Goal: Task Accomplishment & Management: Complete application form

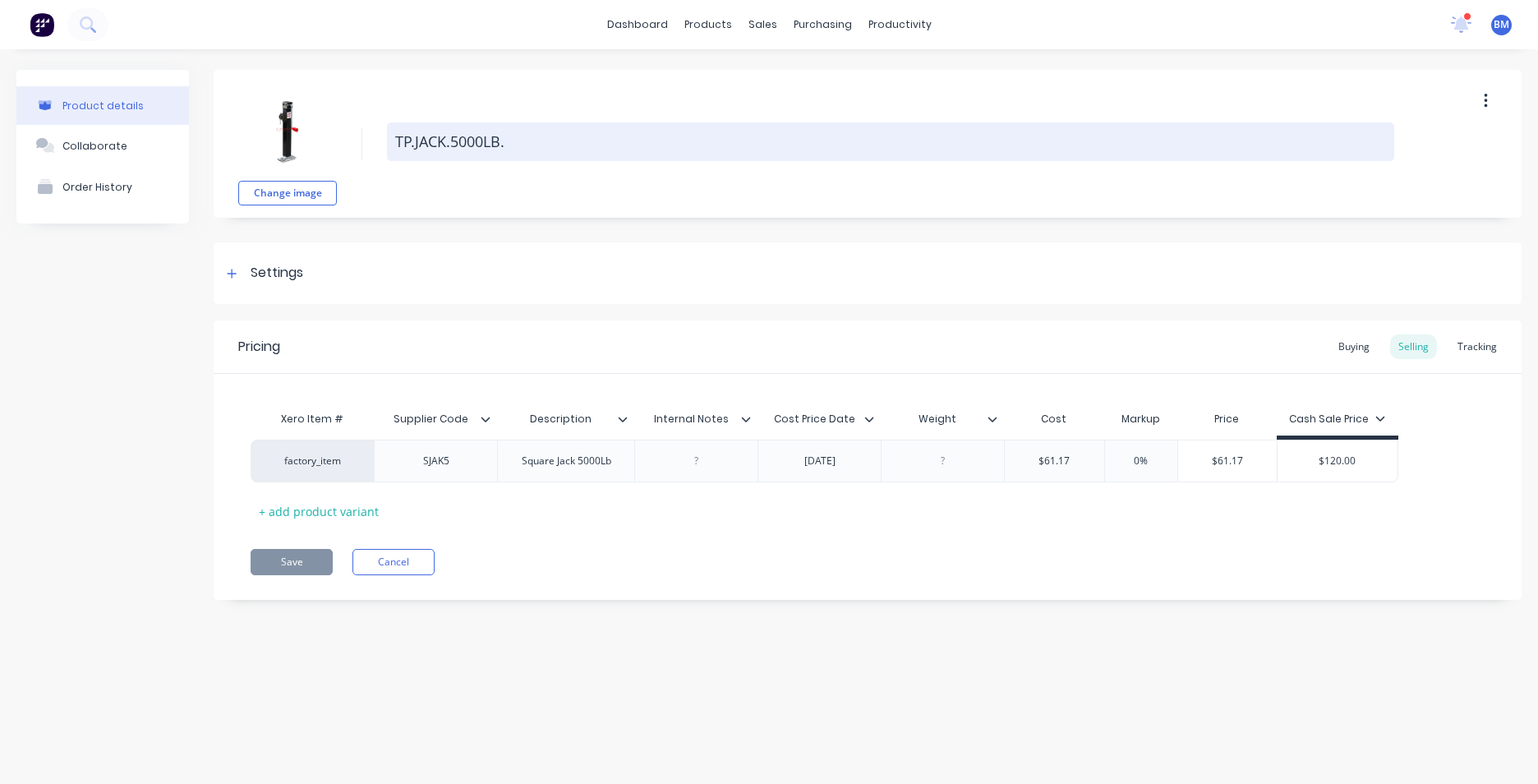
drag, startPoint x: 397, startPoint y: 139, endPoint x: 505, endPoint y: 147, distance: 108.3
click at [505, 147] on textarea "TP.JACK.5000LB." at bounding box center [890, 141] width 1007 height 38
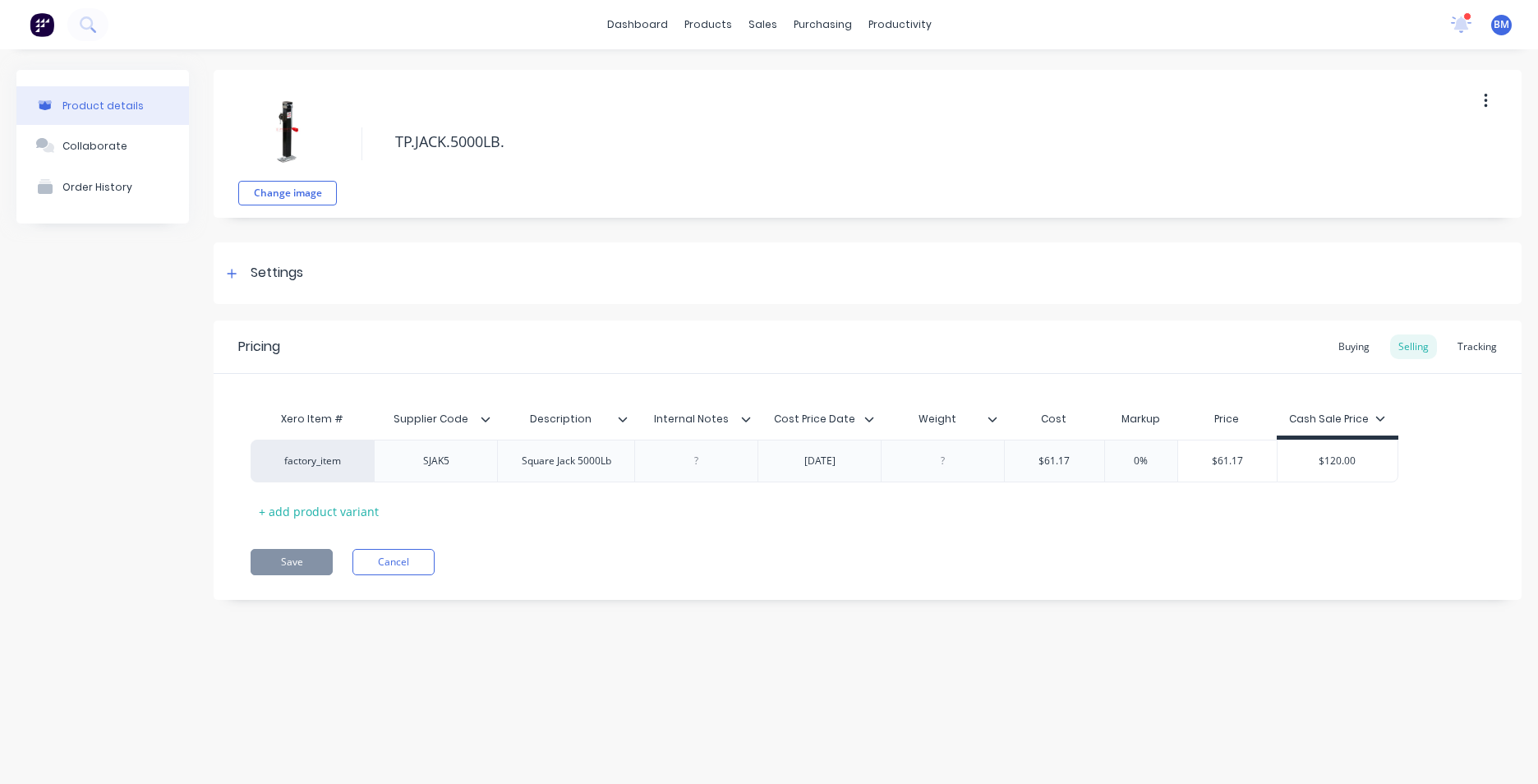
type textarea "x"
click at [40, 31] on img at bounding box center [41, 24] width 24 height 24
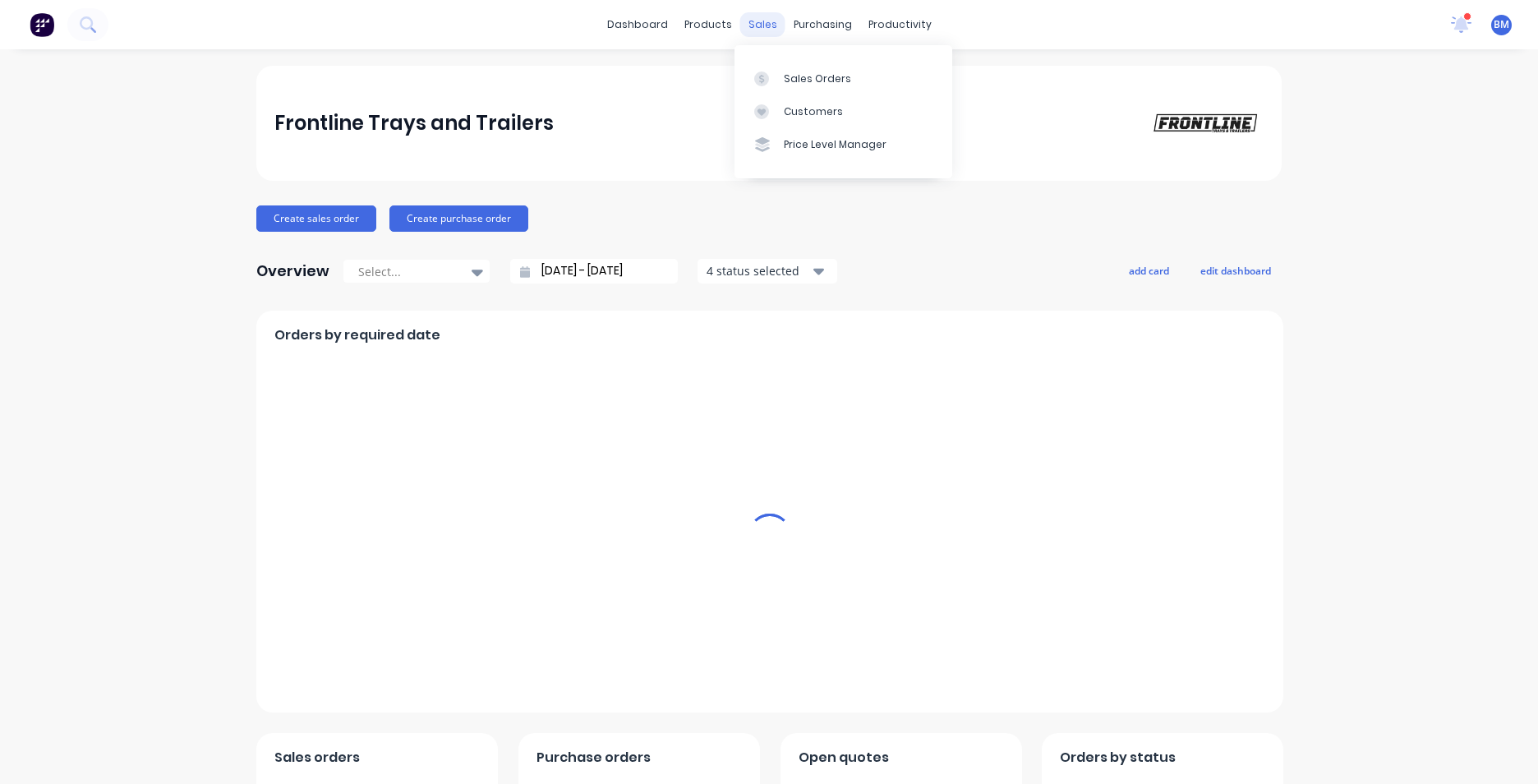
click at [772, 30] on div "sales" at bounding box center [763, 24] width 45 height 24
click at [825, 85] on div "Sales Orders" at bounding box center [818, 79] width 68 height 15
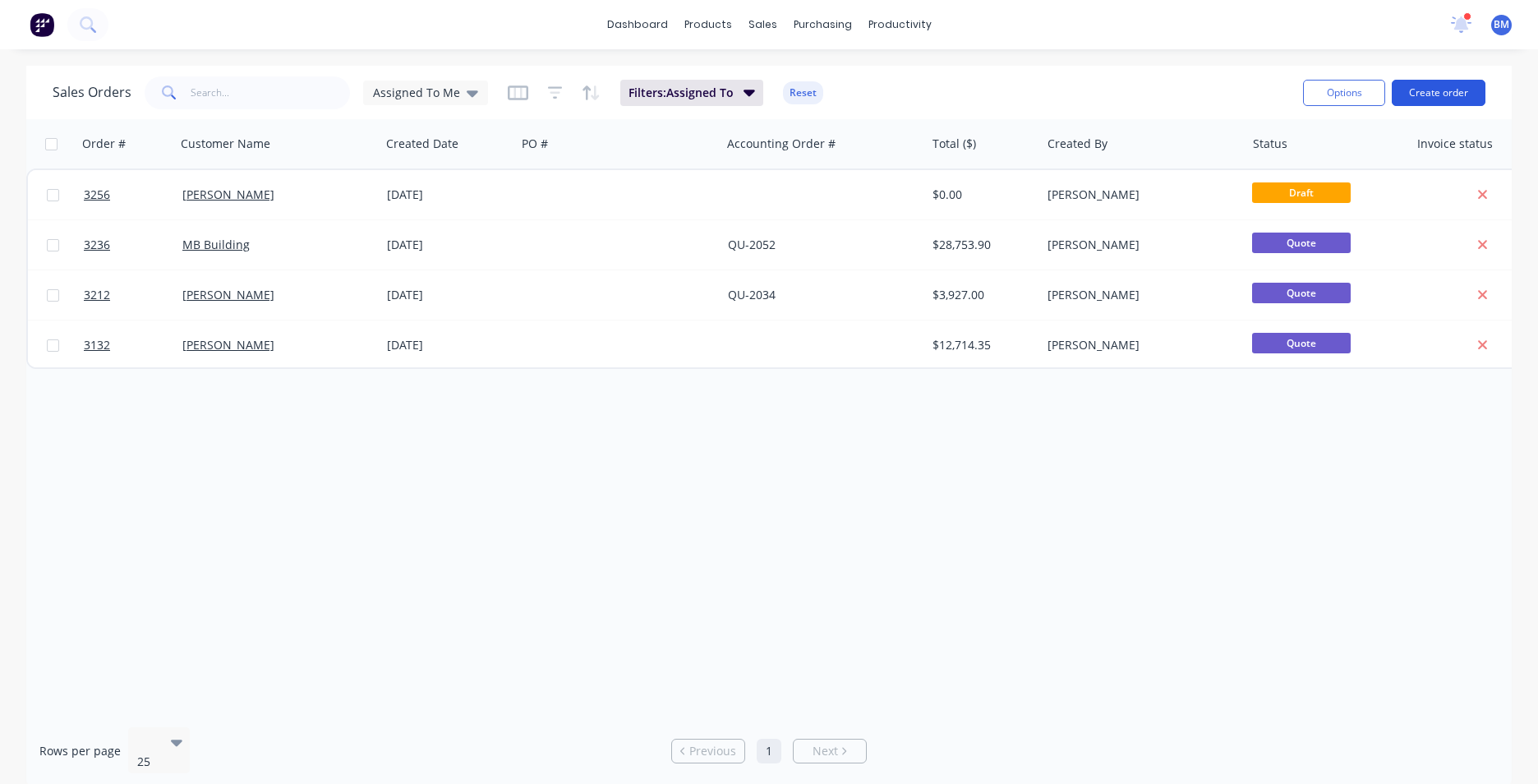
click at [1448, 100] on button "Create order" at bounding box center [1438, 92] width 94 height 26
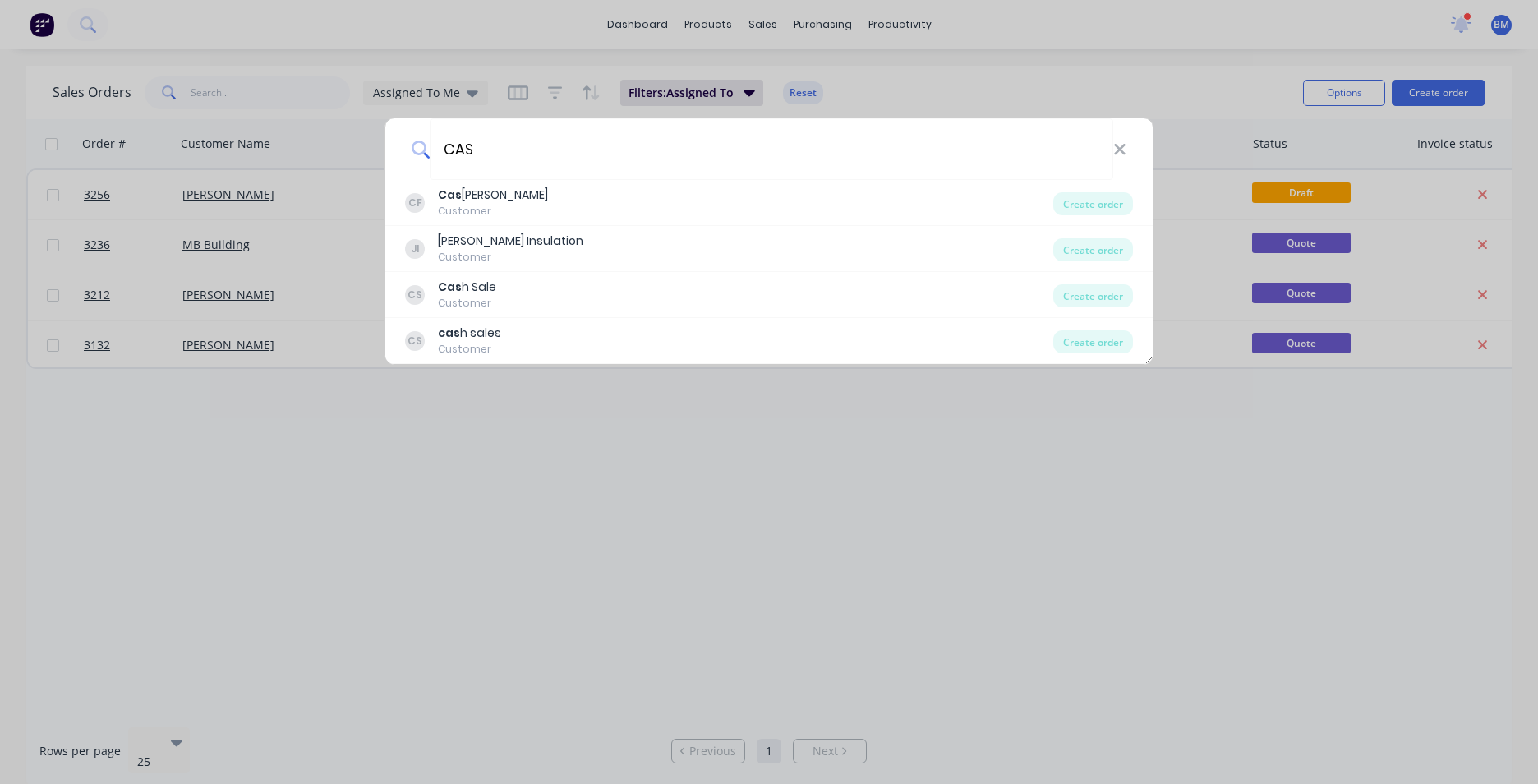
type input "CASH"
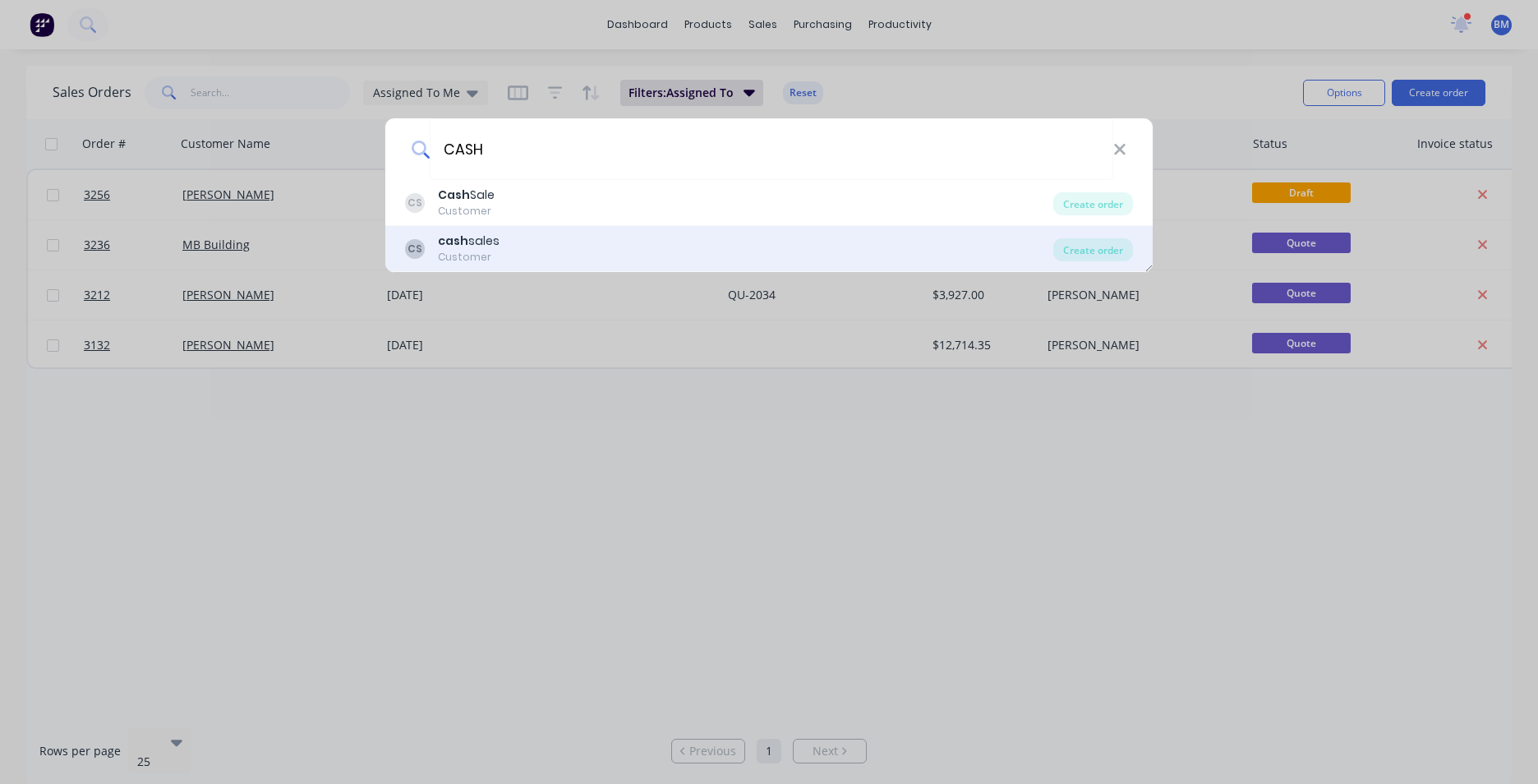
click at [576, 253] on div "CS cash sales Customer" at bounding box center [729, 249] width 649 height 32
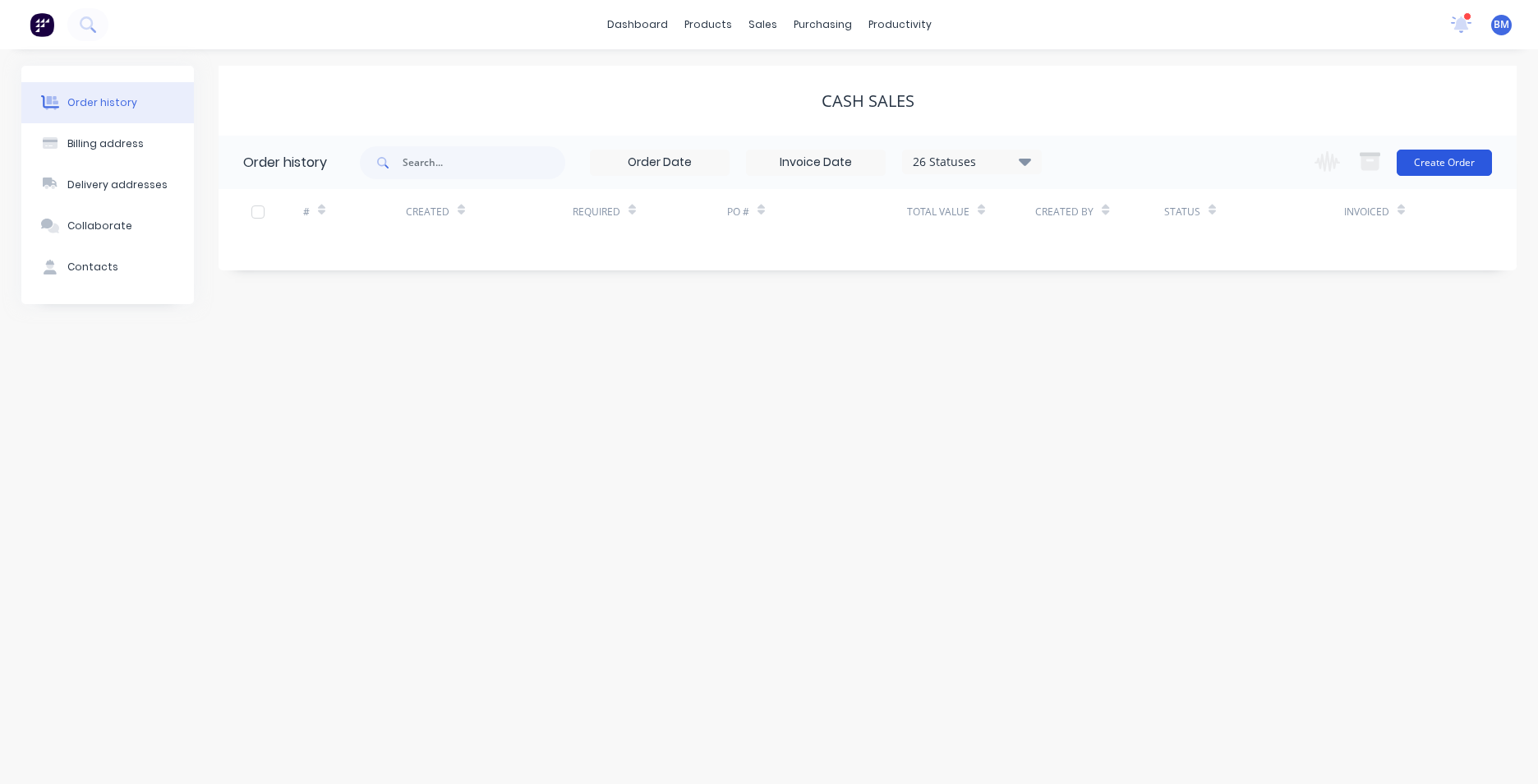
click at [1464, 162] on button "Create Order" at bounding box center [1444, 162] width 95 height 26
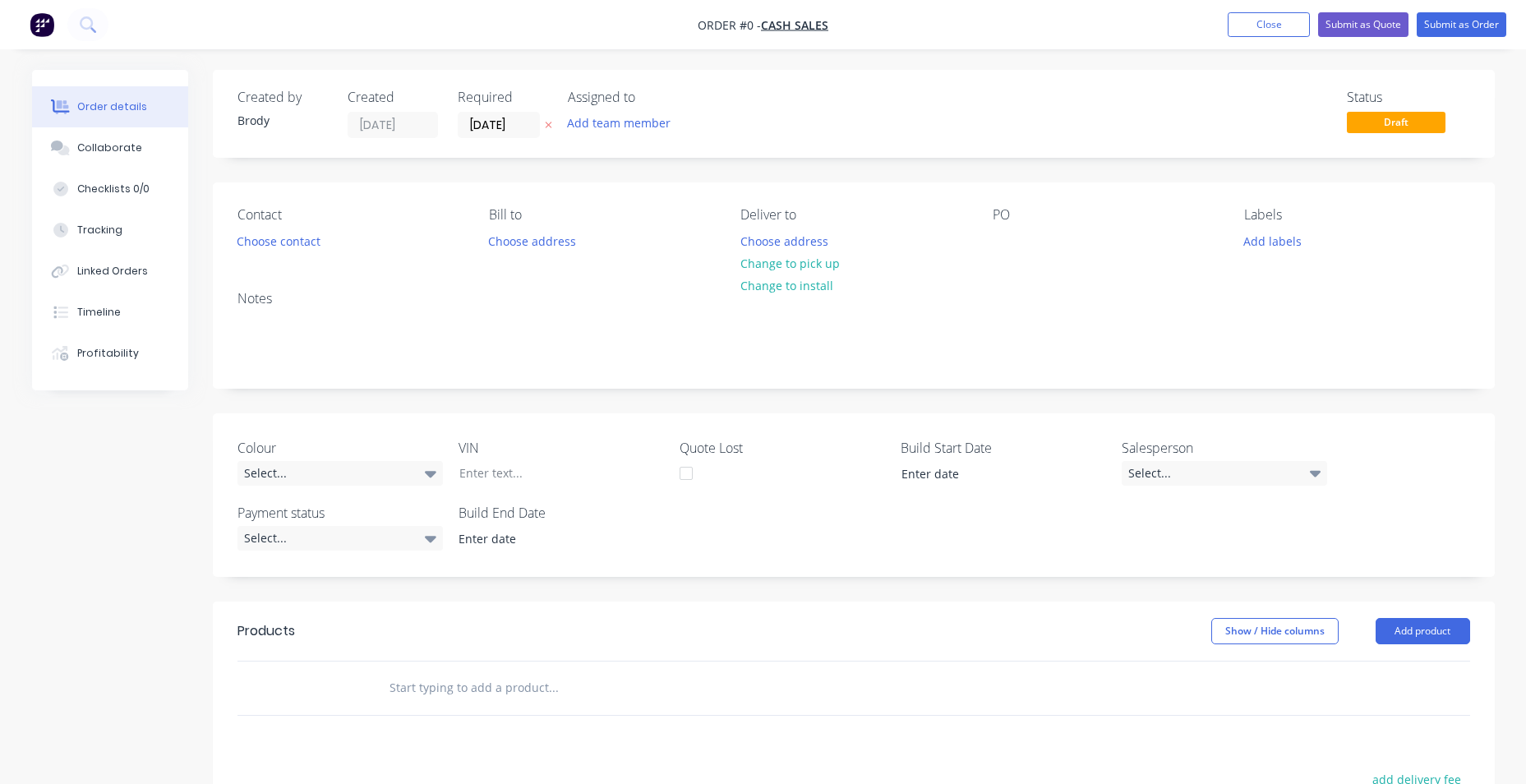
click at [445, 685] on input "text" at bounding box center [552, 687] width 329 height 33
paste input "TP.JACK.5000LB."
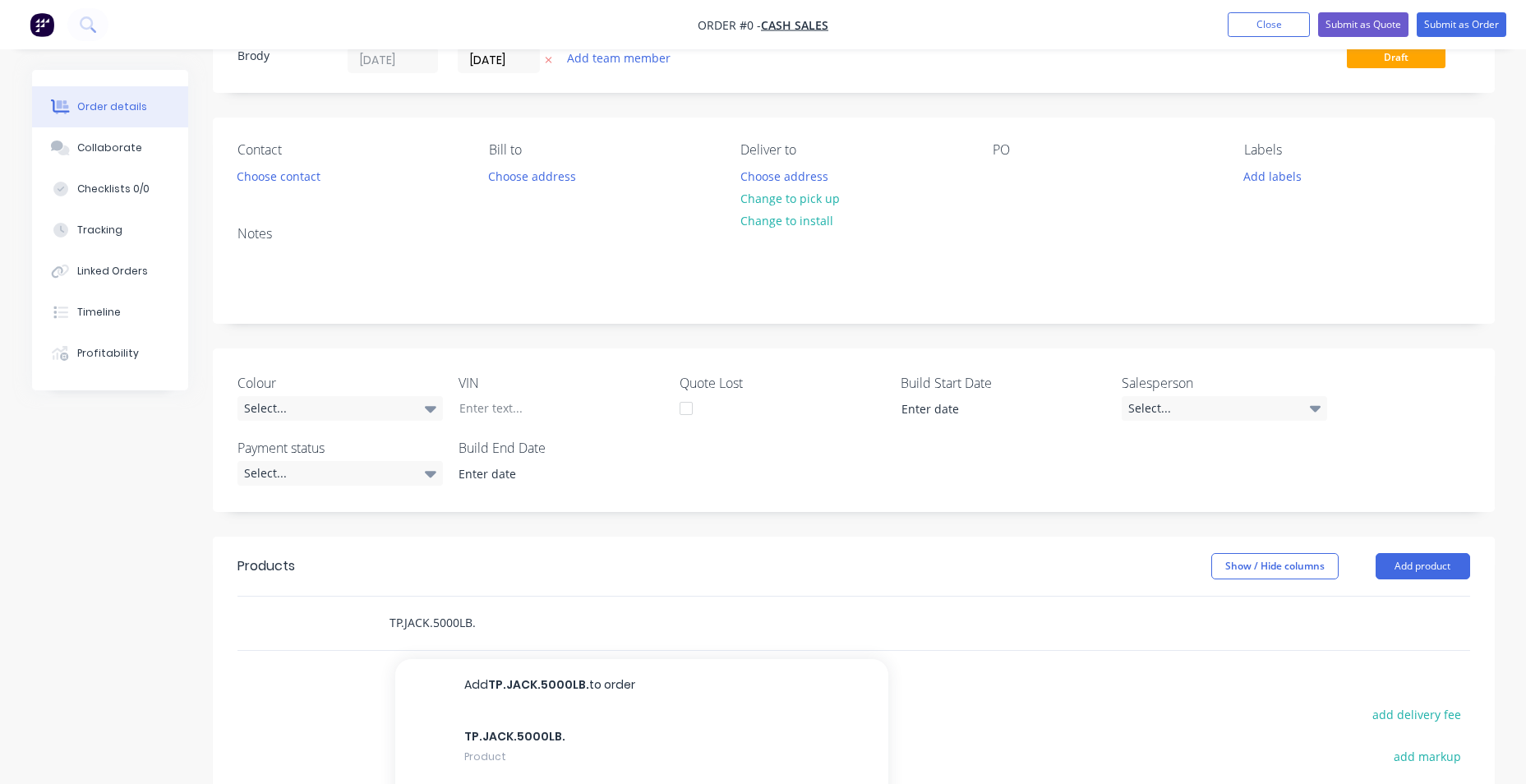
scroll to position [164, 0]
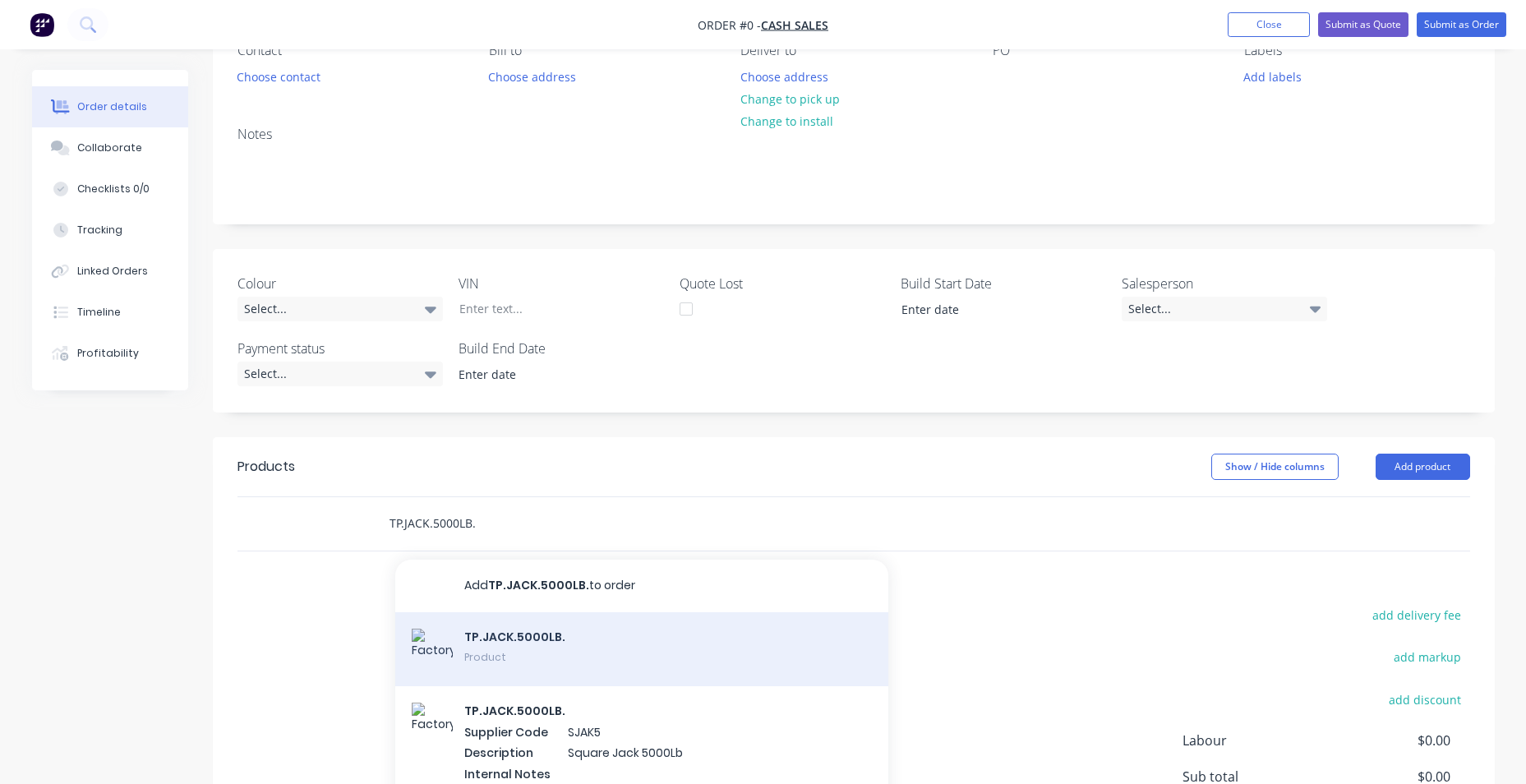
type input "TP.JACK.5000LB."
click at [527, 657] on div "TP.JACK.5000LB. Product" at bounding box center [641, 648] width 493 height 74
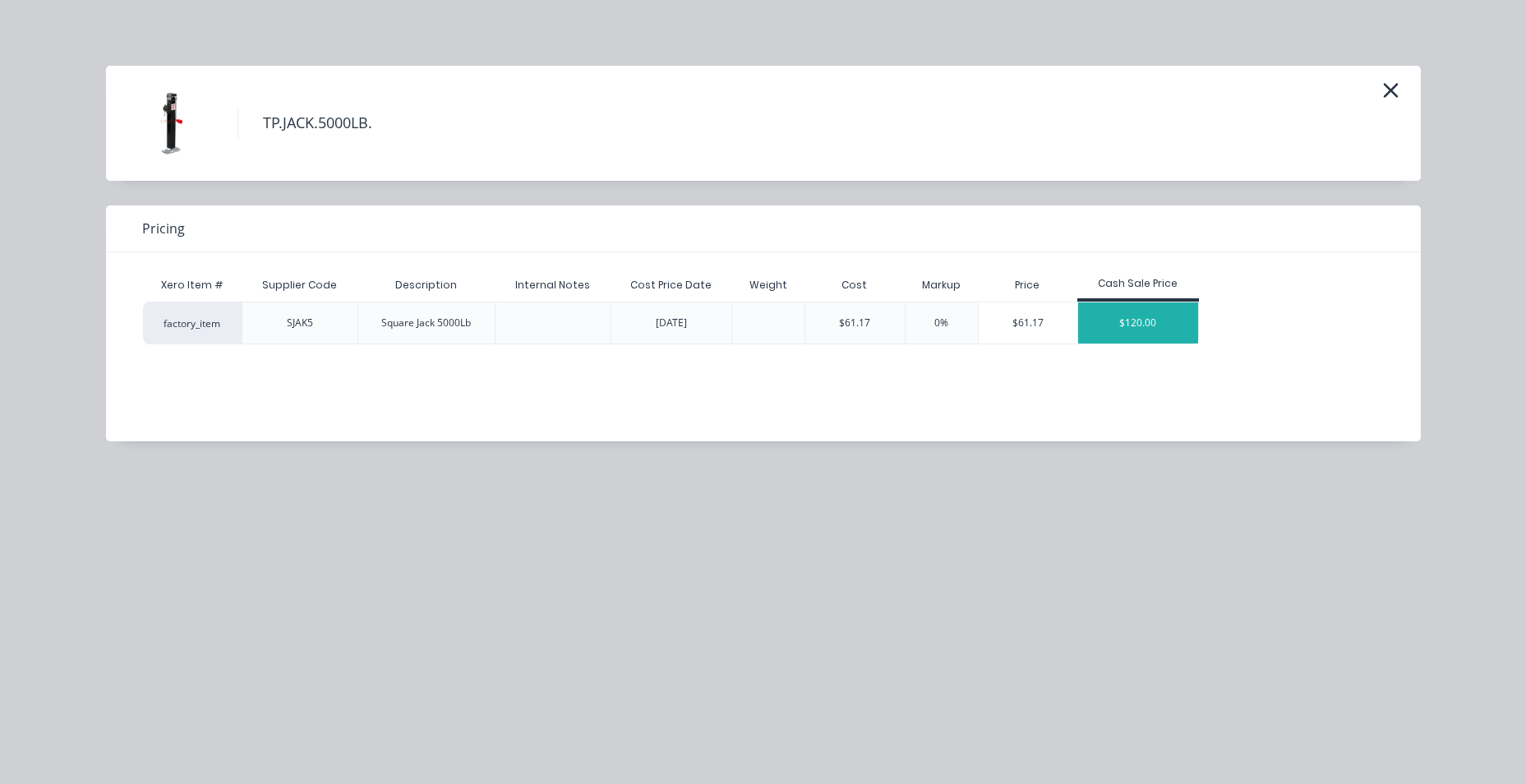
click at [1173, 323] on div "$120.00" at bounding box center [1138, 322] width 120 height 41
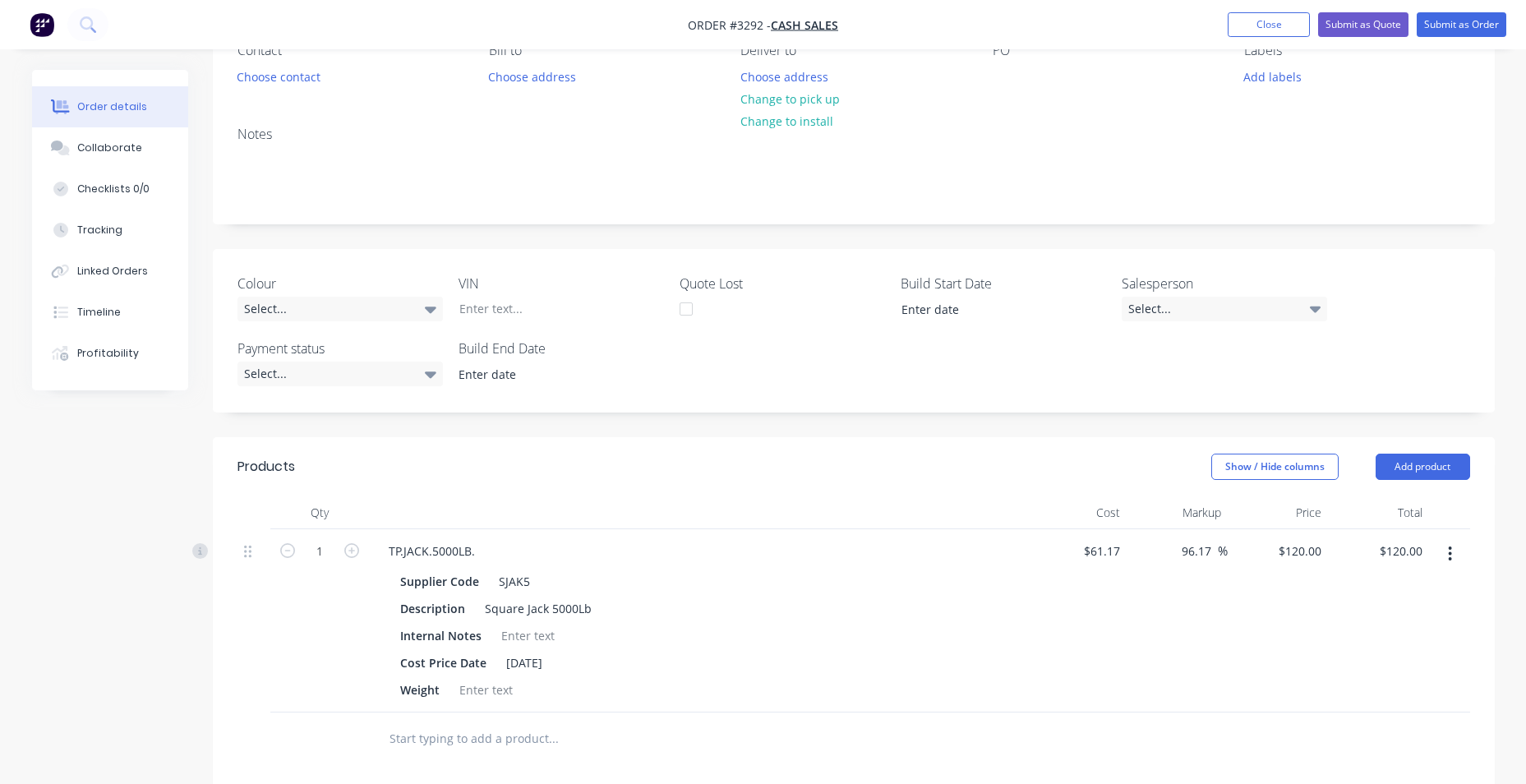
scroll to position [565, 0]
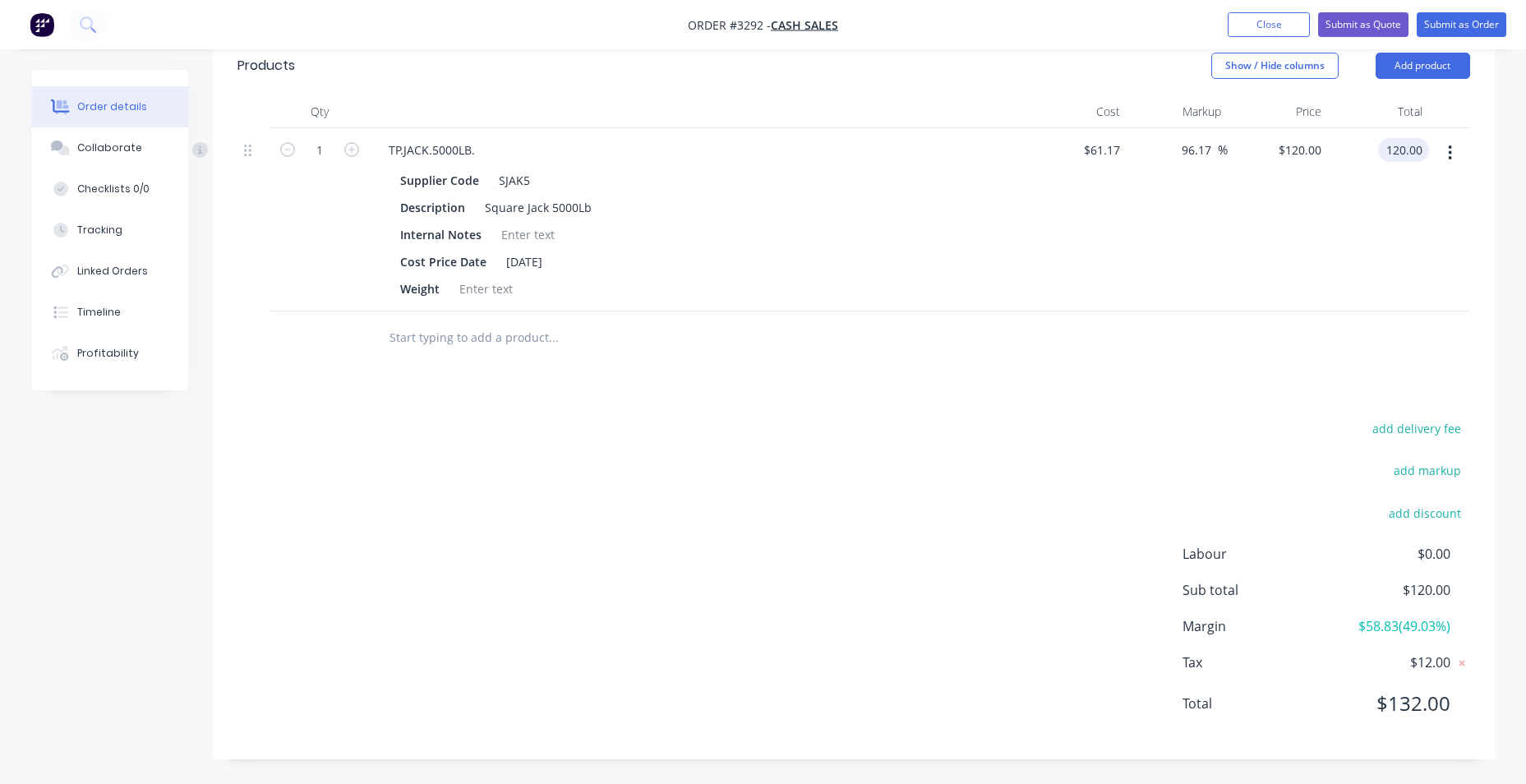
click at [1403, 150] on input "120.00" at bounding box center [1406, 150] width 44 height 23
type input "100"
type input "63.48"
type input "$100.00"
click at [984, 411] on div "Products Show / Hide columns Add product Qty Cost Markup Price Total 1 TP.JACK.…" at bounding box center [853, 397] width 1282 height 723
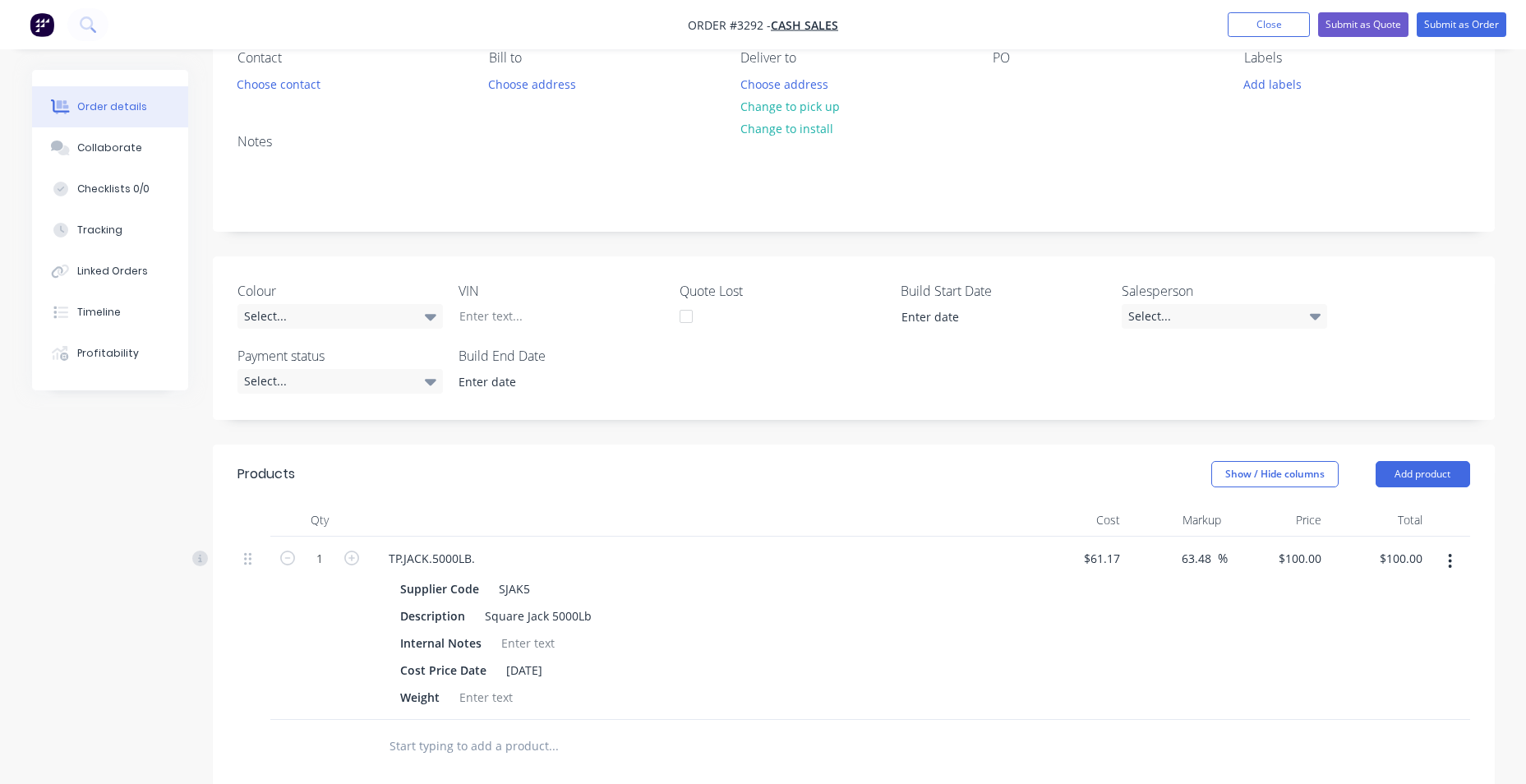
scroll to position [155, 0]
click at [1241, 310] on div "Select..." at bounding box center [1224, 318] width 205 height 24
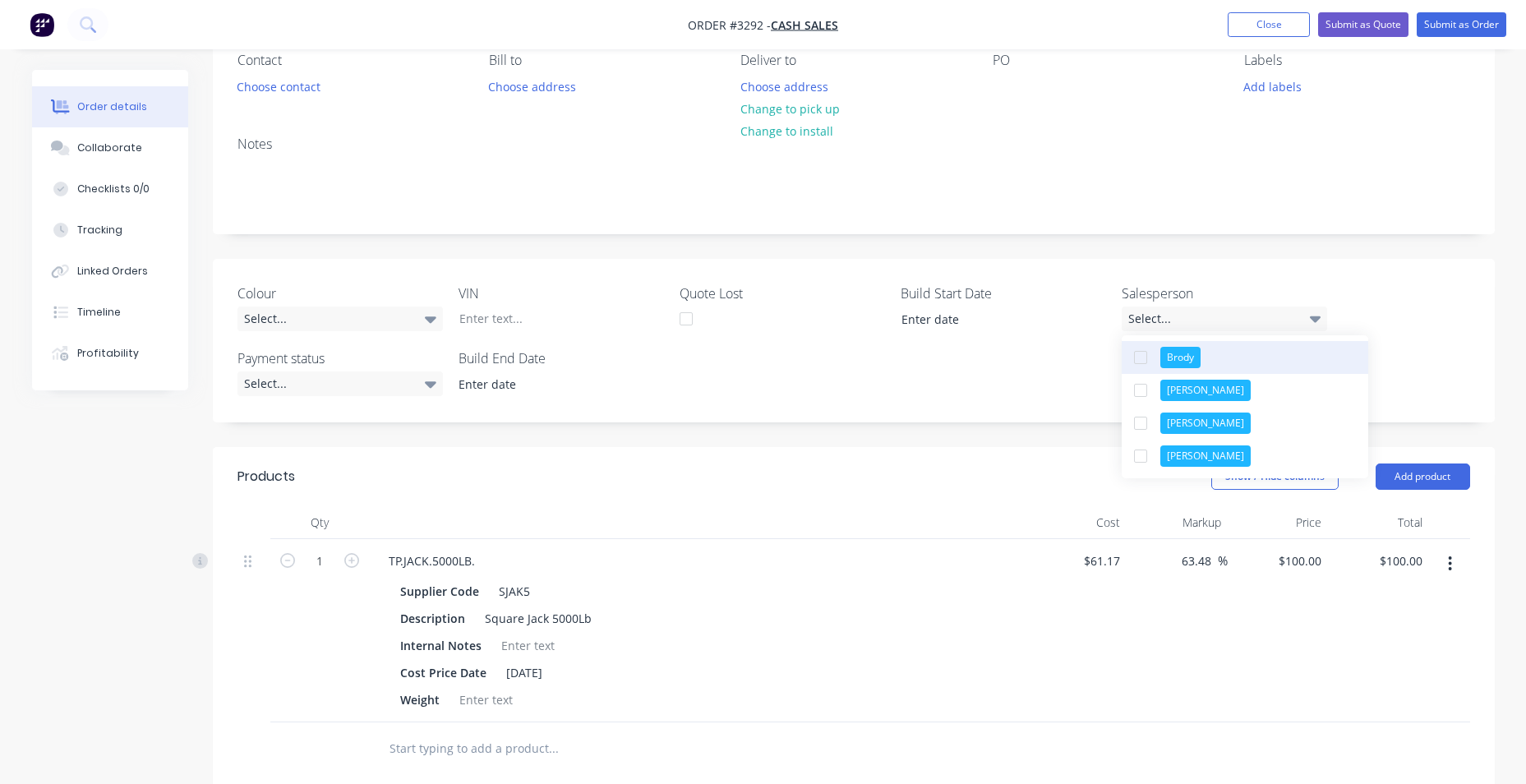
click at [1228, 357] on button "Brody" at bounding box center [1245, 356] width 247 height 33
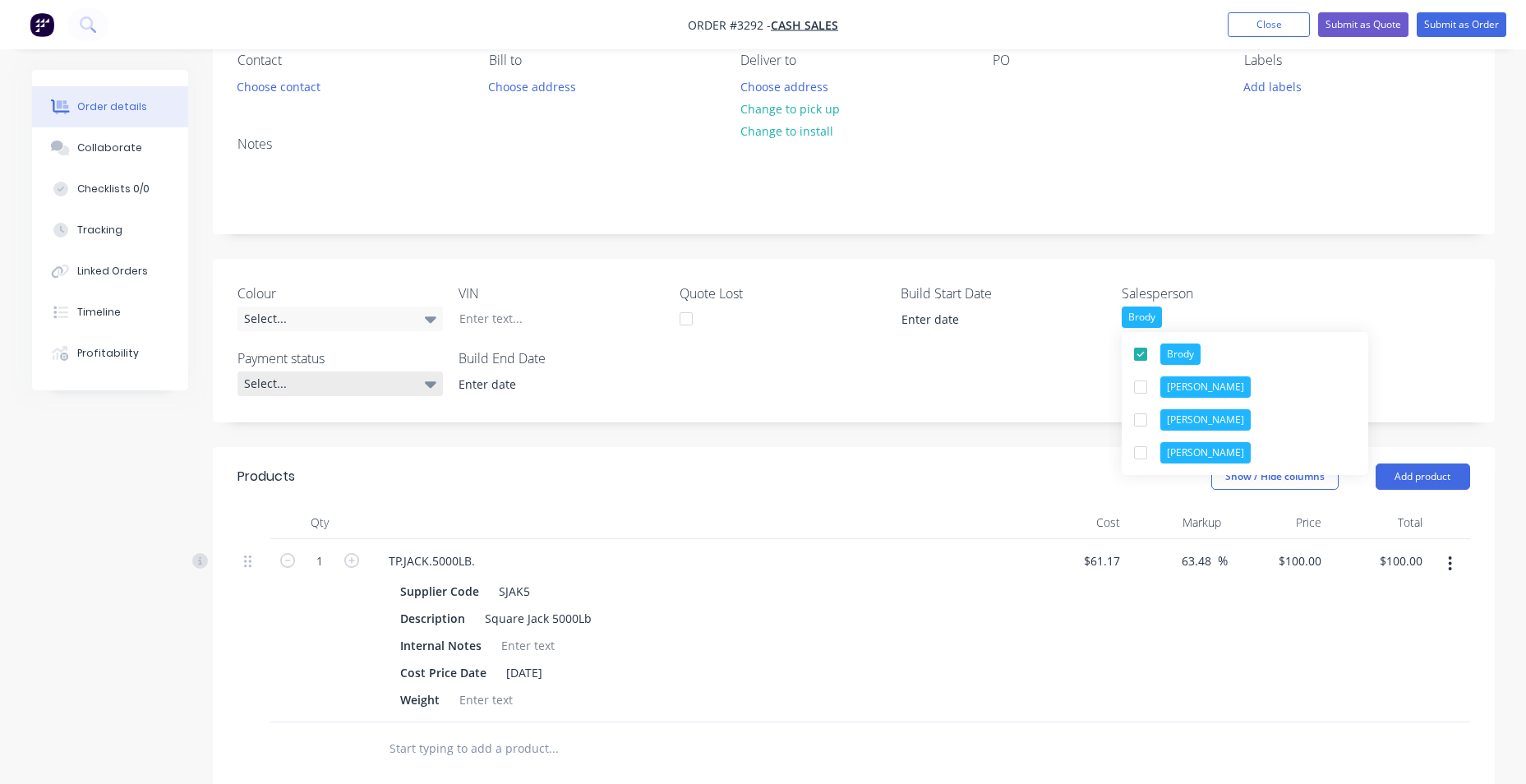
click at [331, 387] on div "Select..." at bounding box center [340, 383] width 205 height 24
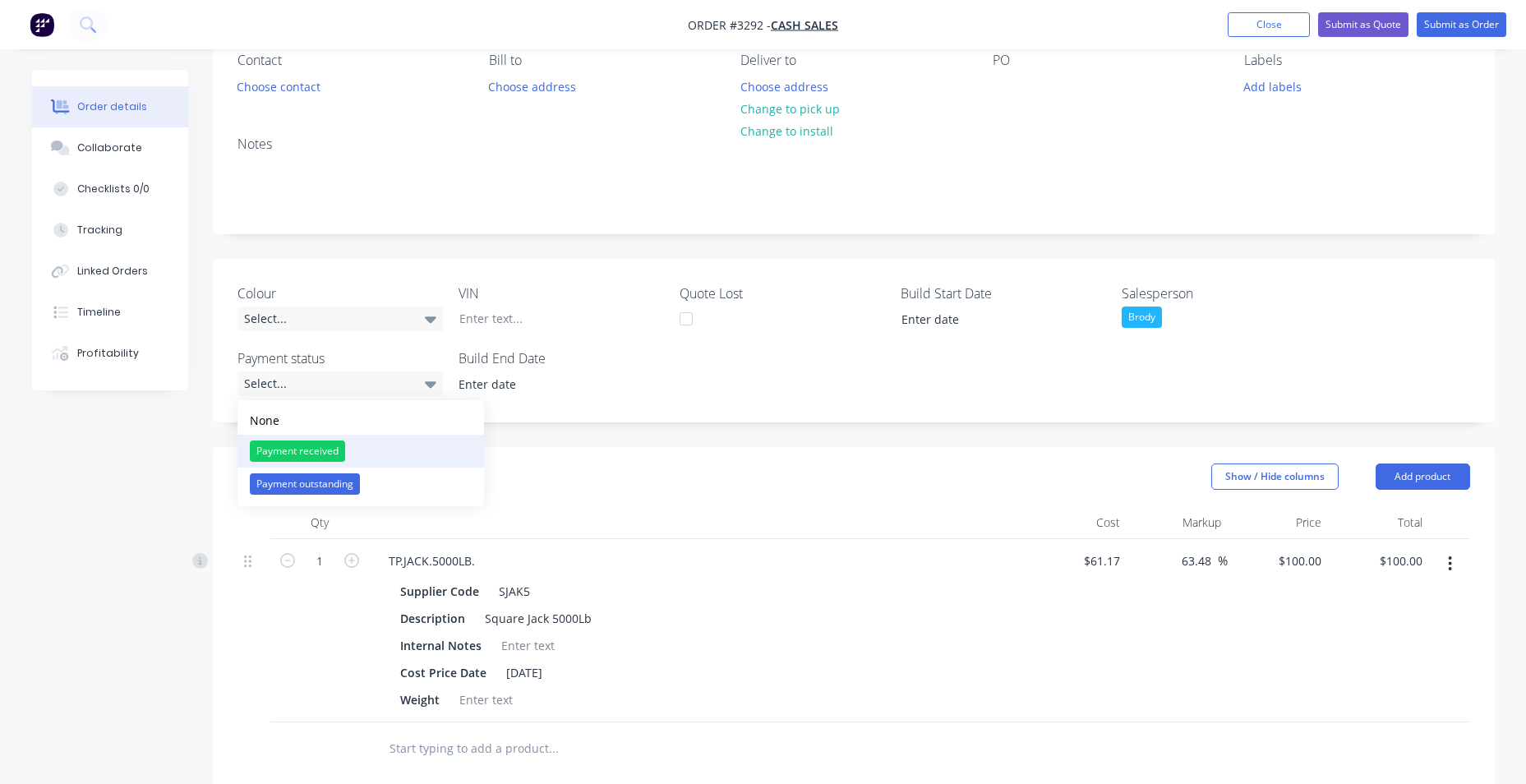
click at [316, 454] on div "Payment received" at bounding box center [297, 451] width 95 height 22
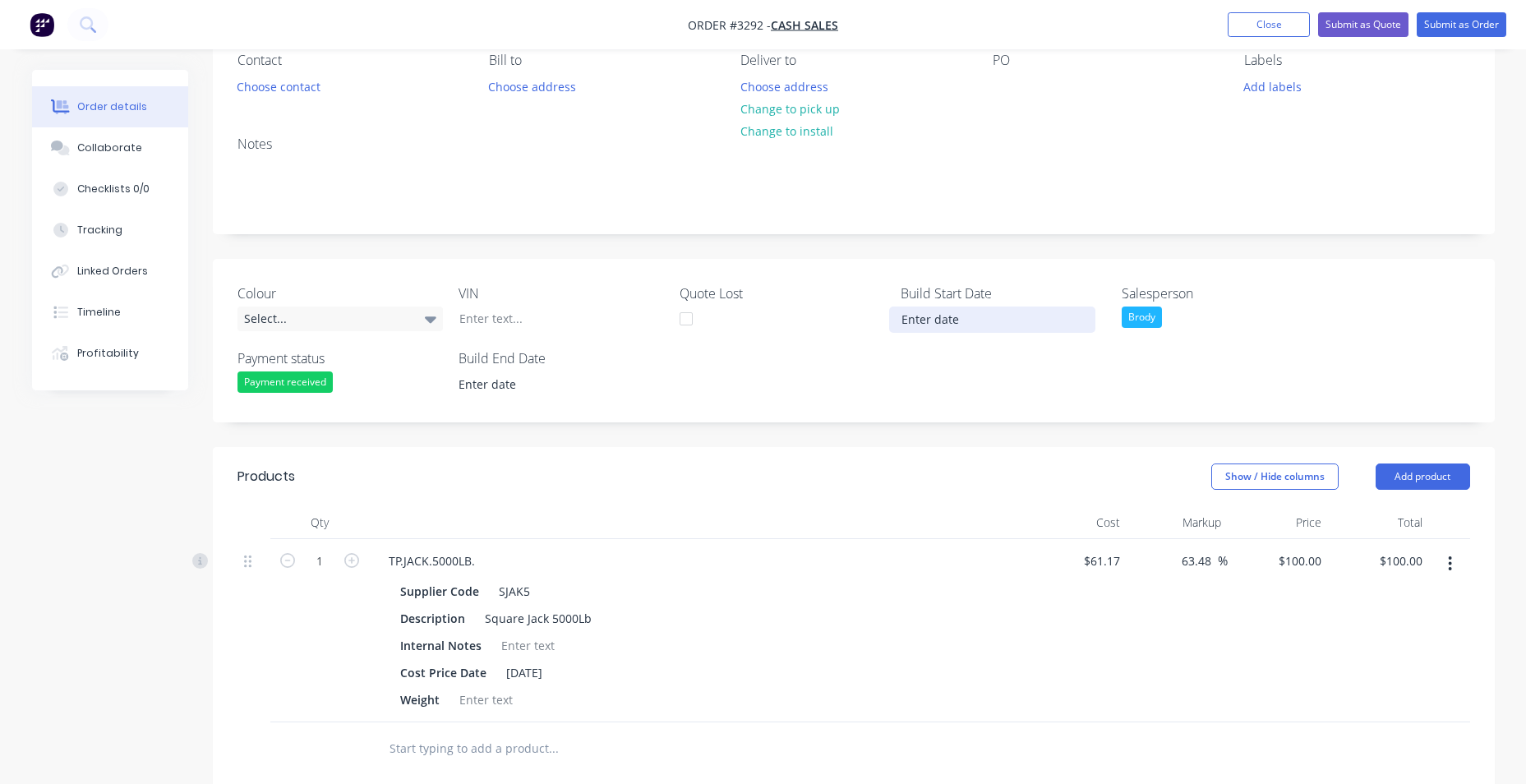
click at [951, 324] on input at bounding box center [992, 319] width 204 height 24
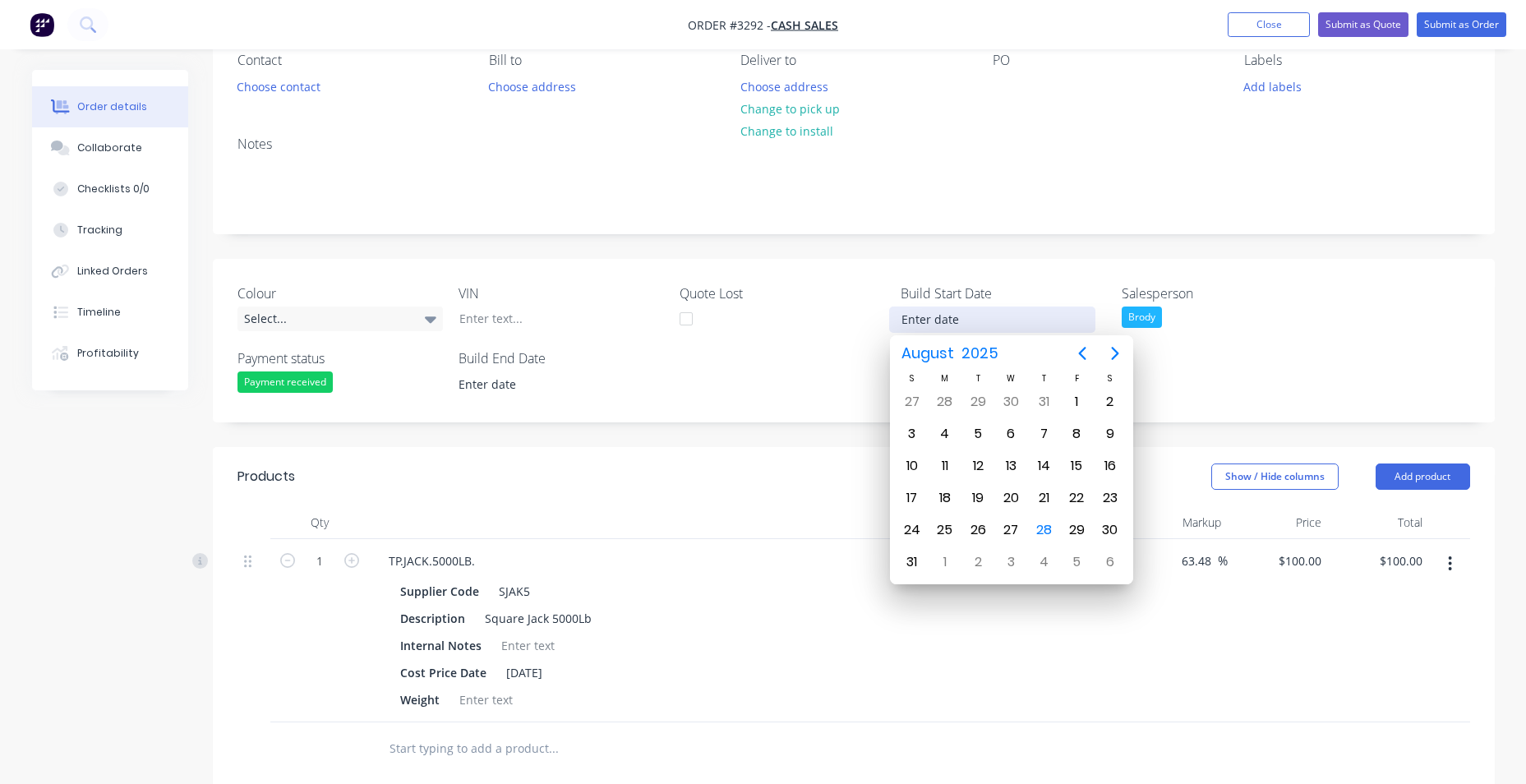
click at [726, 389] on div "Colour Select... VIN Quote Lost Build Start Date Salesperson Brody Payment stat…" at bounding box center [853, 340] width 1282 height 163
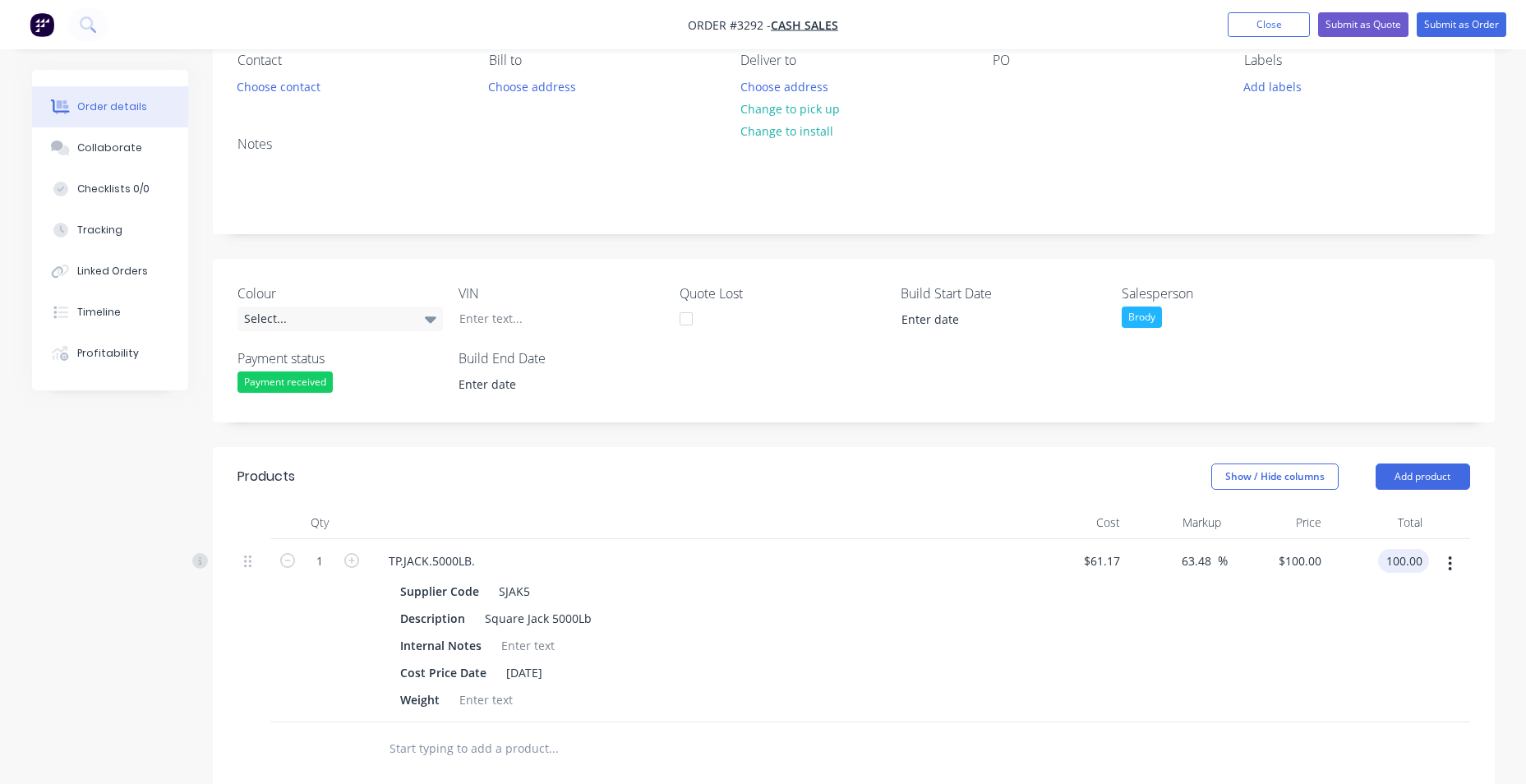
click at [1415, 565] on input "100.00" at bounding box center [1406, 561] width 44 height 23
type input "90"
type input "47.13"
type input "$90.00"
click at [1352, 326] on div "Colour Select... VIN Quote Lost Build Start Date Salesperson Brody Payment stat…" at bounding box center [853, 340] width 1282 height 163
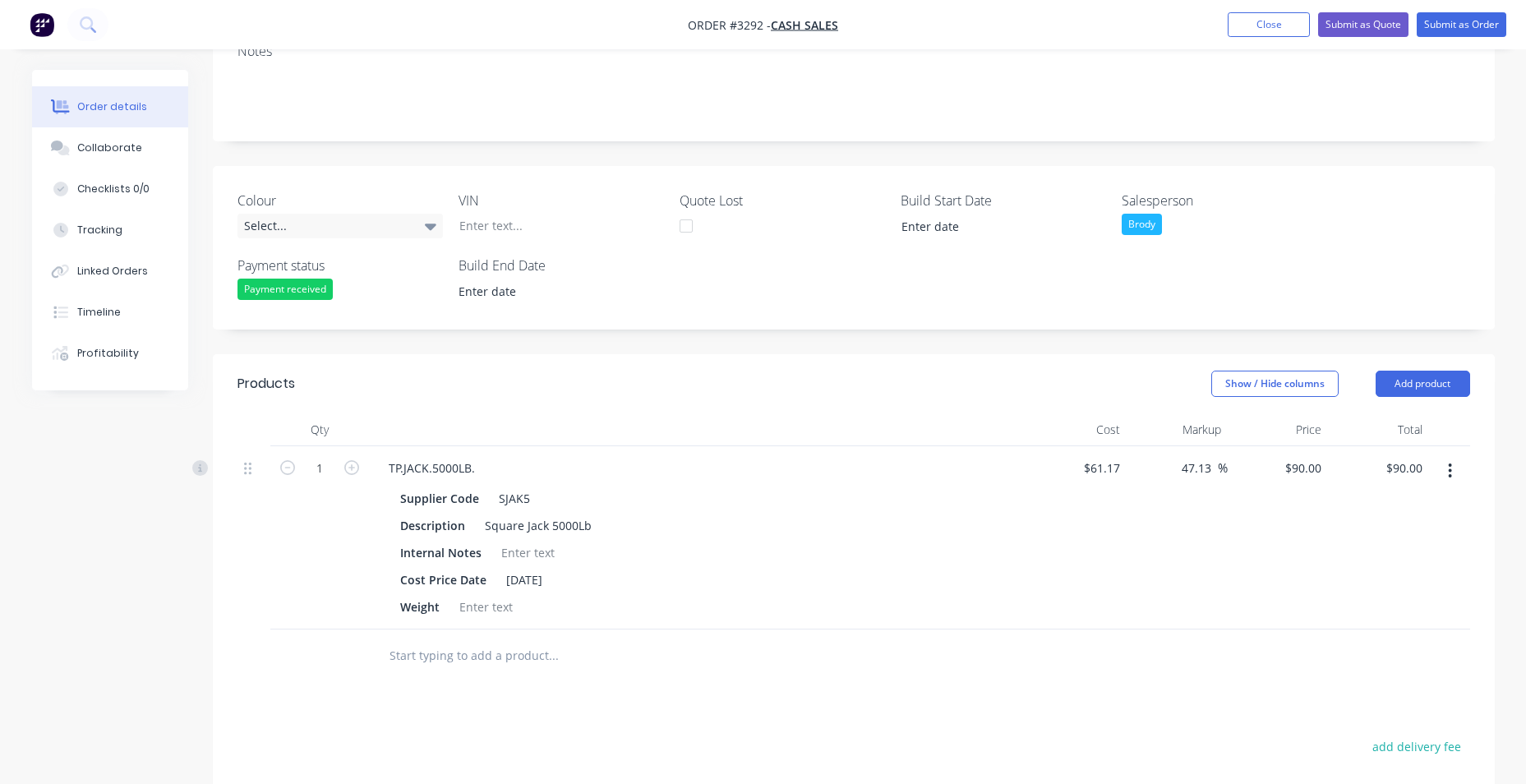
scroll to position [237, 0]
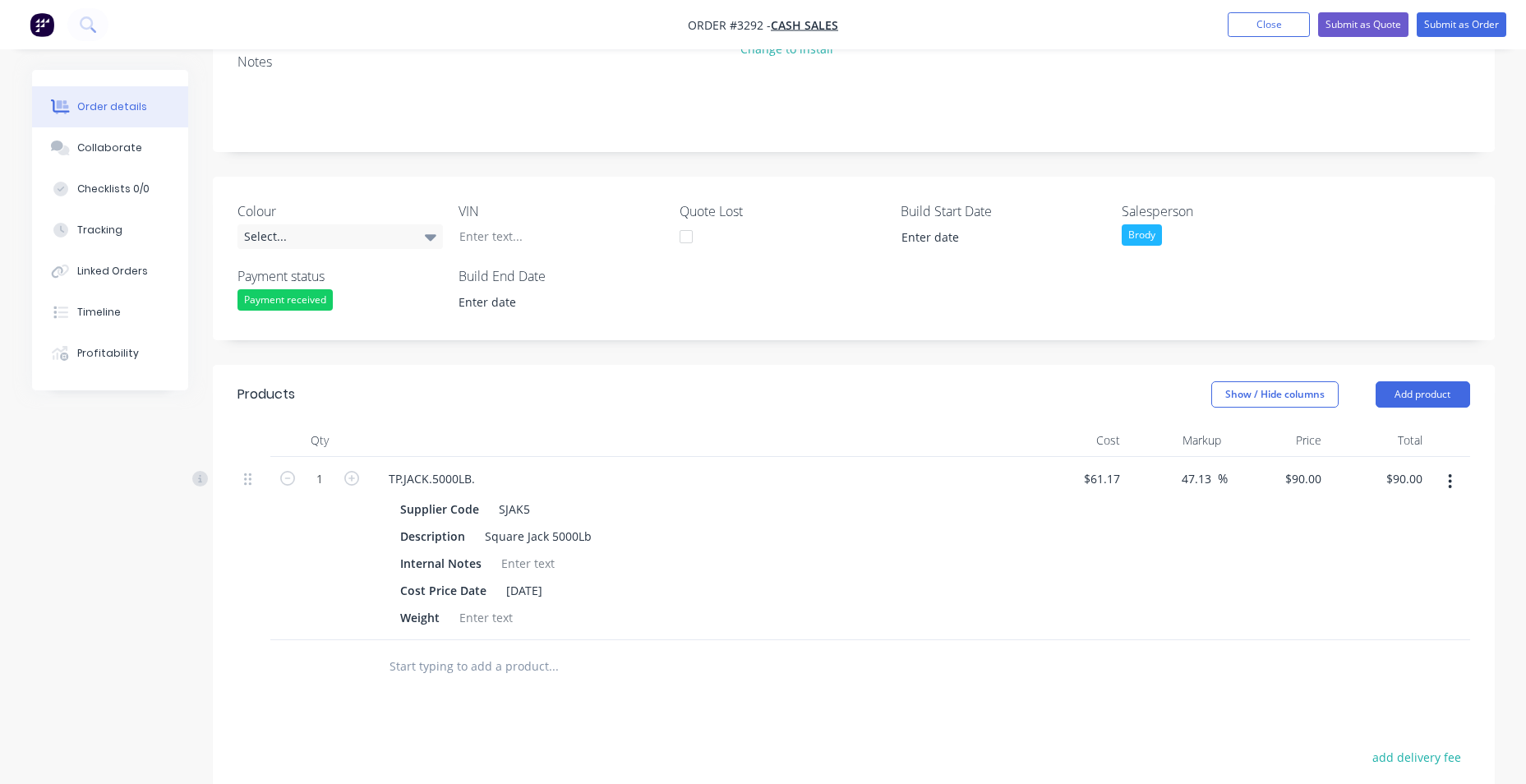
click at [1420, 491] on div "$90.00 $90.00" at bounding box center [1378, 548] width 101 height 183
click at [1415, 479] on input "90.00" at bounding box center [1410, 479] width 38 height 23
type input "91"
type input "48.77"
type input "$91.00"
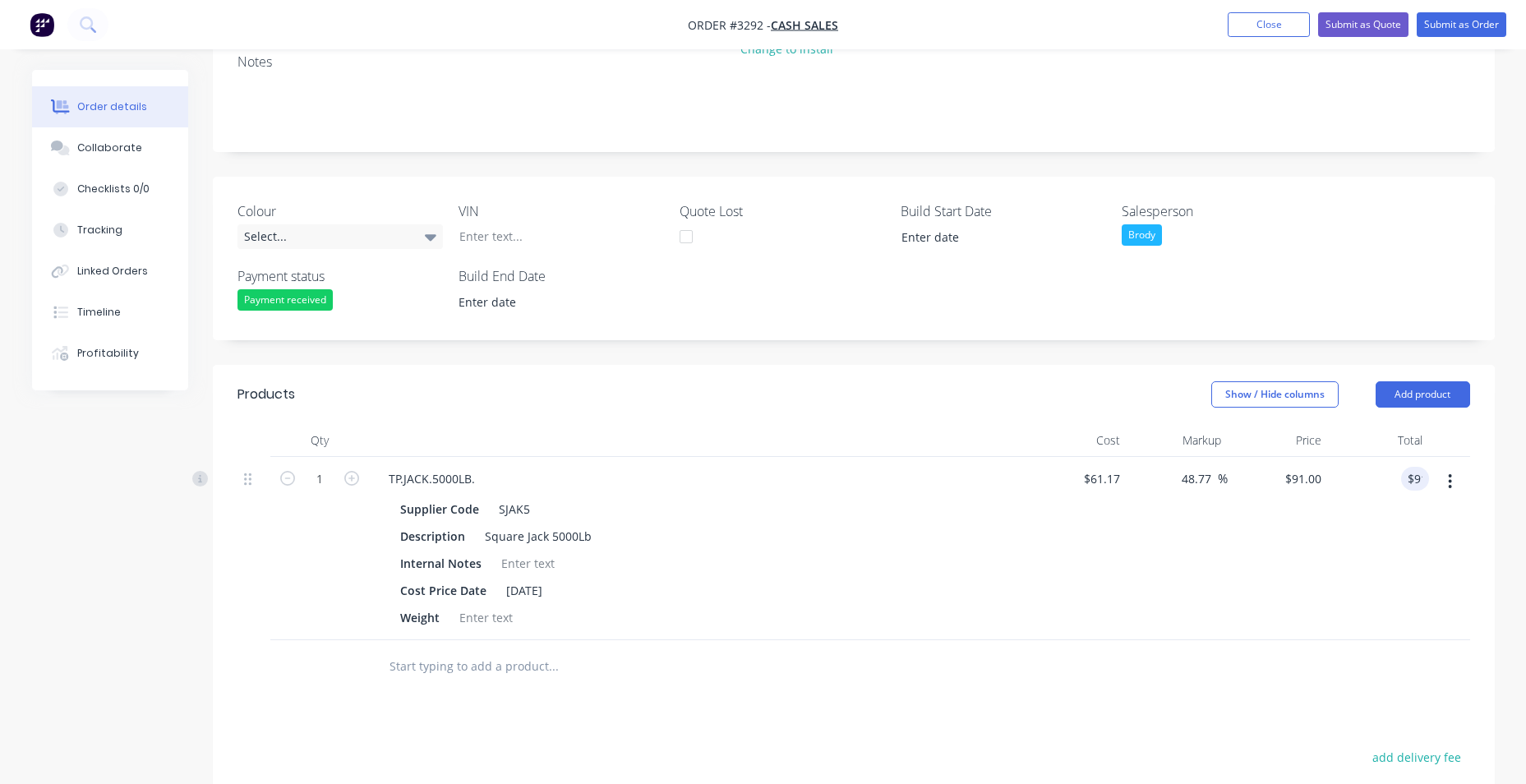
drag, startPoint x: 1416, startPoint y: 284, endPoint x: 1386, endPoint y: 313, distance: 41.7
click at [1412, 285] on div "Colour Select... VIN Quote Lost Build Start Date Salesperson Brody Payment stat…" at bounding box center [853, 258] width 1282 height 163
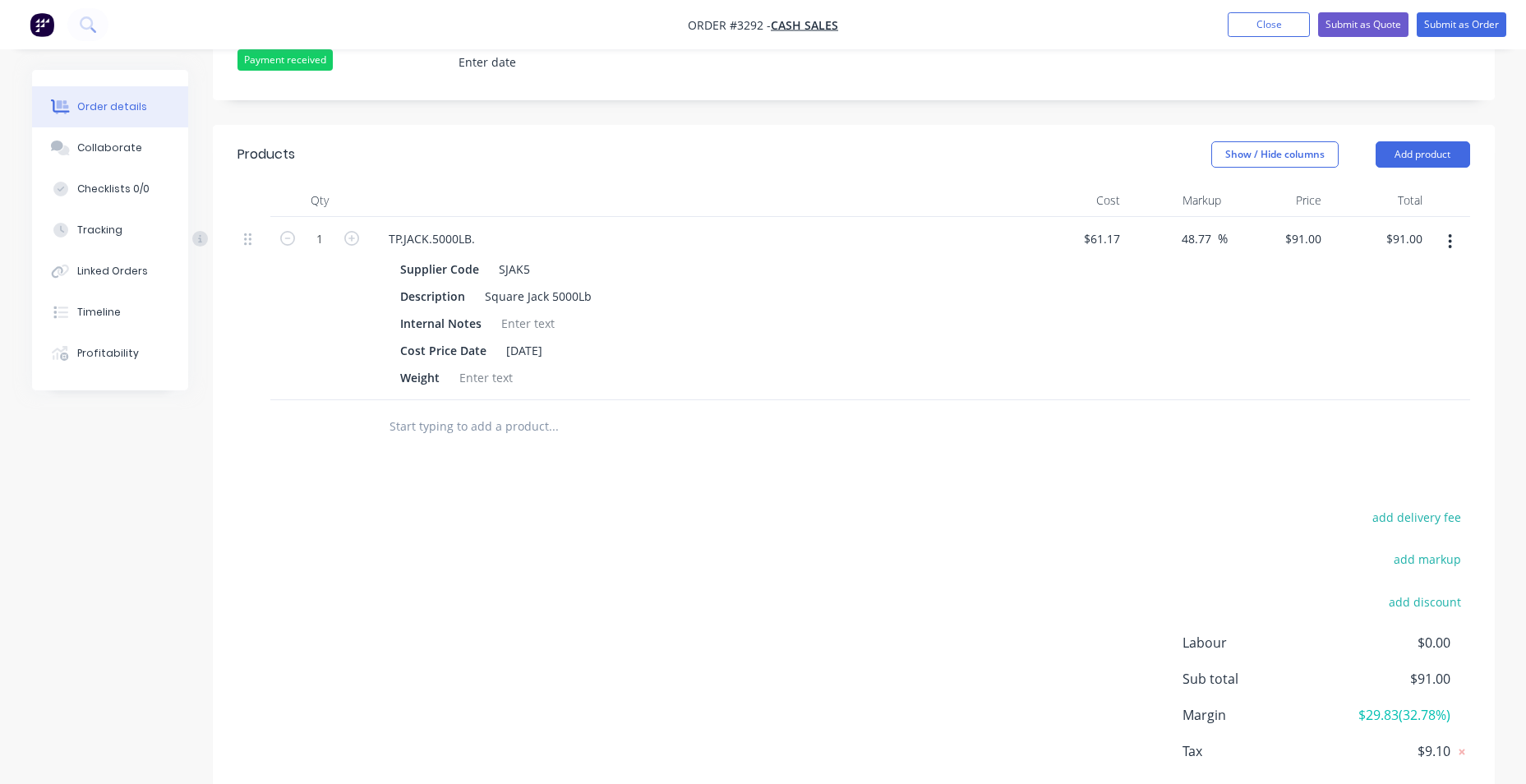
scroll to position [319, 0]
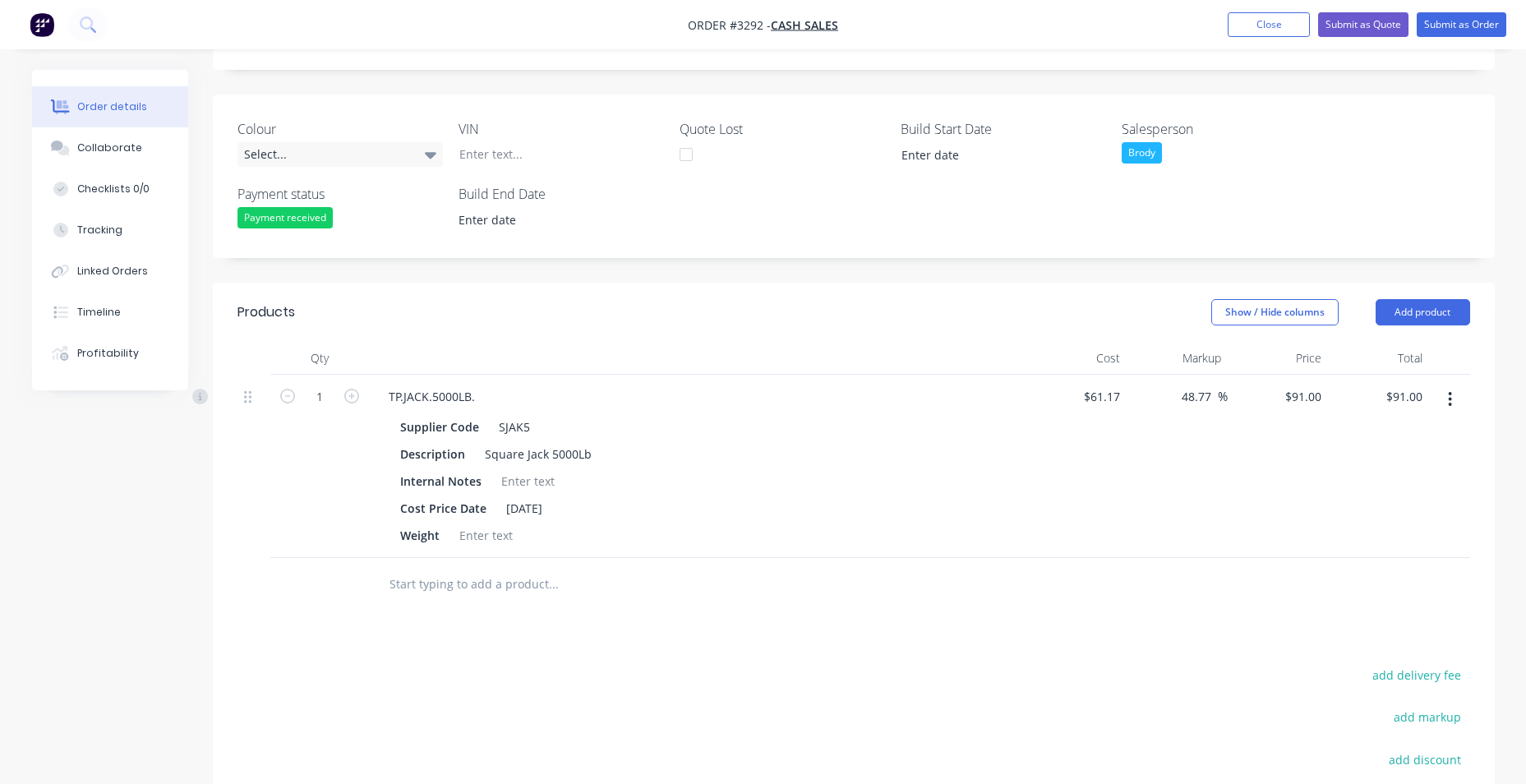
click at [1430, 392] on div at bounding box center [1449, 466] width 41 height 183
click at [1421, 401] on input "91.00" at bounding box center [1406, 396] width 44 height 23
type input "90.90"
type input "48.6"
type input "$90.90"
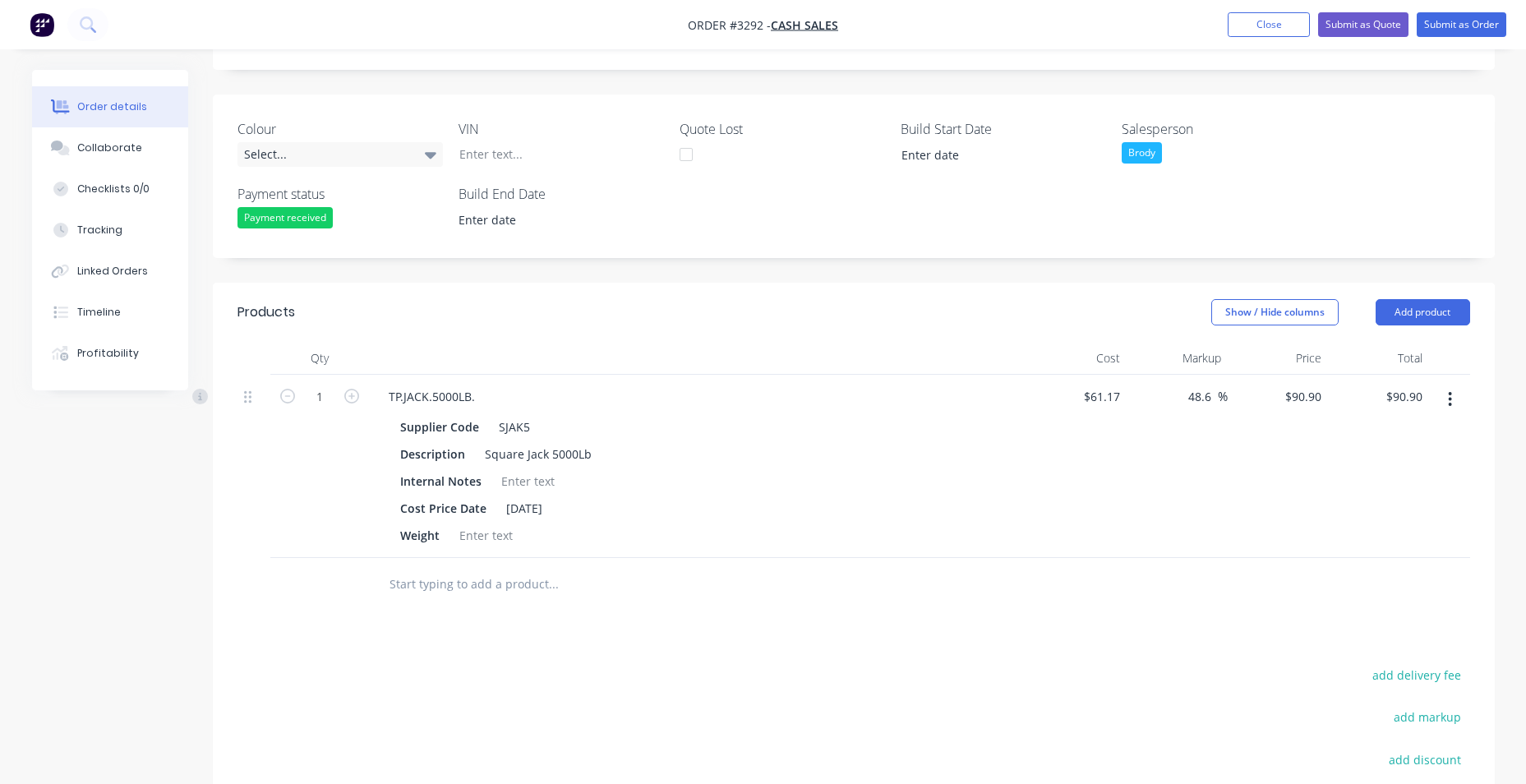
click at [1341, 228] on div "Colour Select... VIN Quote Lost Build Start Date Salesperson Brody Payment stat…" at bounding box center [853, 176] width 1282 height 163
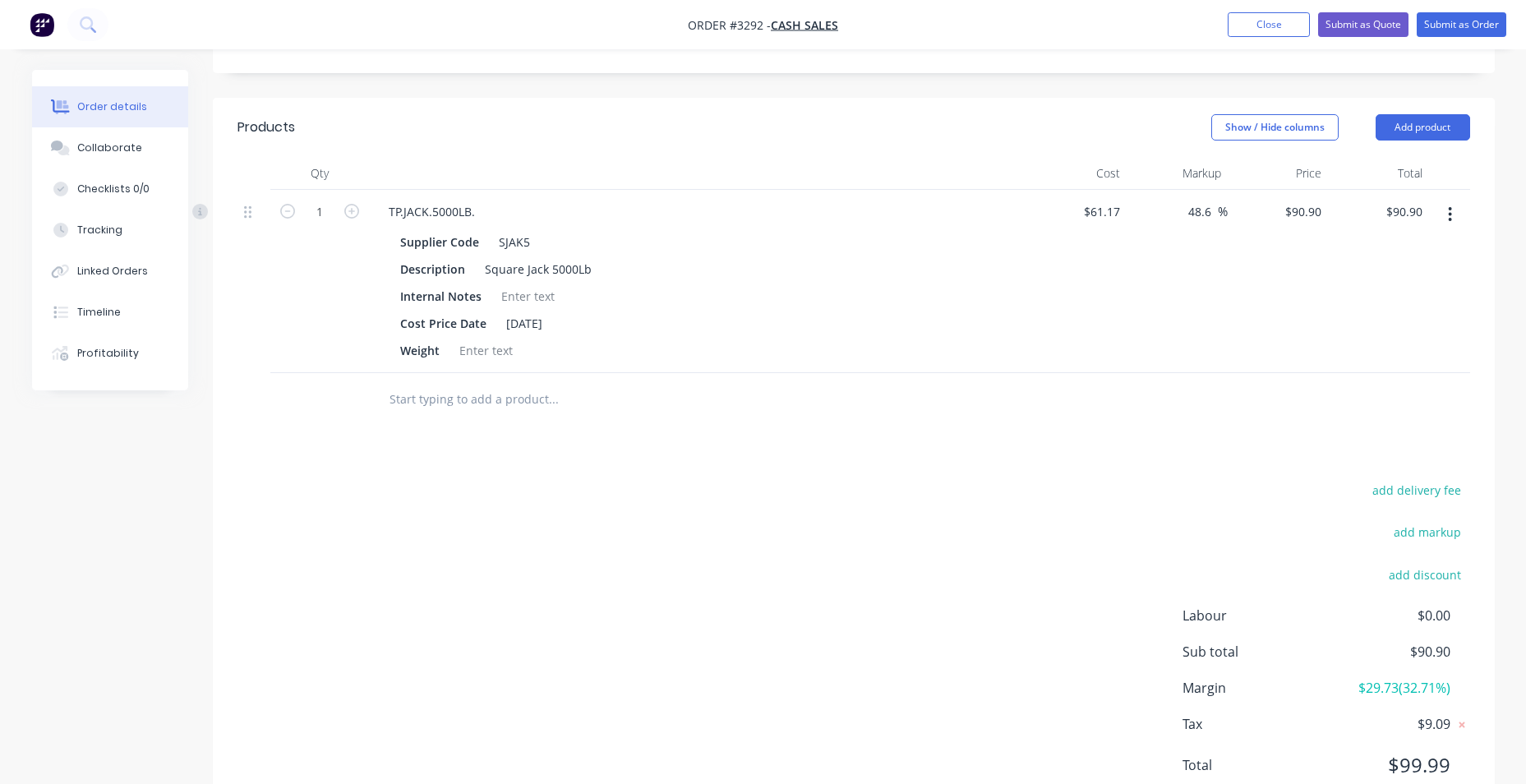
scroll to position [401, 0]
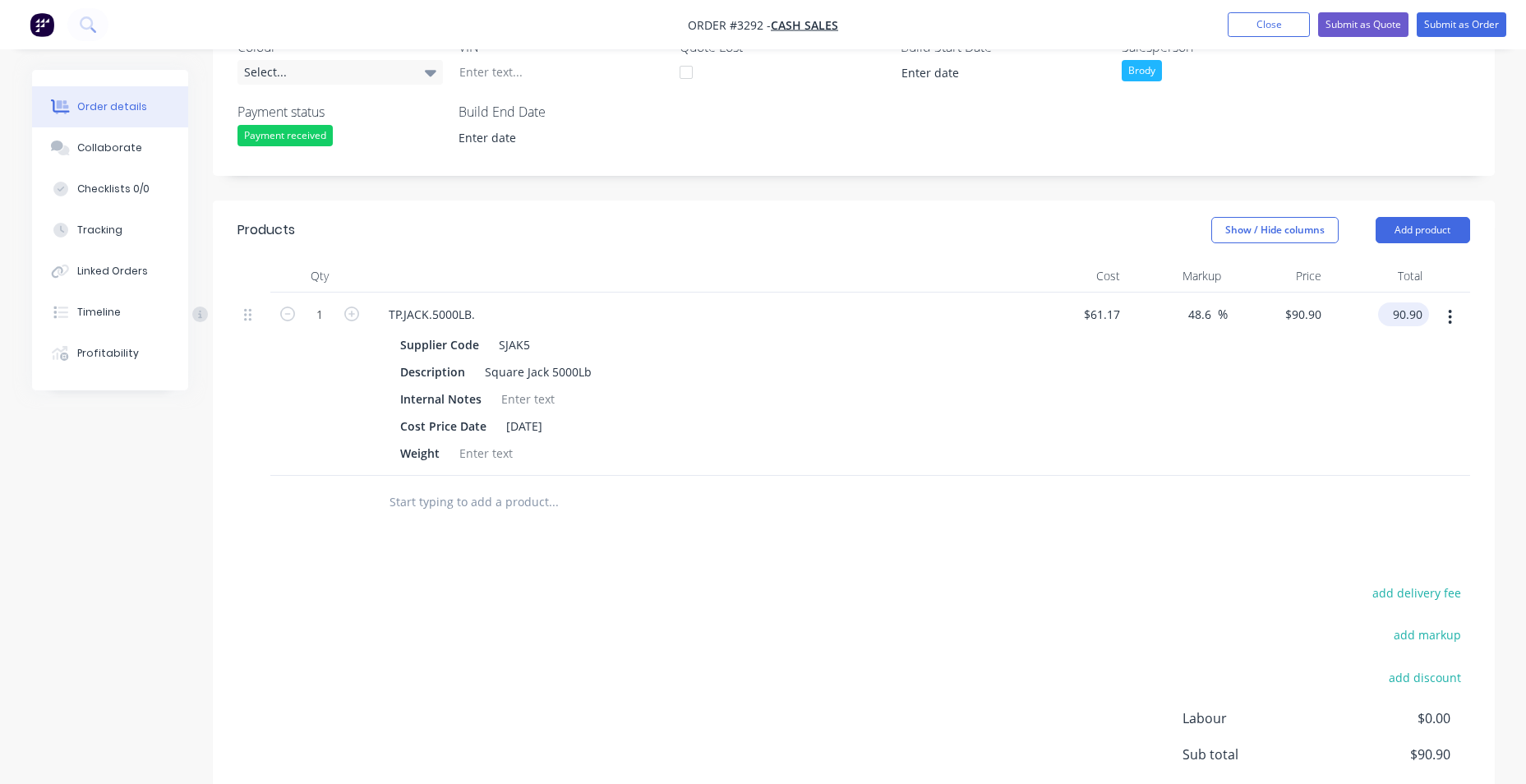
click at [1421, 311] on input "90.90" at bounding box center [1406, 314] width 44 height 23
click at [1421, 311] on input "90.90" at bounding box center [1410, 314] width 38 height 23
click at [1427, 318] on input "90.90" at bounding box center [1410, 314] width 38 height 23
click at [1416, 311] on input "90.90" at bounding box center [1410, 314] width 38 height 23
type input "90.91"
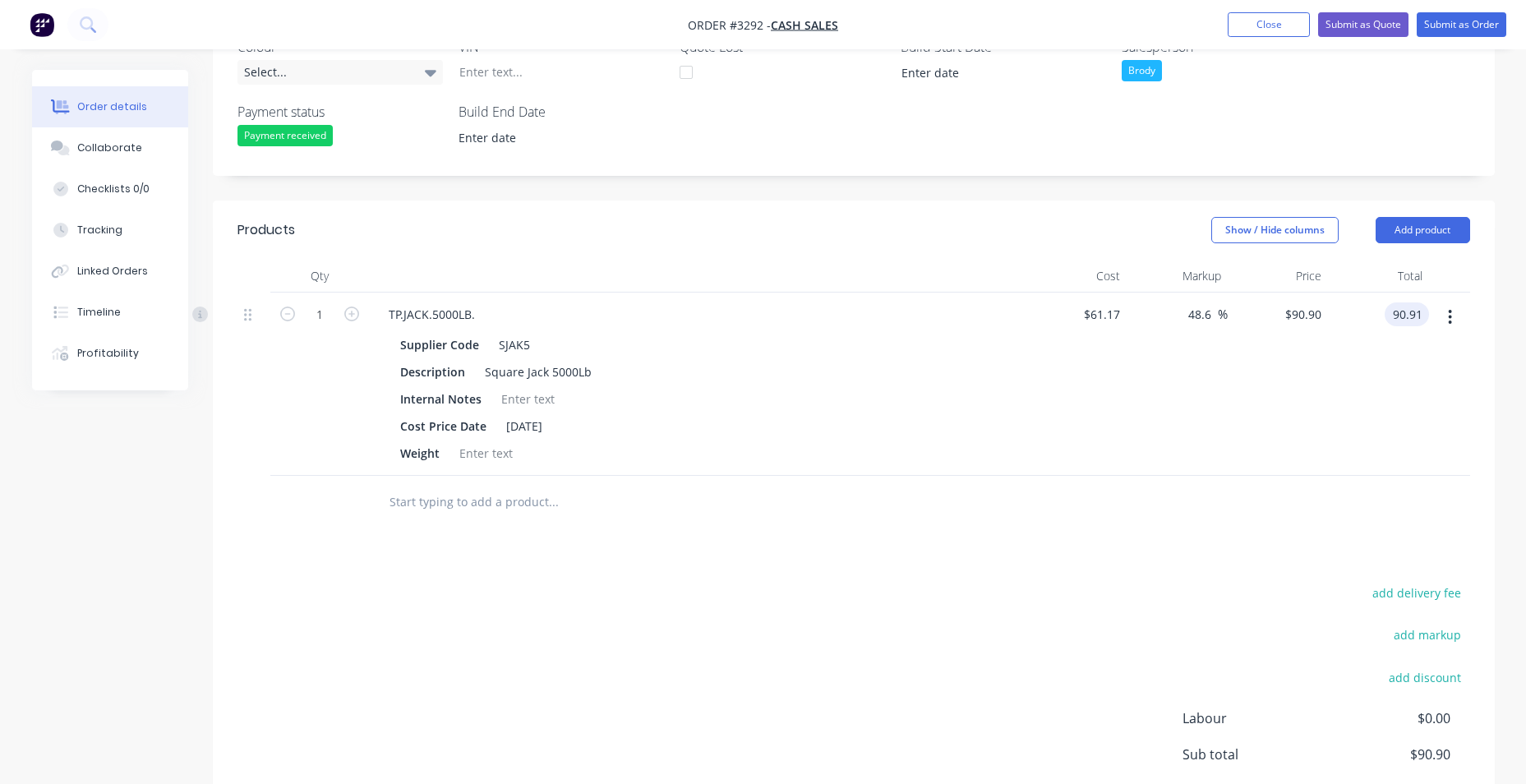
type input "48.62"
type input "$90.91"
click at [1177, 612] on div "add delivery fee add markup add discount Labour $0.00 Sub total $90.90 Margin $…" at bounding box center [854, 740] width 1233 height 317
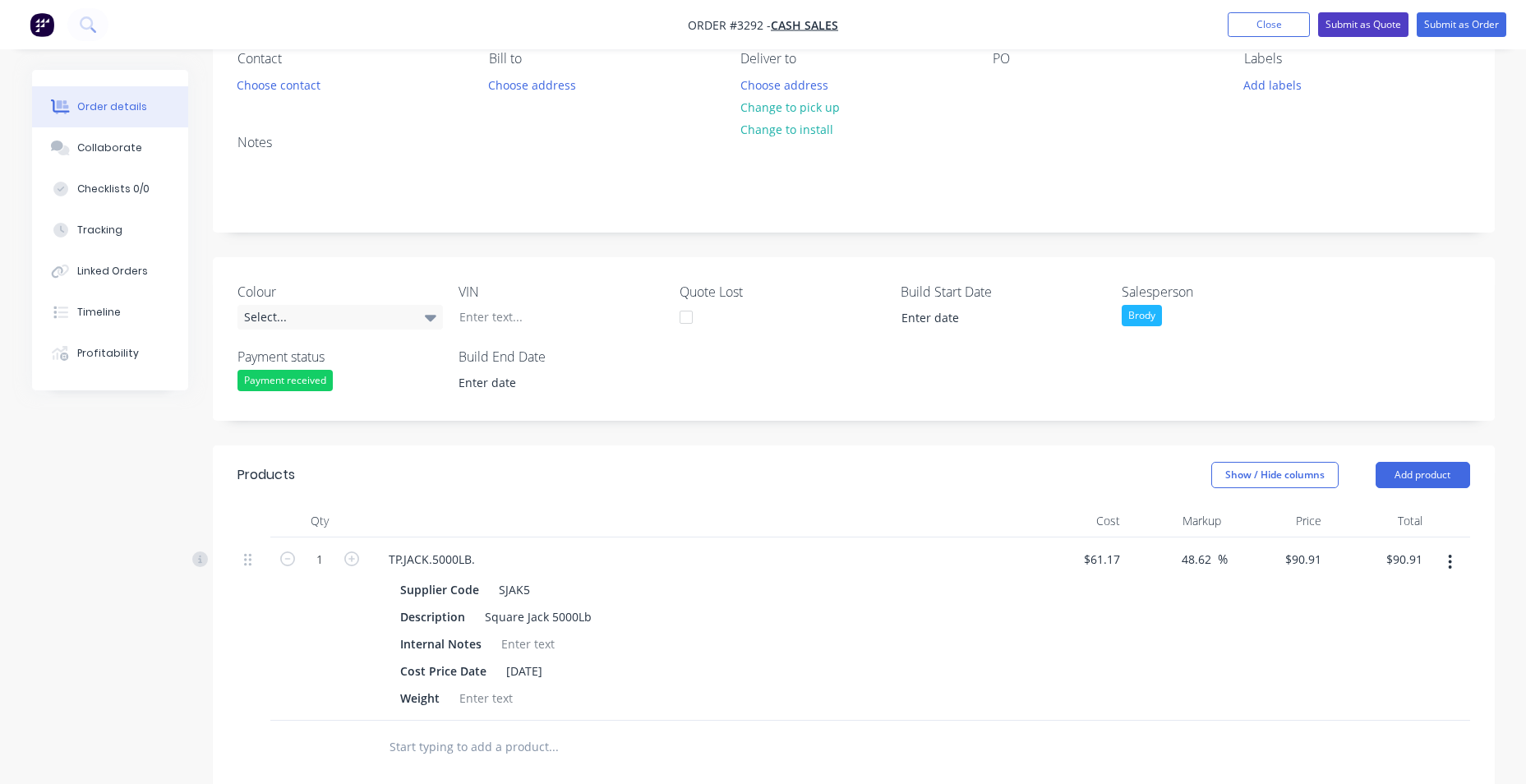
scroll to position [0, 0]
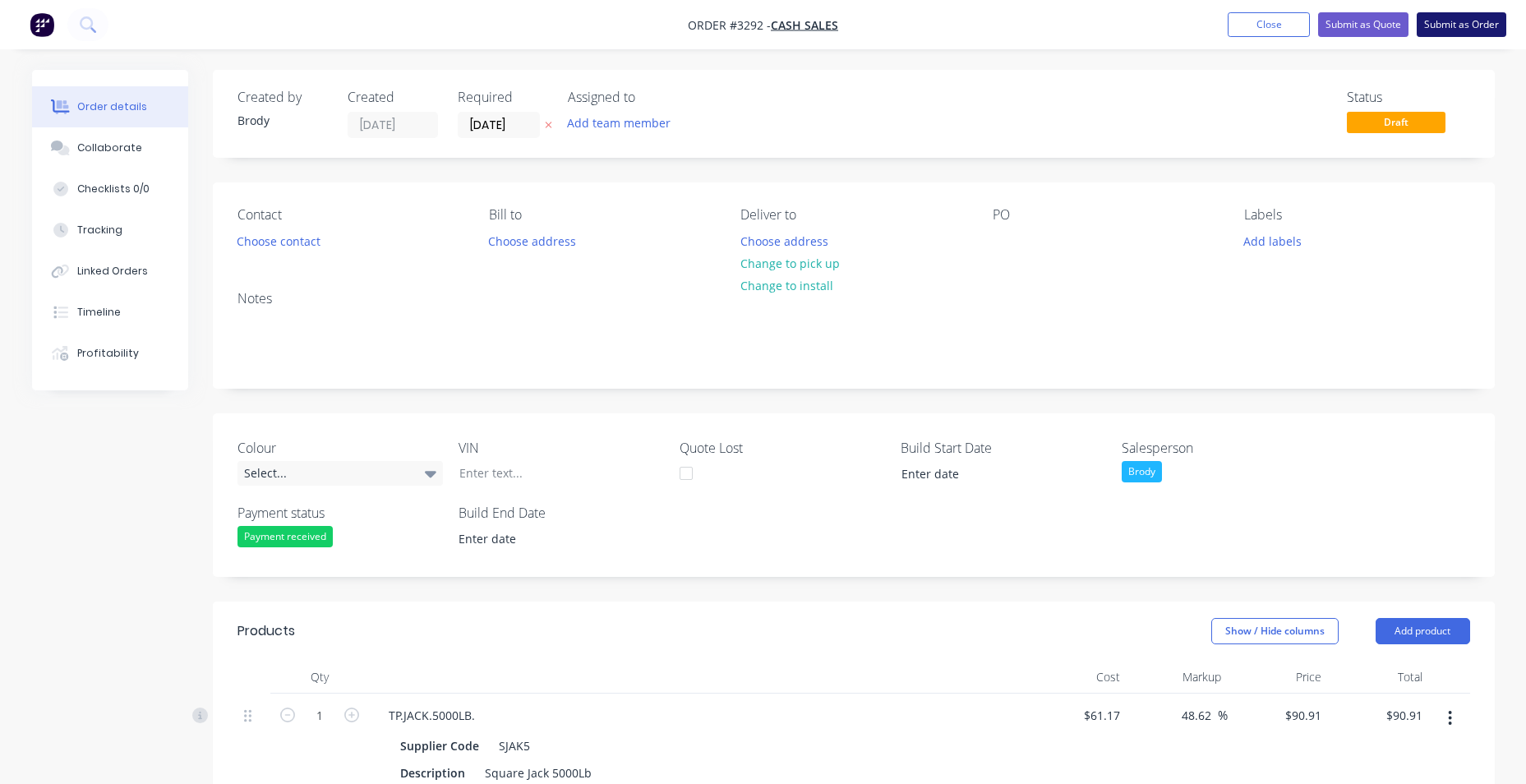
click at [1471, 21] on button "Submit as Order" at bounding box center [1461, 24] width 90 height 24
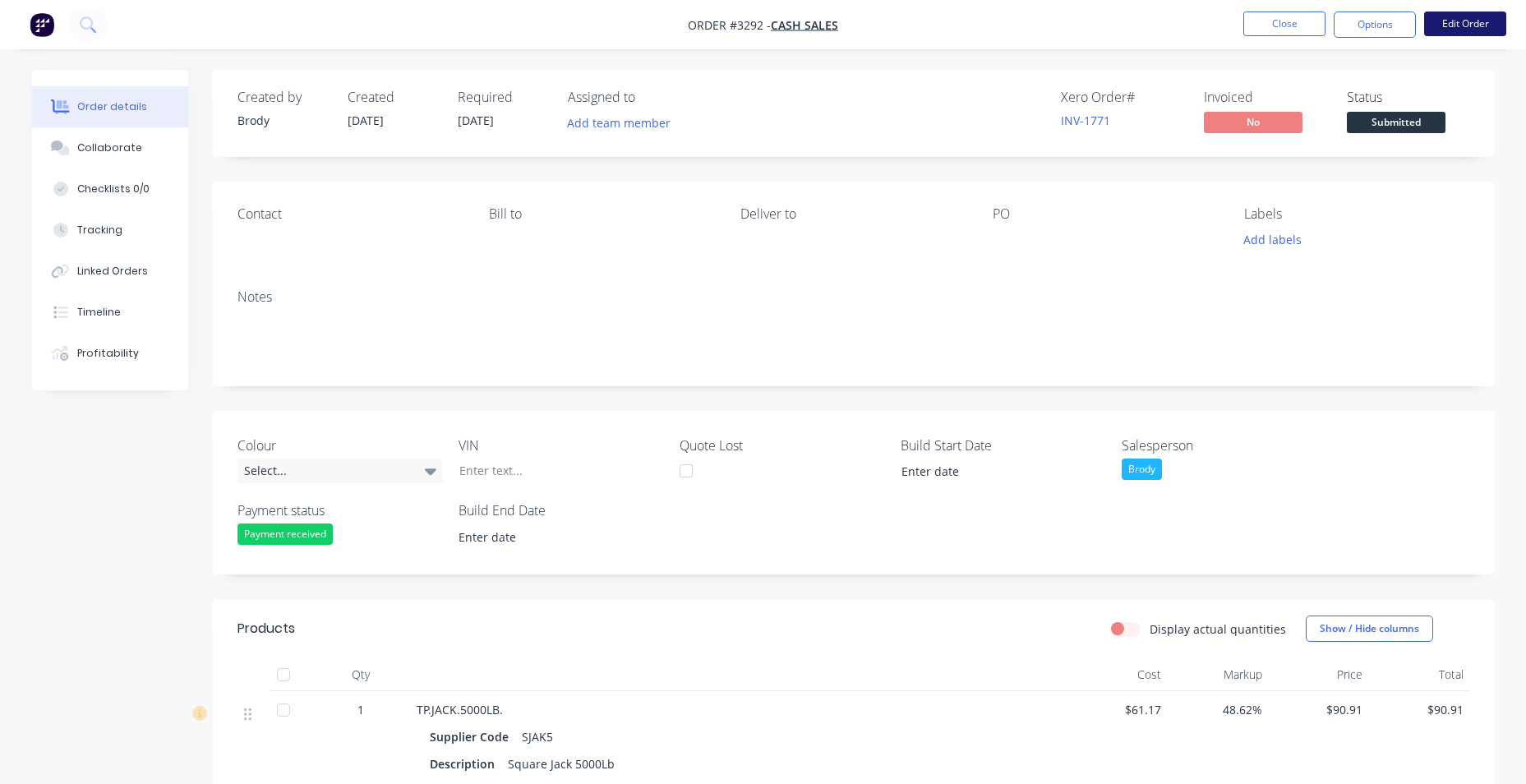
click at [1439, 17] on button "Edit Order" at bounding box center [1465, 23] width 82 height 24
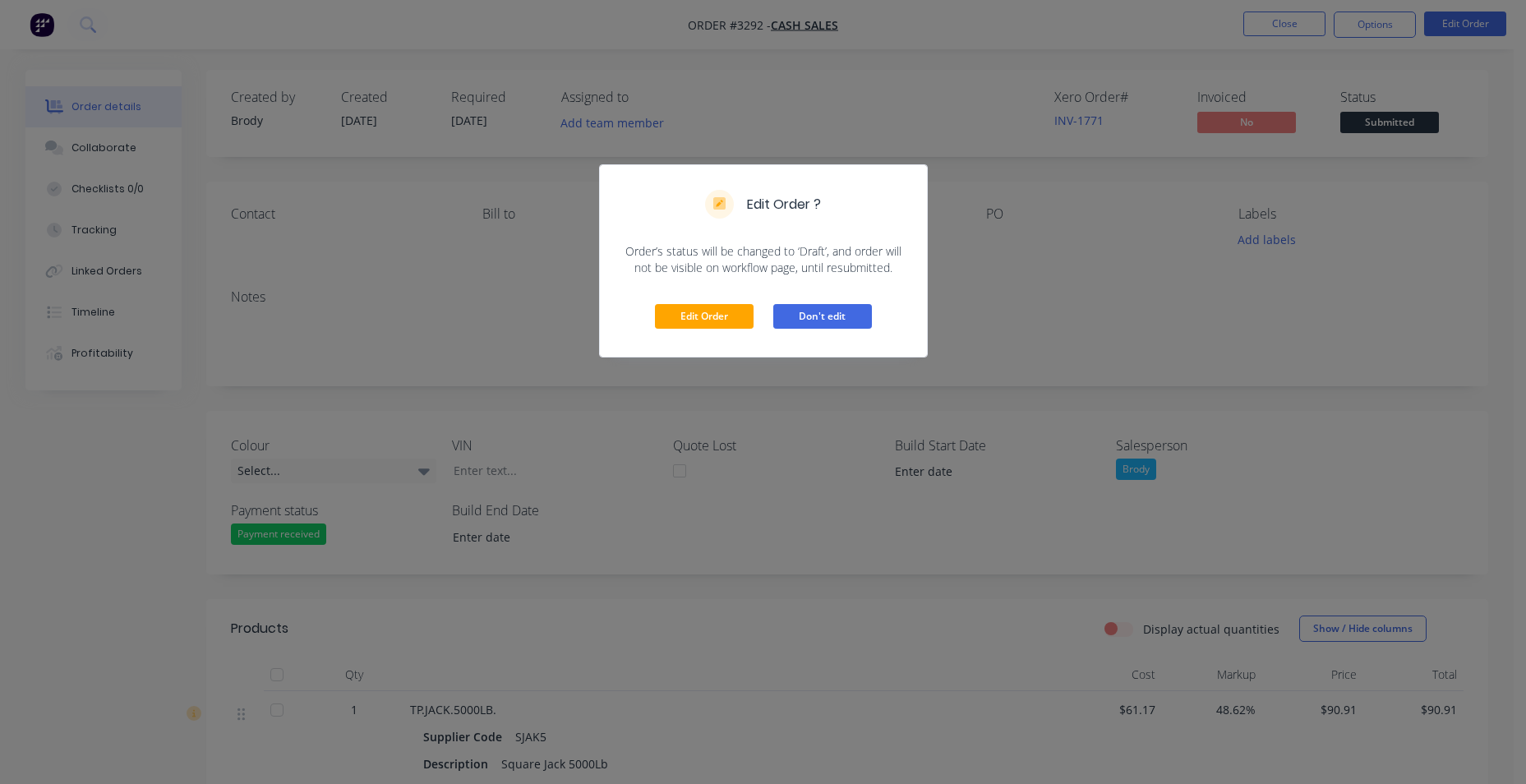
click at [799, 311] on button "Don't edit" at bounding box center [823, 315] width 99 height 24
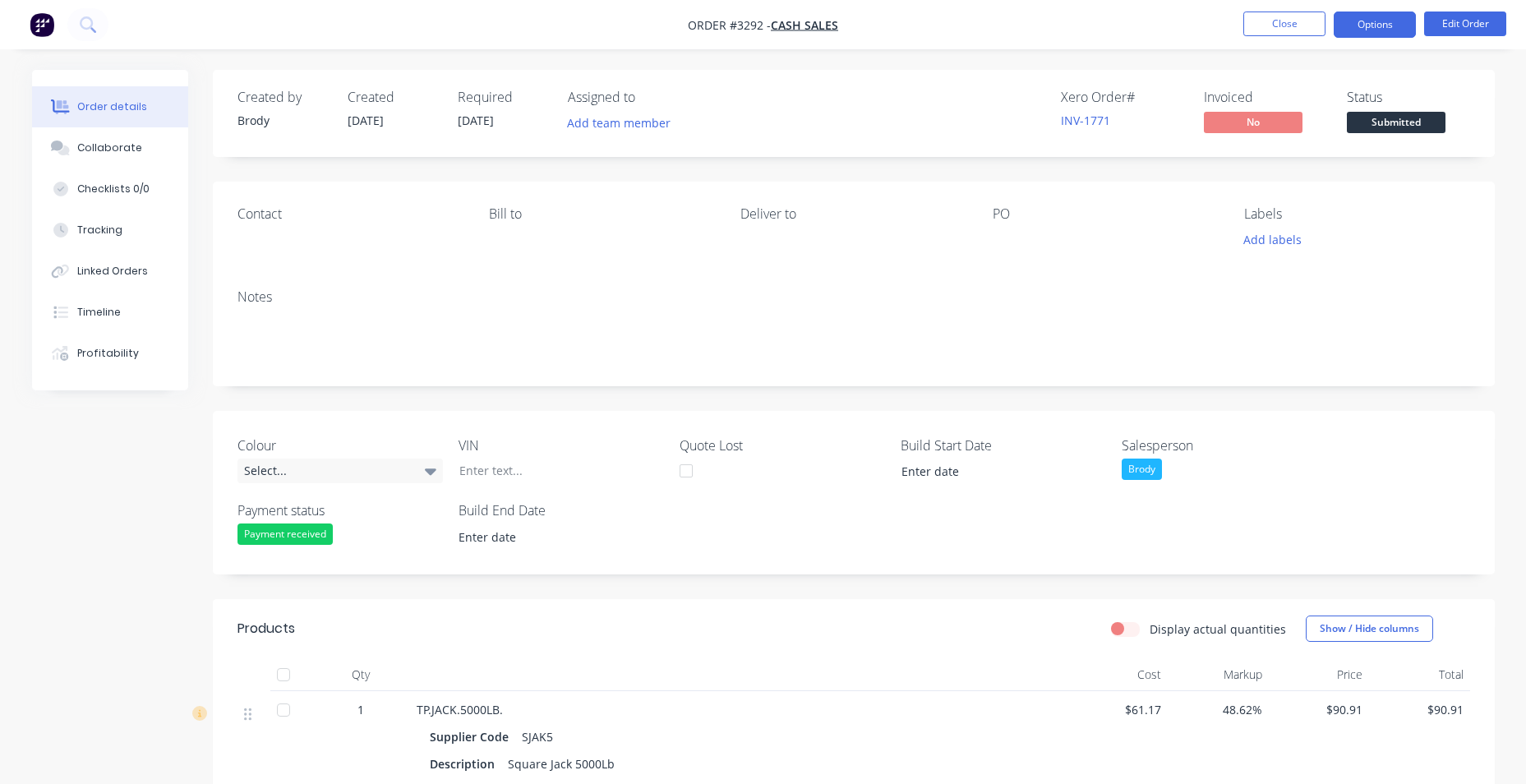
click at [1351, 18] on button "Options" at bounding box center [1374, 24] width 82 height 26
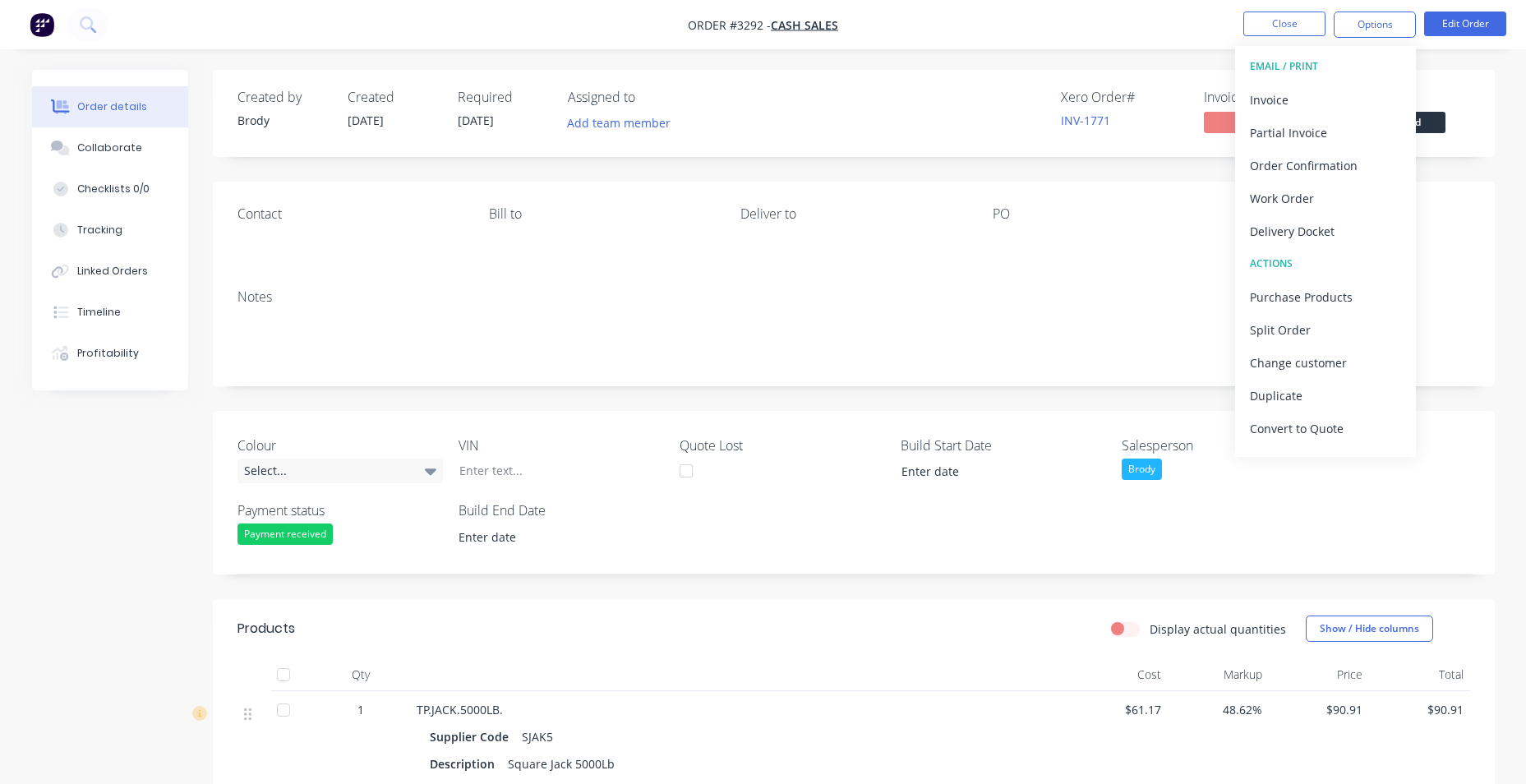
click at [1489, 159] on div "Created by [PERSON_NAME] Created [DATE] Required [DATE] Assigned to Add team me…" at bounding box center [853, 602] width 1282 height 1065
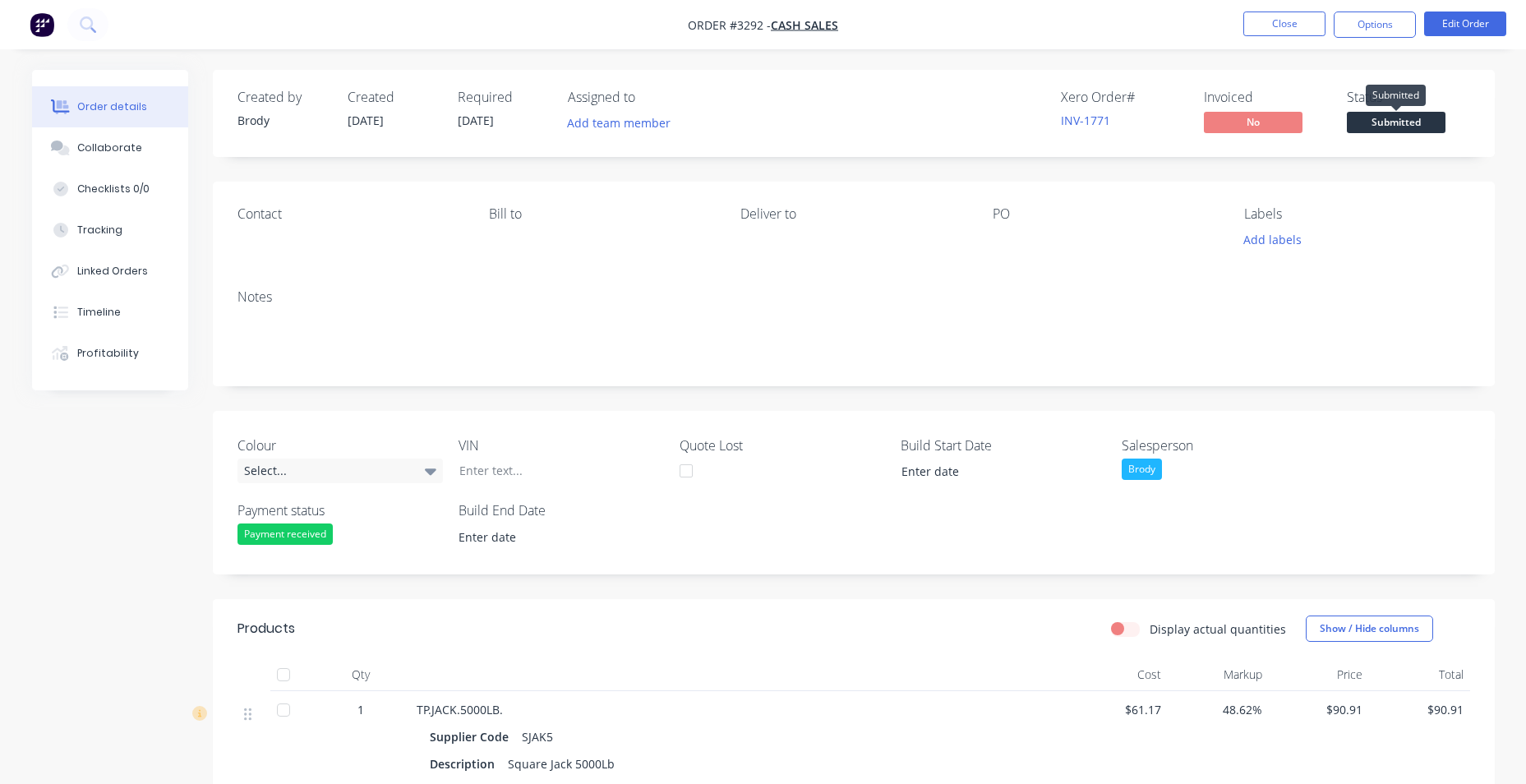
click at [1400, 120] on span "Submitted" at bounding box center [1396, 122] width 99 height 21
click at [1223, 105] on div "Invoiced" at bounding box center [1265, 97] width 123 height 16
click at [1382, 28] on button "Options" at bounding box center [1374, 24] width 82 height 26
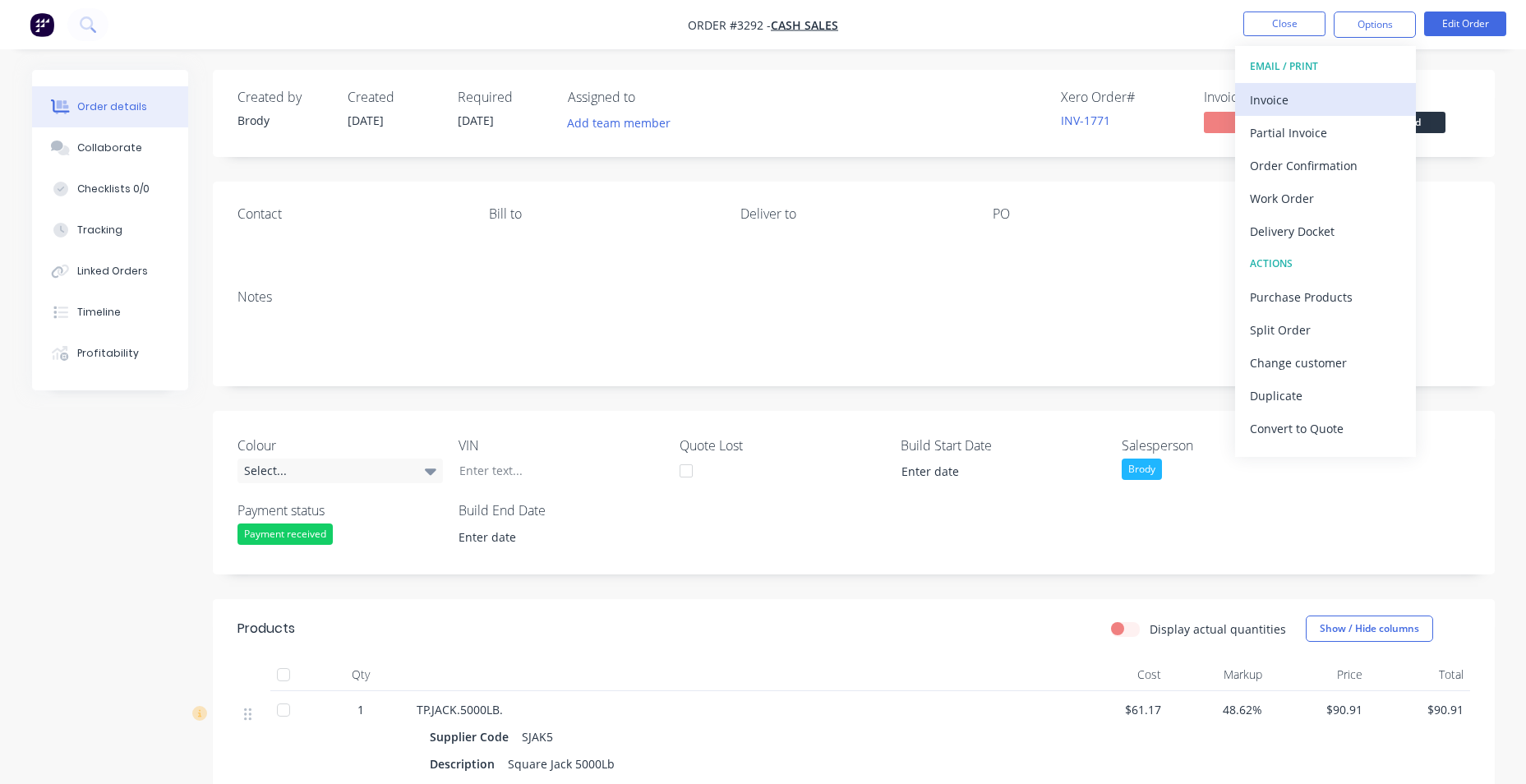
click at [1373, 92] on div "Invoice" at bounding box center [1325, 100] width 152 height 23
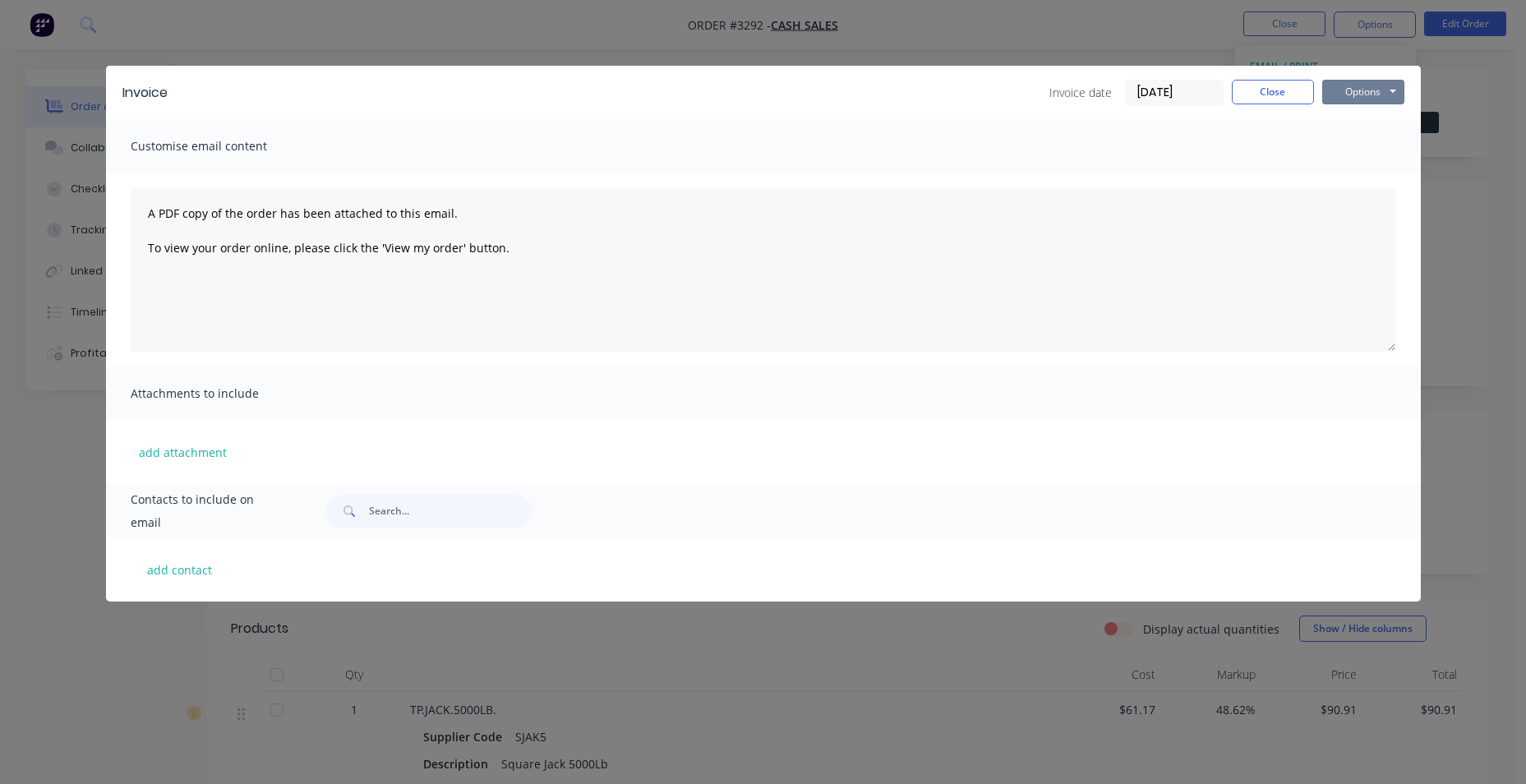
click at [1373, 92] on button "Options" at bounding box center [1364, 91] width 82 height 24
click at [1374, 149] on button "Print" at bounding box center [1375, 148] width 105 height 27
click at [1289, 93] on button "Close" at bounding box center [1273, 91] width 82 height 24
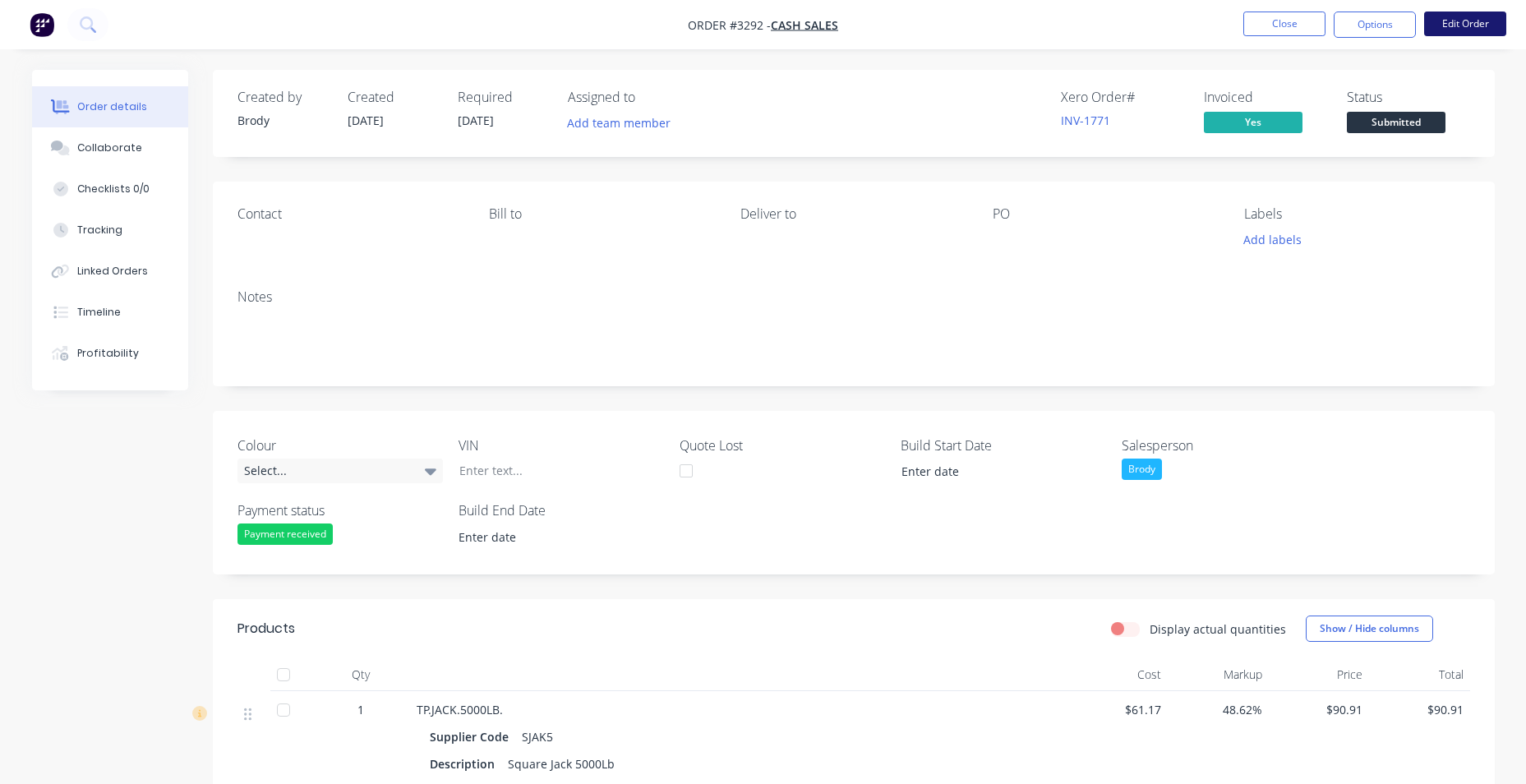
click at [1461, 18] on button "Edit Order" at bounding box center [1465, 23] width 82 height 24
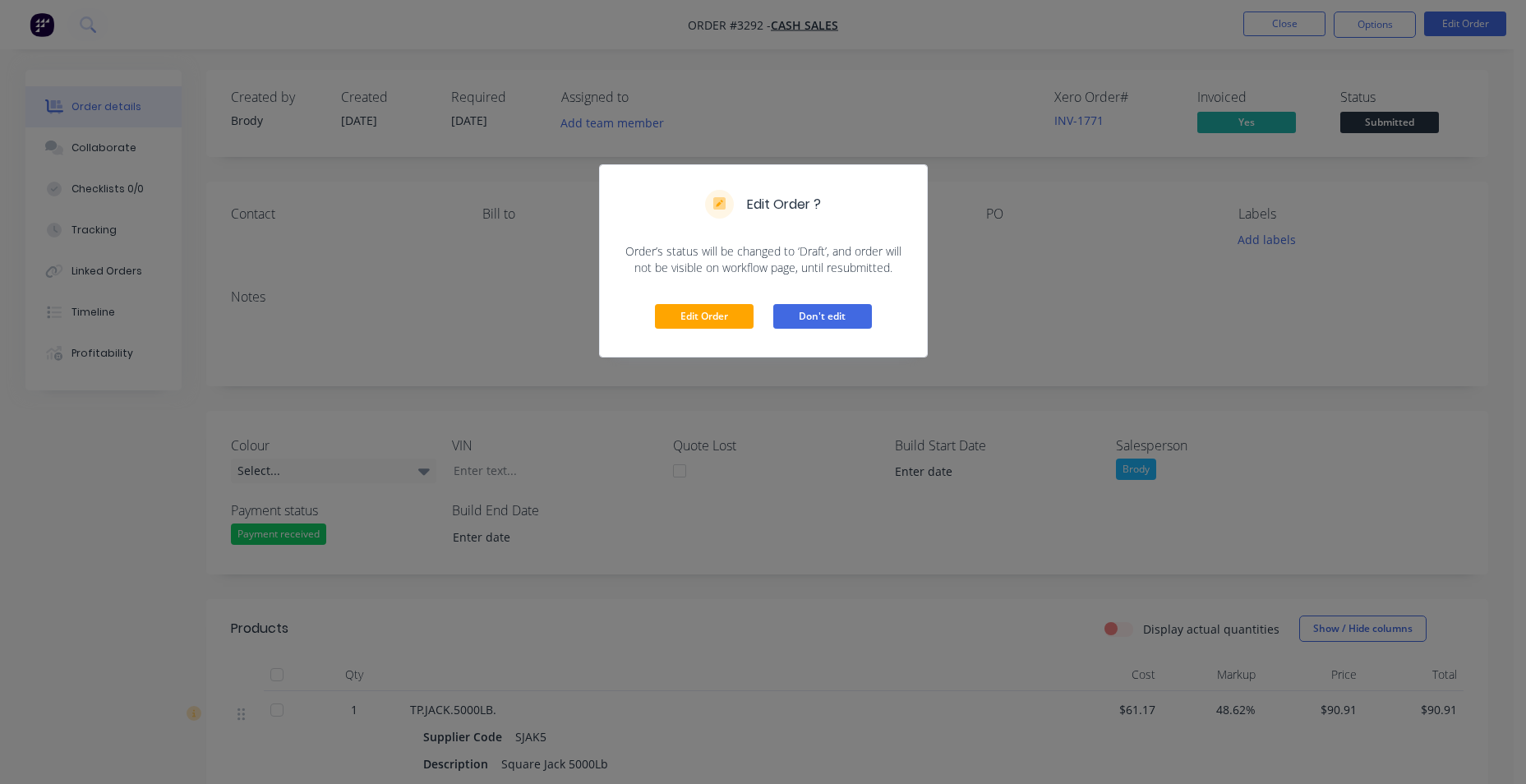
click at [840, 317] on button "Don't edit" at bounding box center [823, 315] width 99 height 24
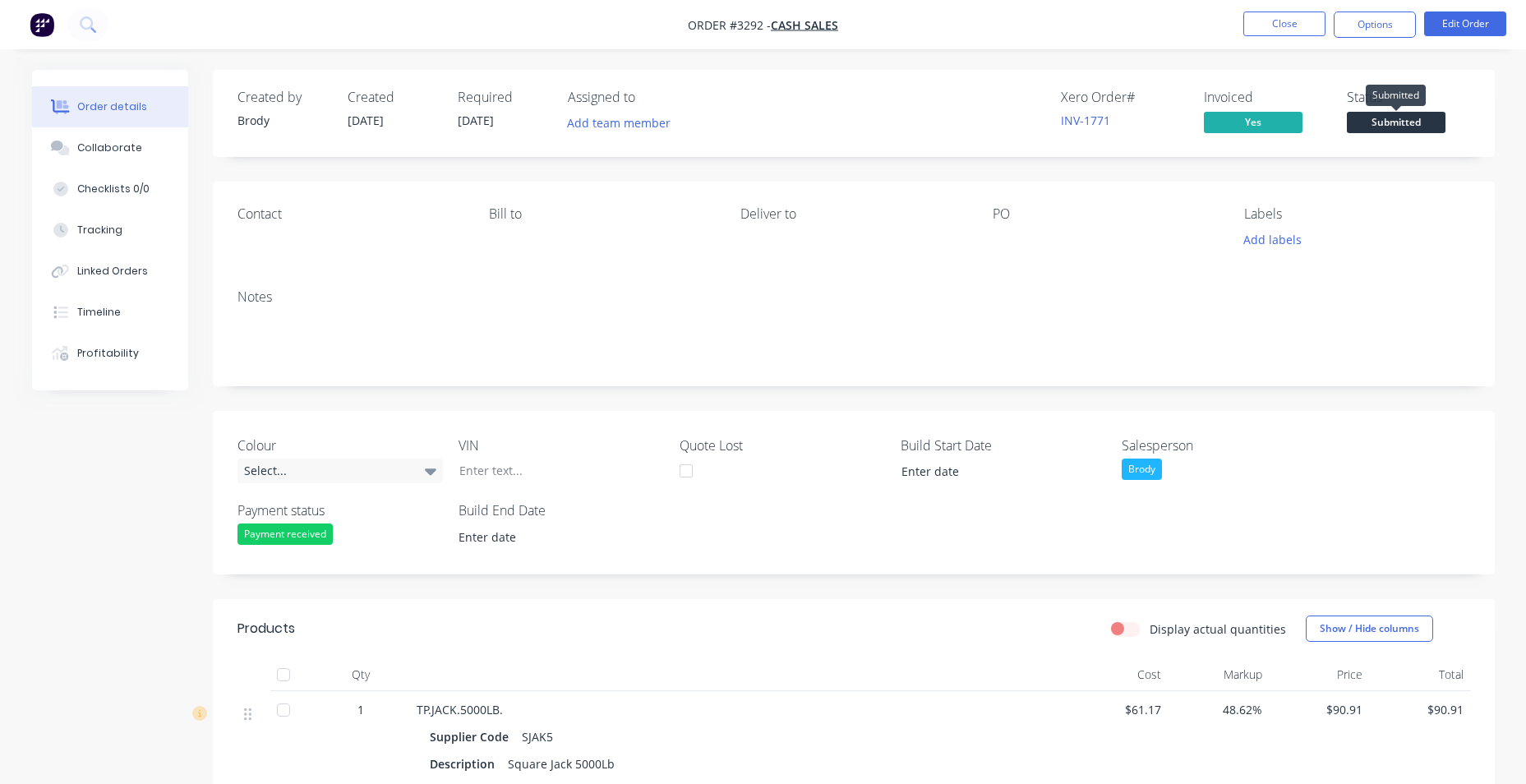
click at [1411, 127] on span "Submitted" at bounding box center [1396, 122] width 99 height 21
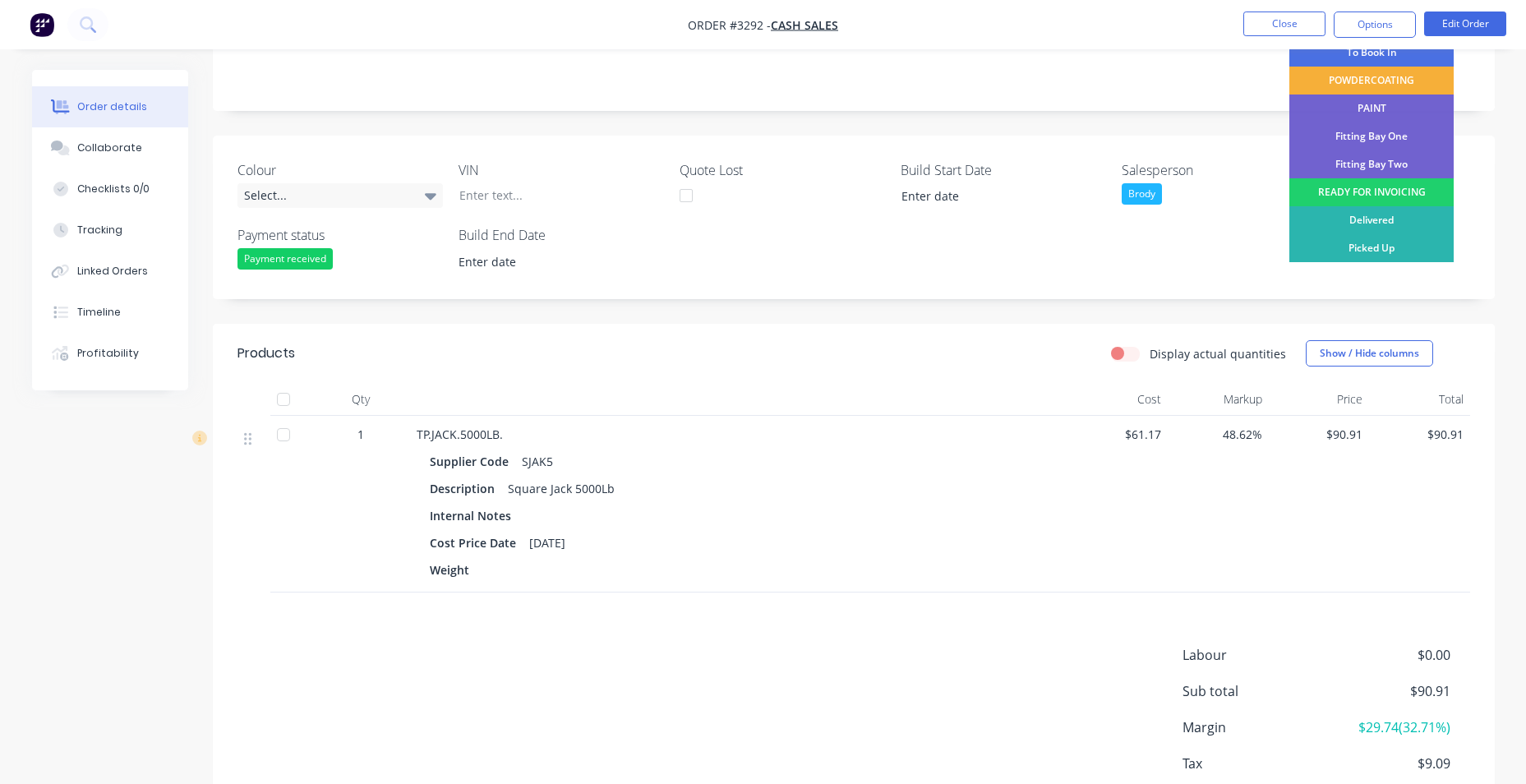
scroll to position [377, 0]
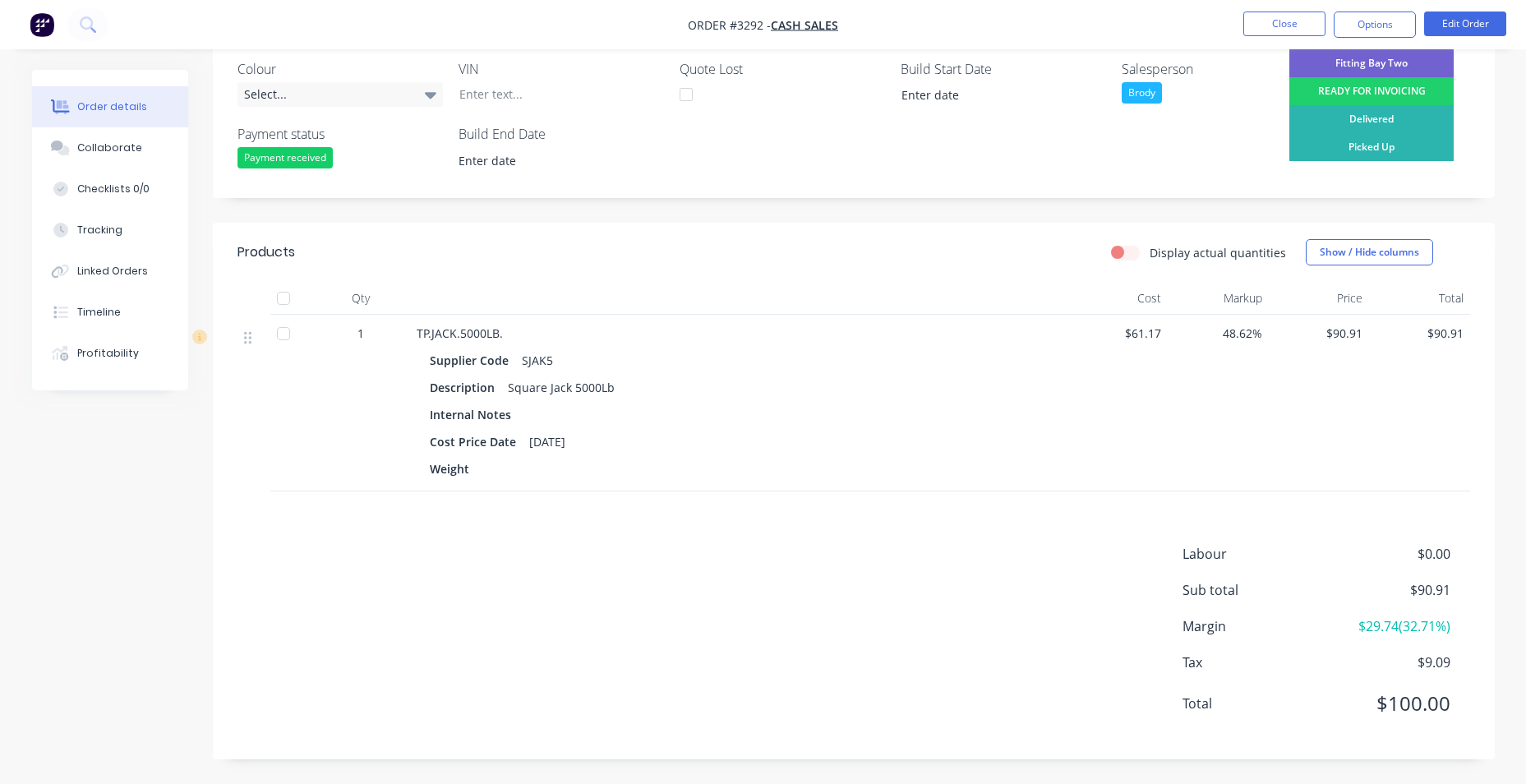
click at [1394, 151] on div "Picked Up" at bounding box center [1371, 146] width 164 height 28
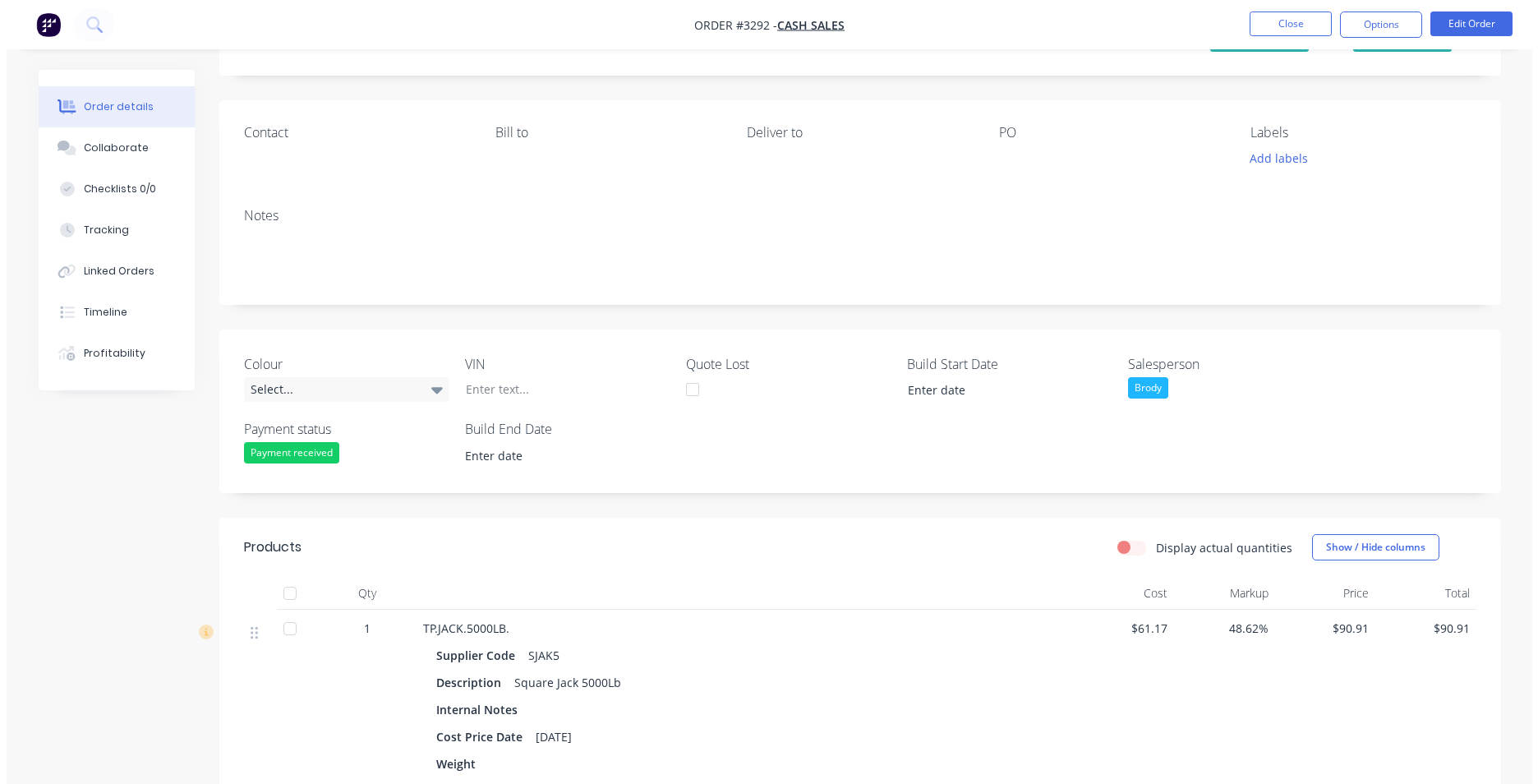
scroll to position [0, 0]
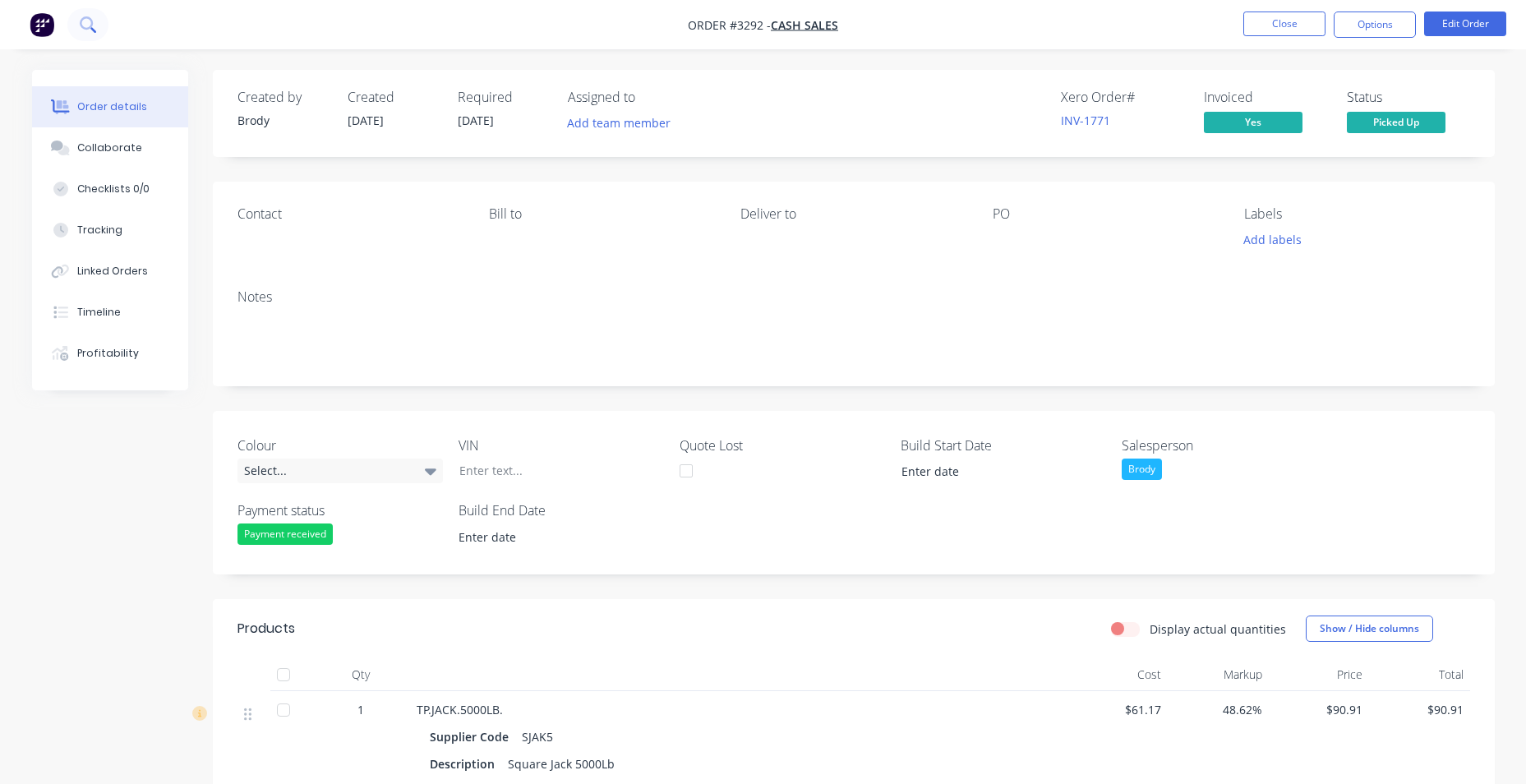
click at [73, 27] on button at bounding box center [88, 24] width 41 height 33
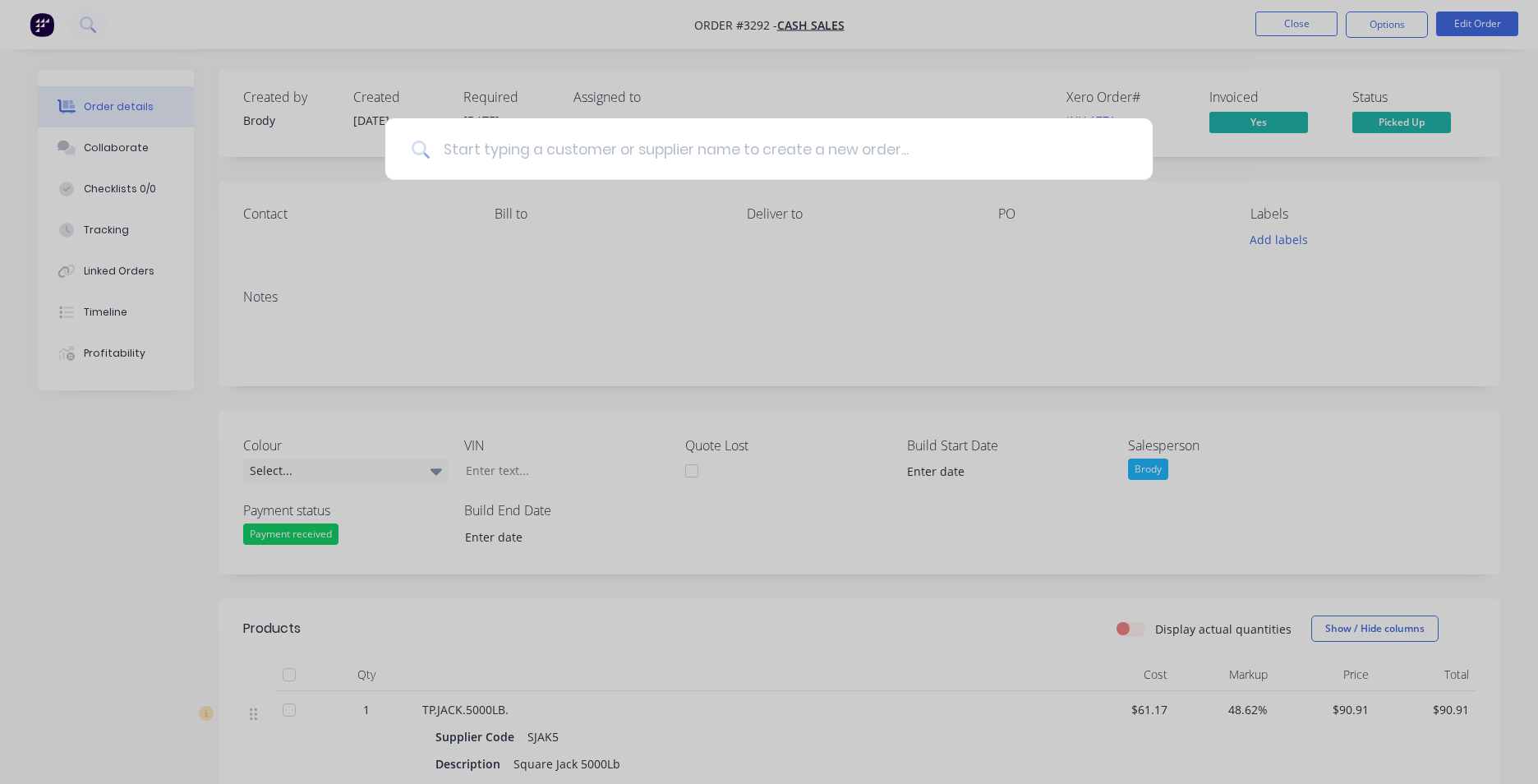
click at [608, 161] on input at bounding box center [777, 149] width 696 height 62
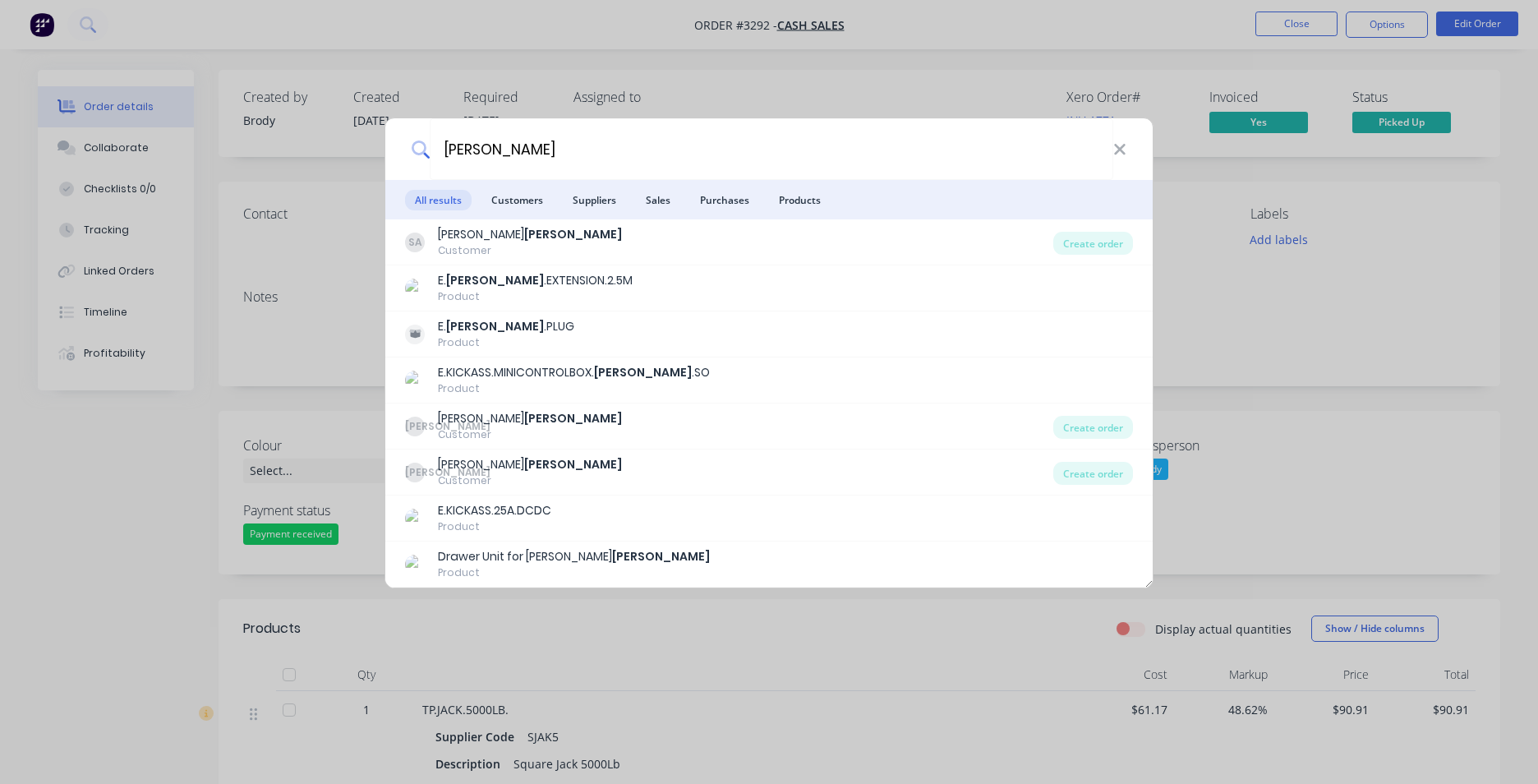
click at [510, 202] on span "Customers" at bounding box center [516, 200] width 71 height 21
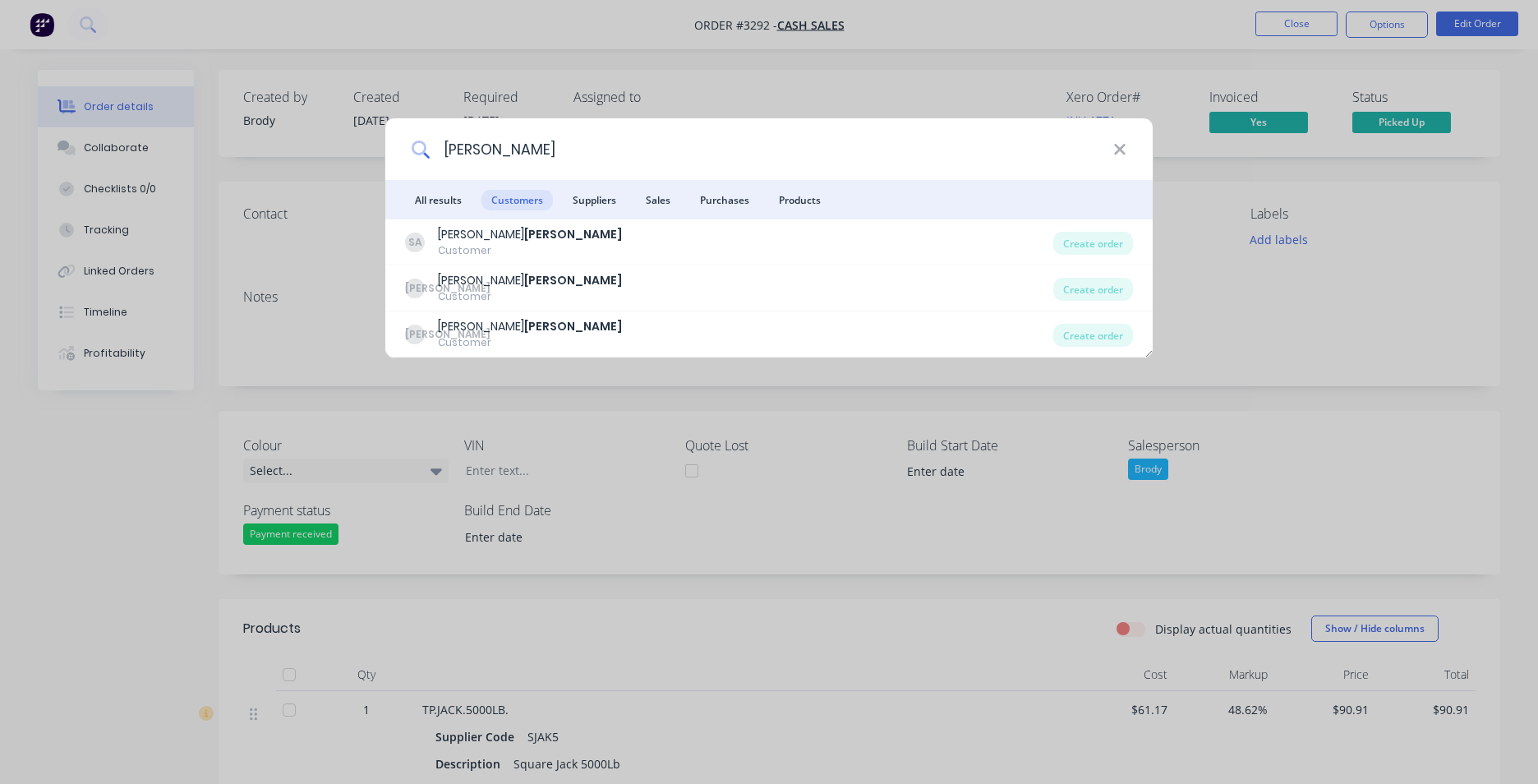
drag, startPoint x: 480, startPoint y: 150, endPoint x: 243, endPoint y: 133, distance: 237.6
click at [243, 133] on div "[PERSON_NAME] All results Customers Suppliers Sales Purchases Products [PERSON_…" at bounding box center [769, 392] width 1538 height 784
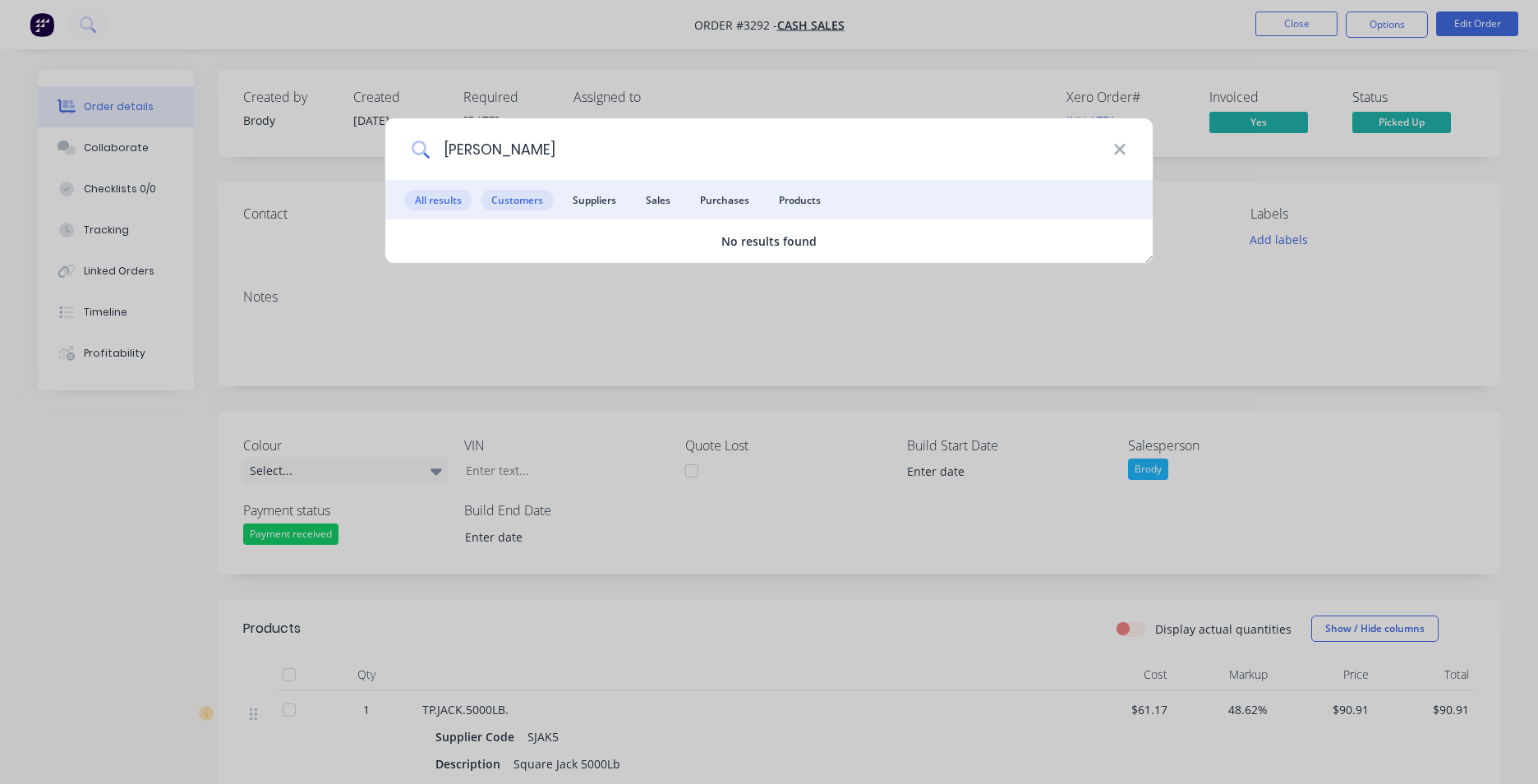
type input "[PERSON_NAME]"
click at [529, 199] on span "Customers" at bounding box center [516, 200] width 71 height 21
click at [1118, 150] on icon at bounding box center [1119, 149] width 11 height 11
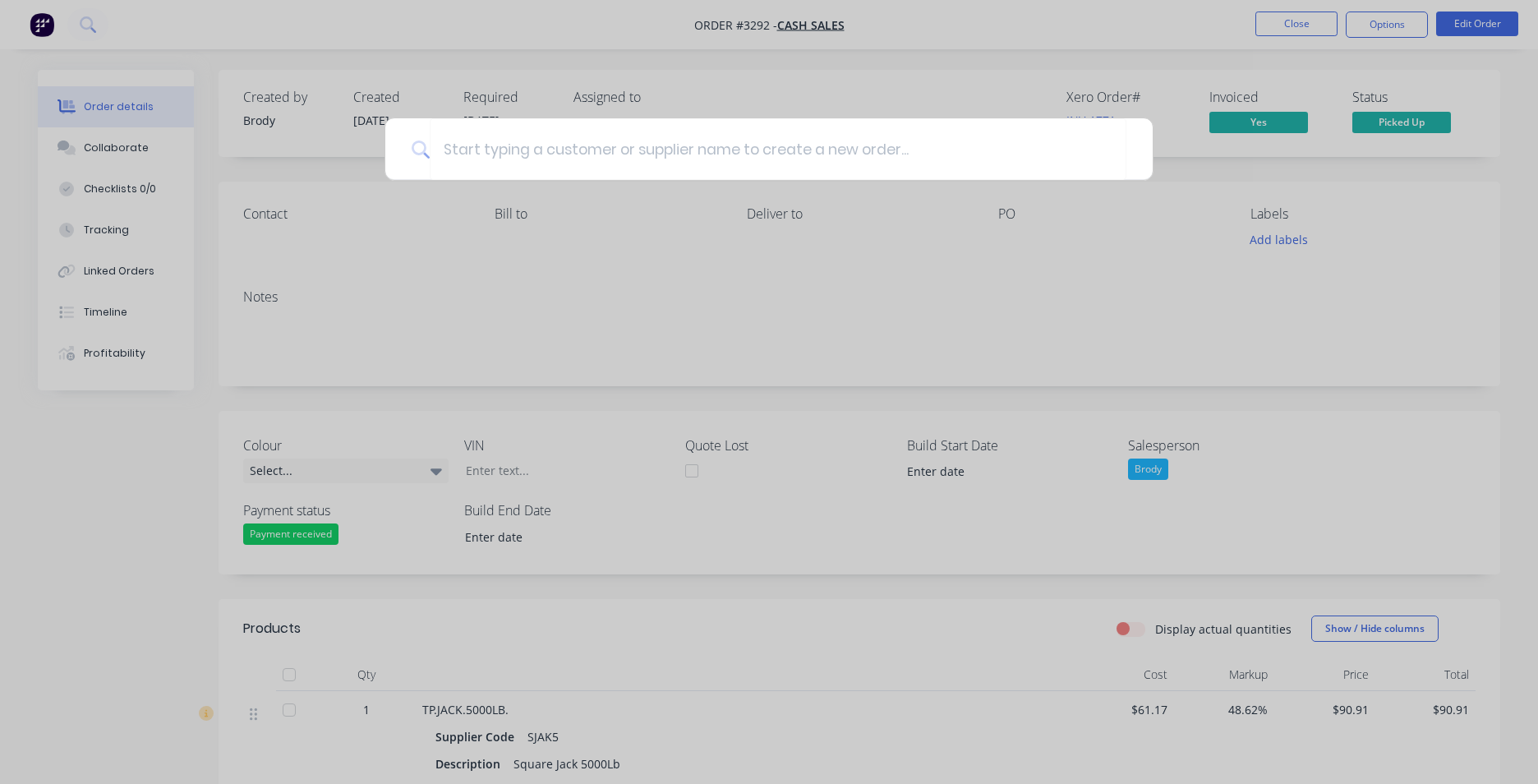
click at [35, 27] on div at bounding box center [769, 392] width 1538 height 784
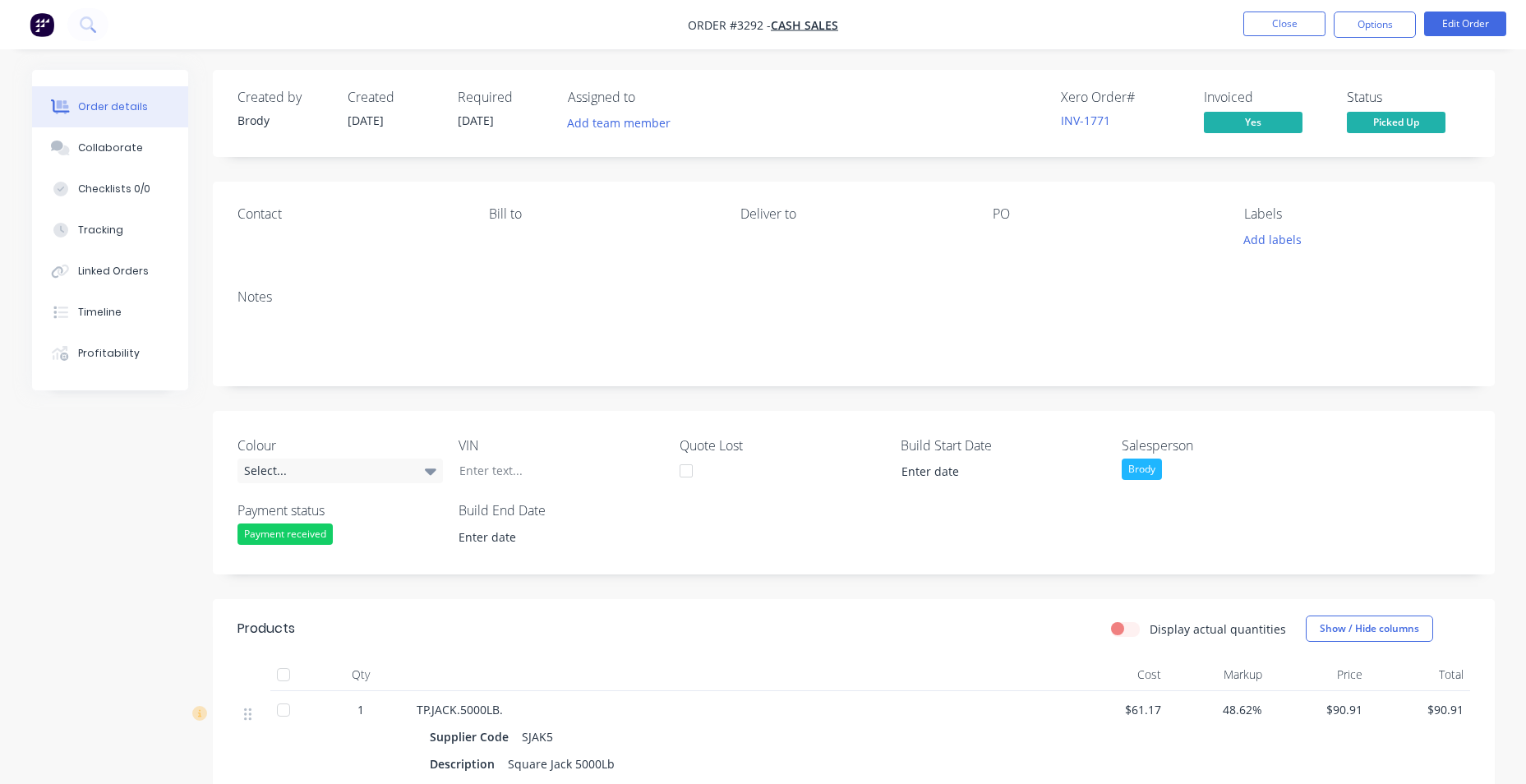
click at [44, 35] on img "button" at bounding box center [41, 24] width 24 height 24
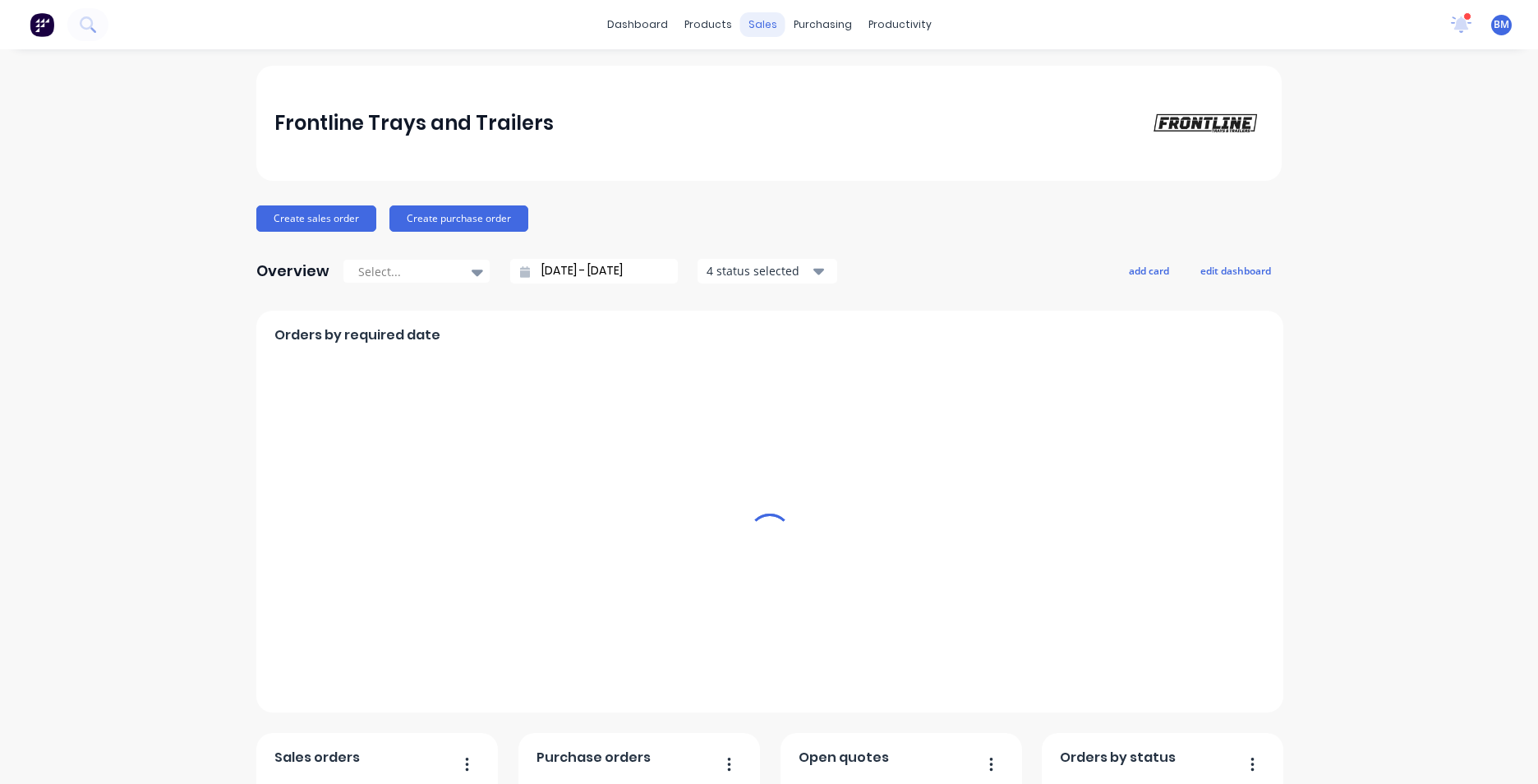
click at [751, 23] on div "sales" at bounding box center [763, 24] width 45 height 24
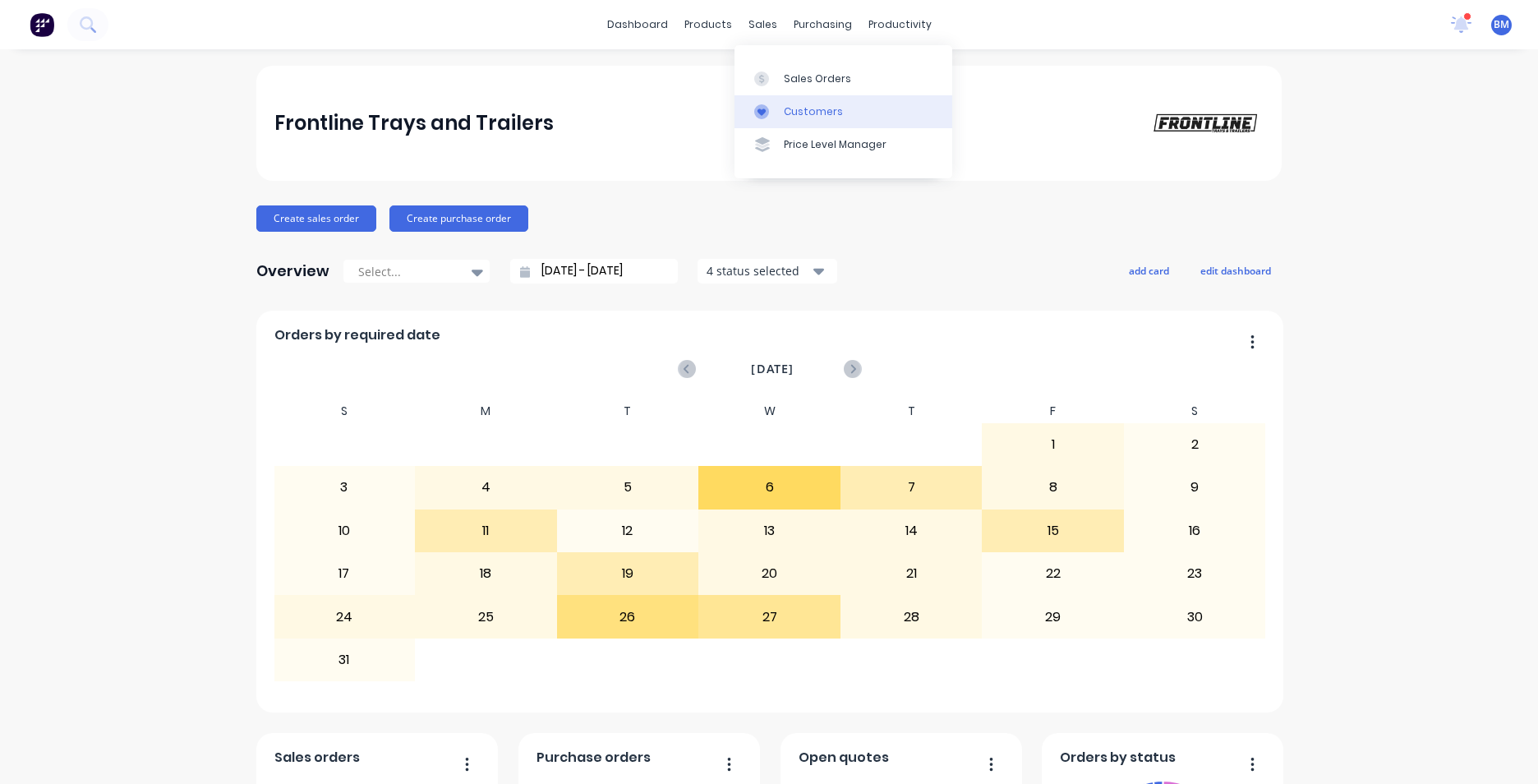
click at [822, 117] on div "Customers" at bounding box center [813, 112] width 59 height 15
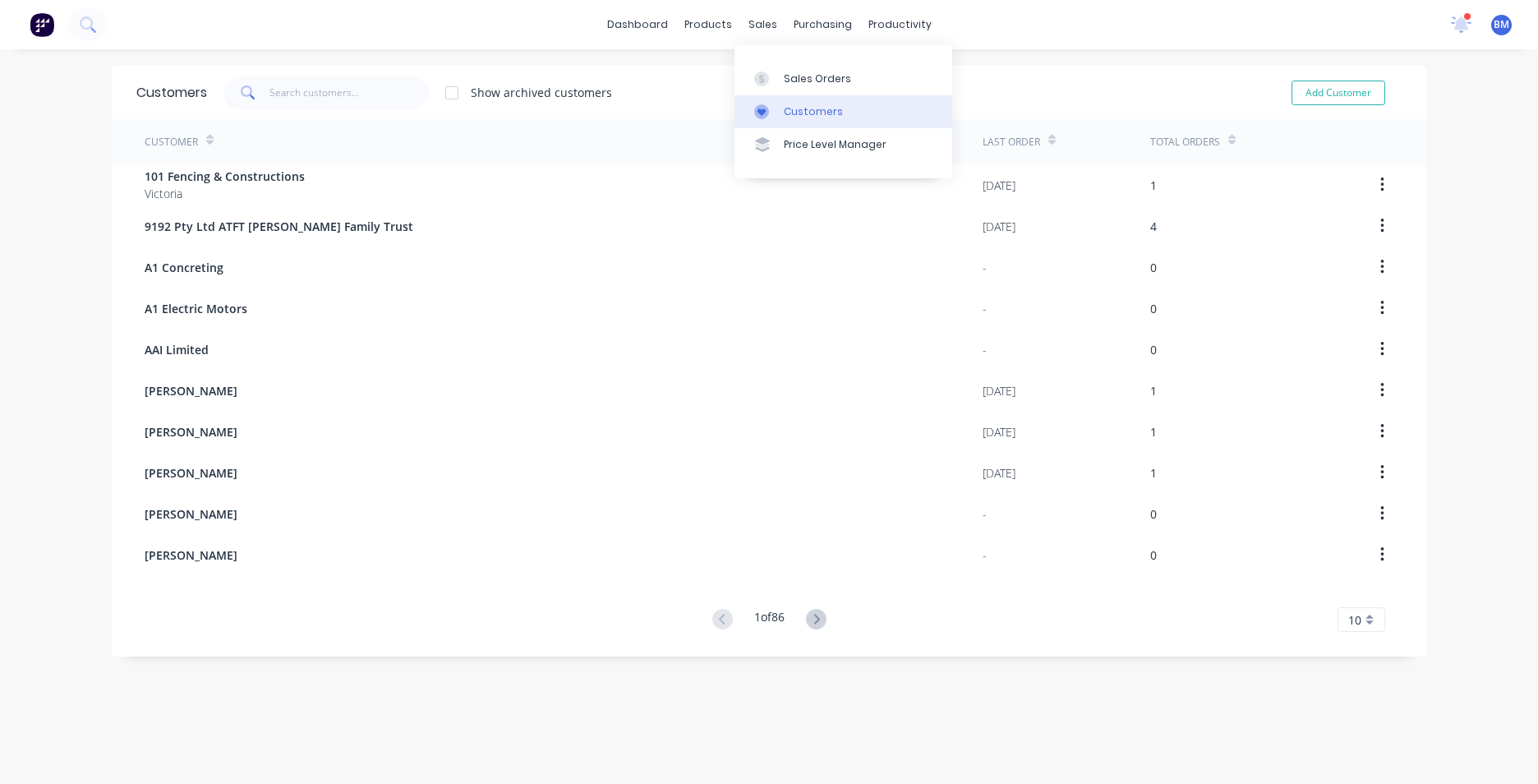
click at [885, 107] on link "Customers" at bounding box center [843, 111] width 218 height 33
click at [376, 90] on input "text" at bounding box center [349, 92] width 160 height 33
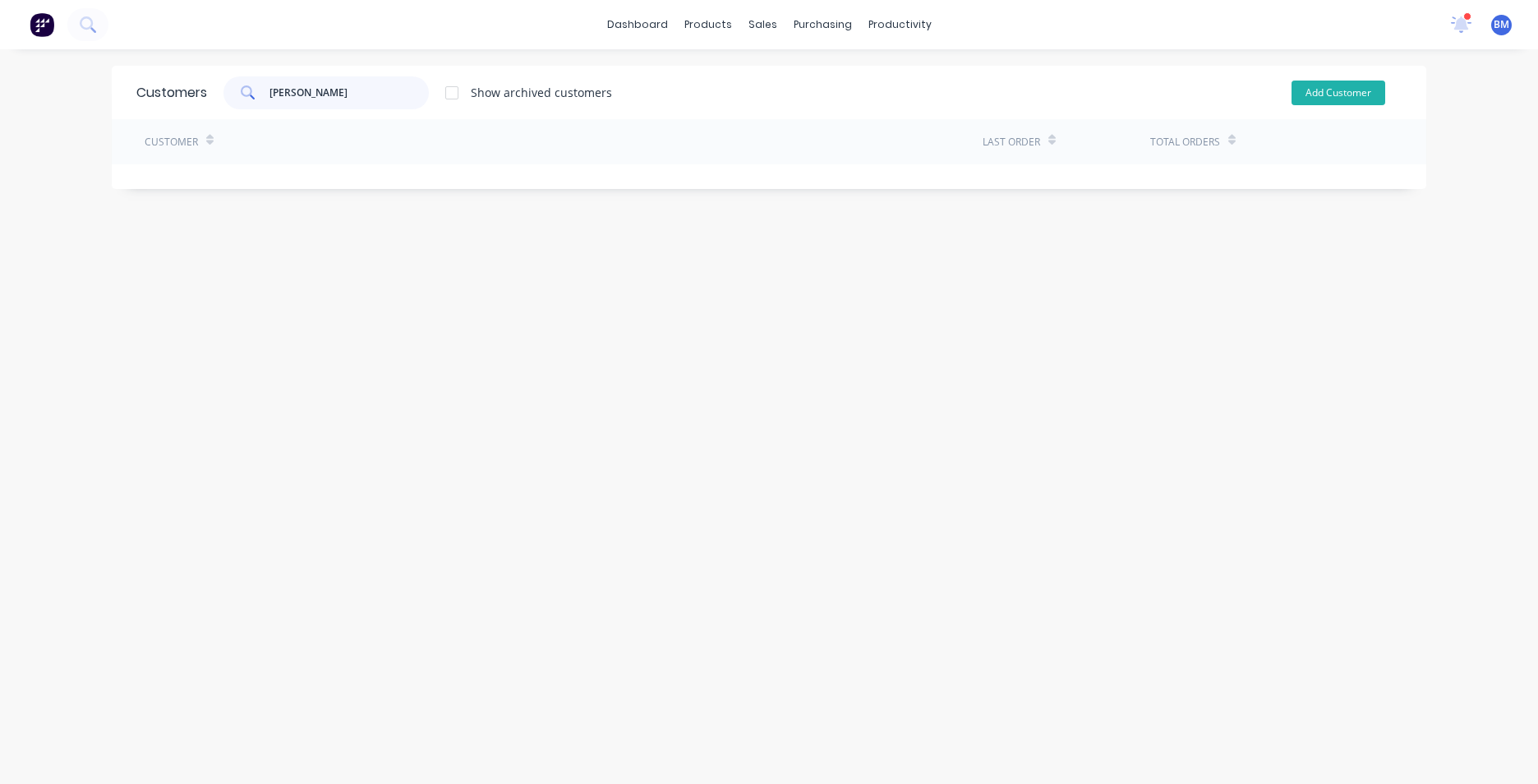
type input "[PERSON_NAME]"
click at [1347, 88] on button "Add Customer" at bounding box center [1338, 92] width 94 height 24
select select "AU"
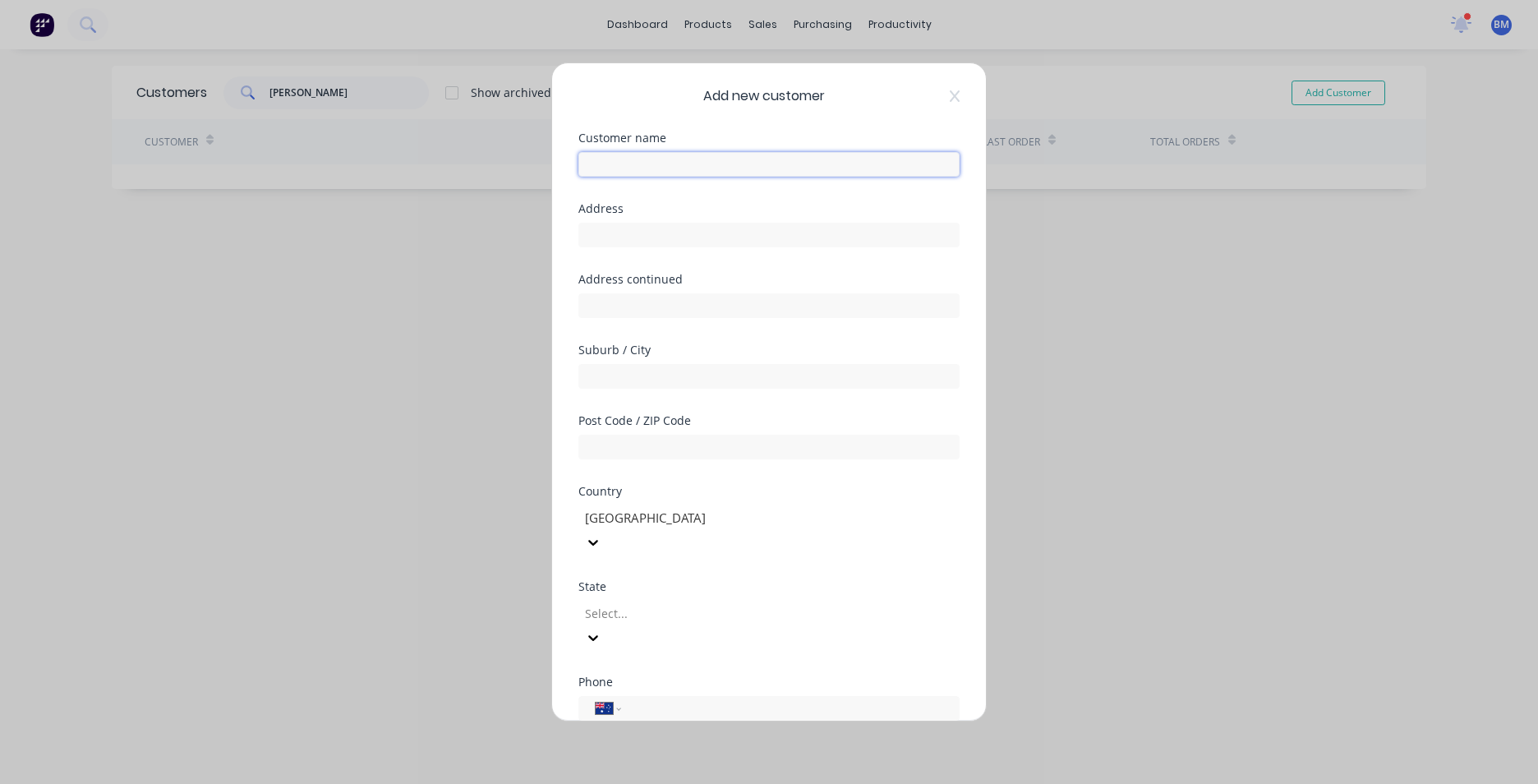
click at [608, 170] on input "text" at bounding box center [769, 164] width 382 height 24
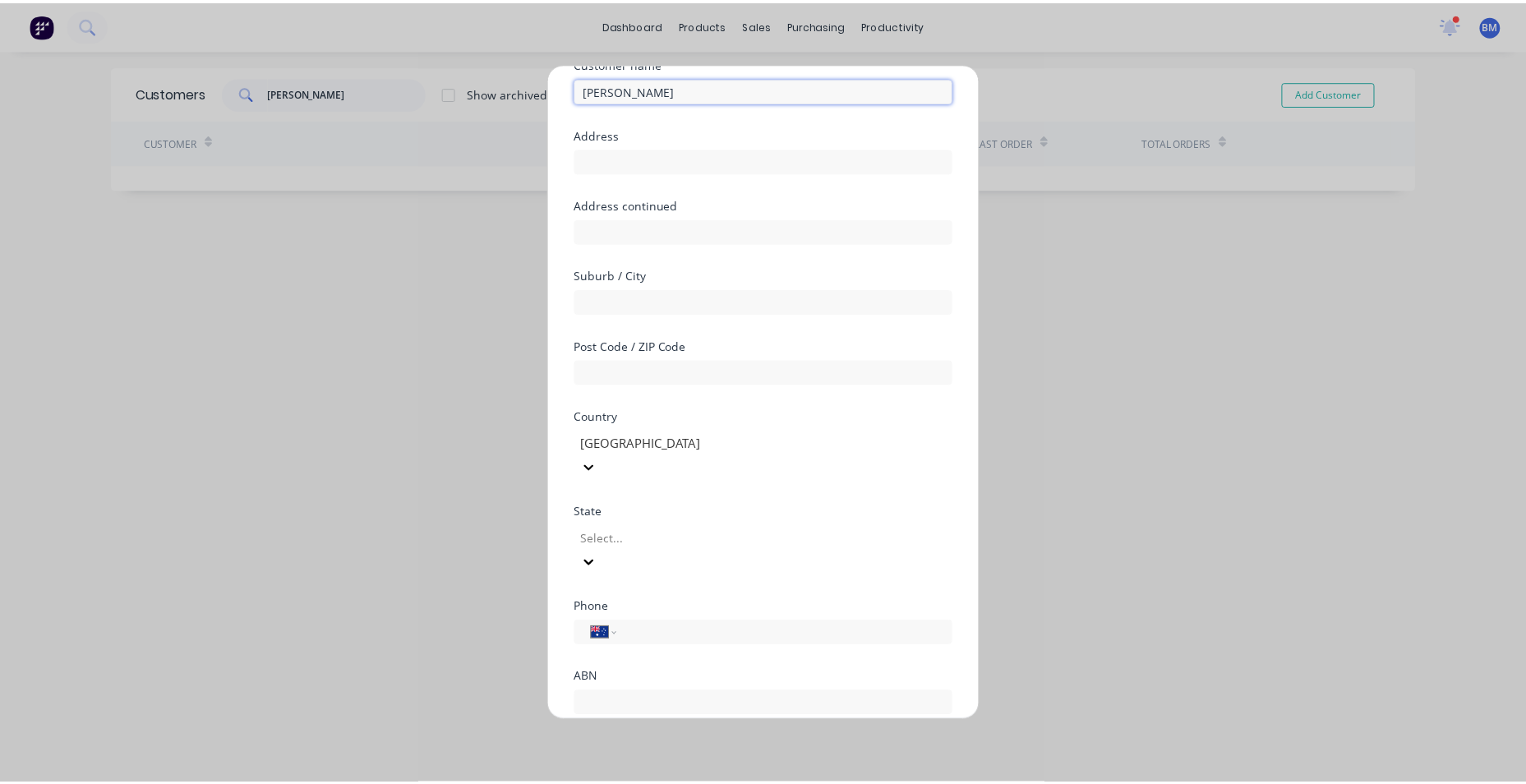
scroll to position [145, 0]
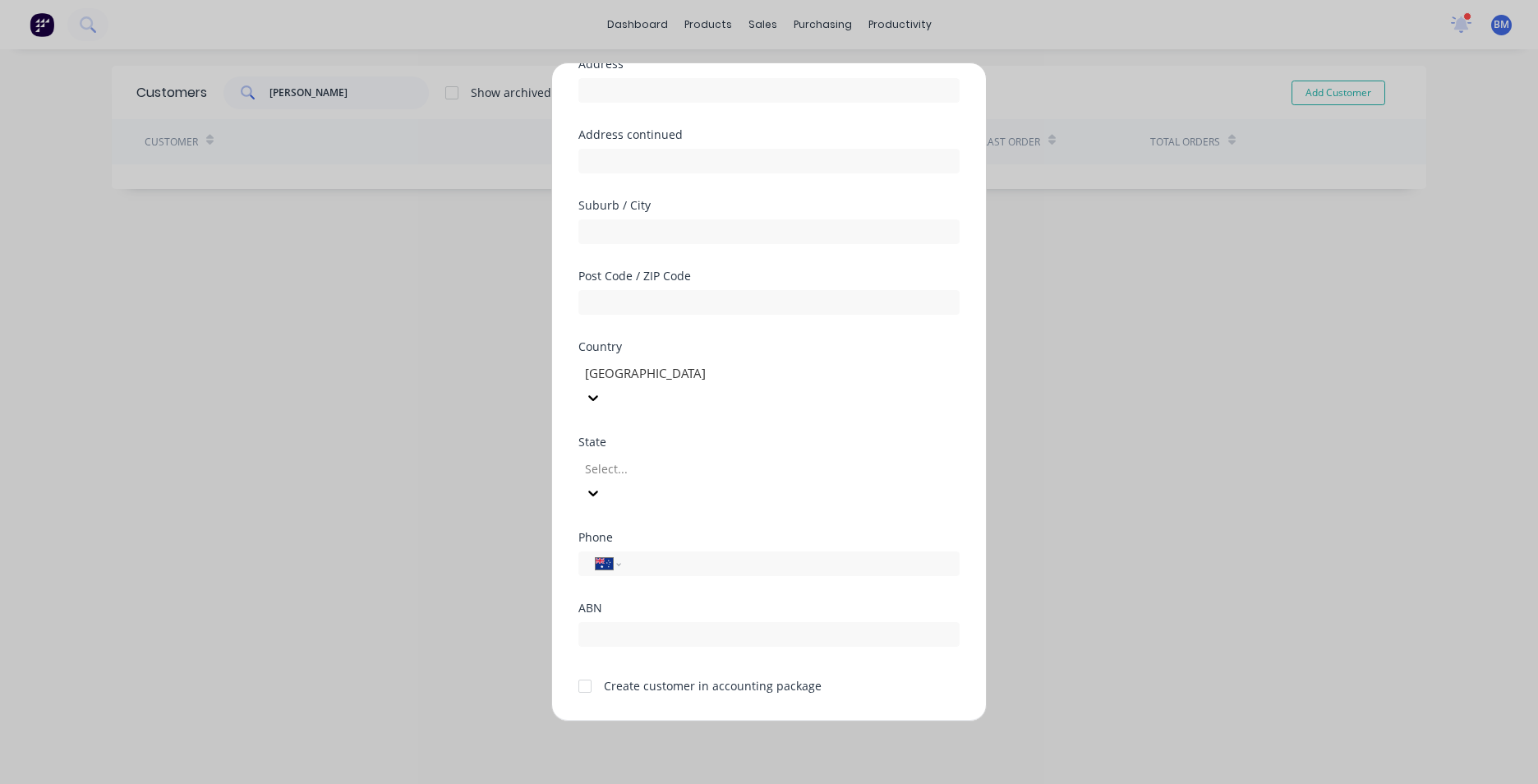
type input "[PERSON_NAME]"
click at [590, 669] on div at bounding box center [584, 685] width 33 height 33
click at [696, 720] on button "Save" at bounding box center [717, 733] width 90 height 26
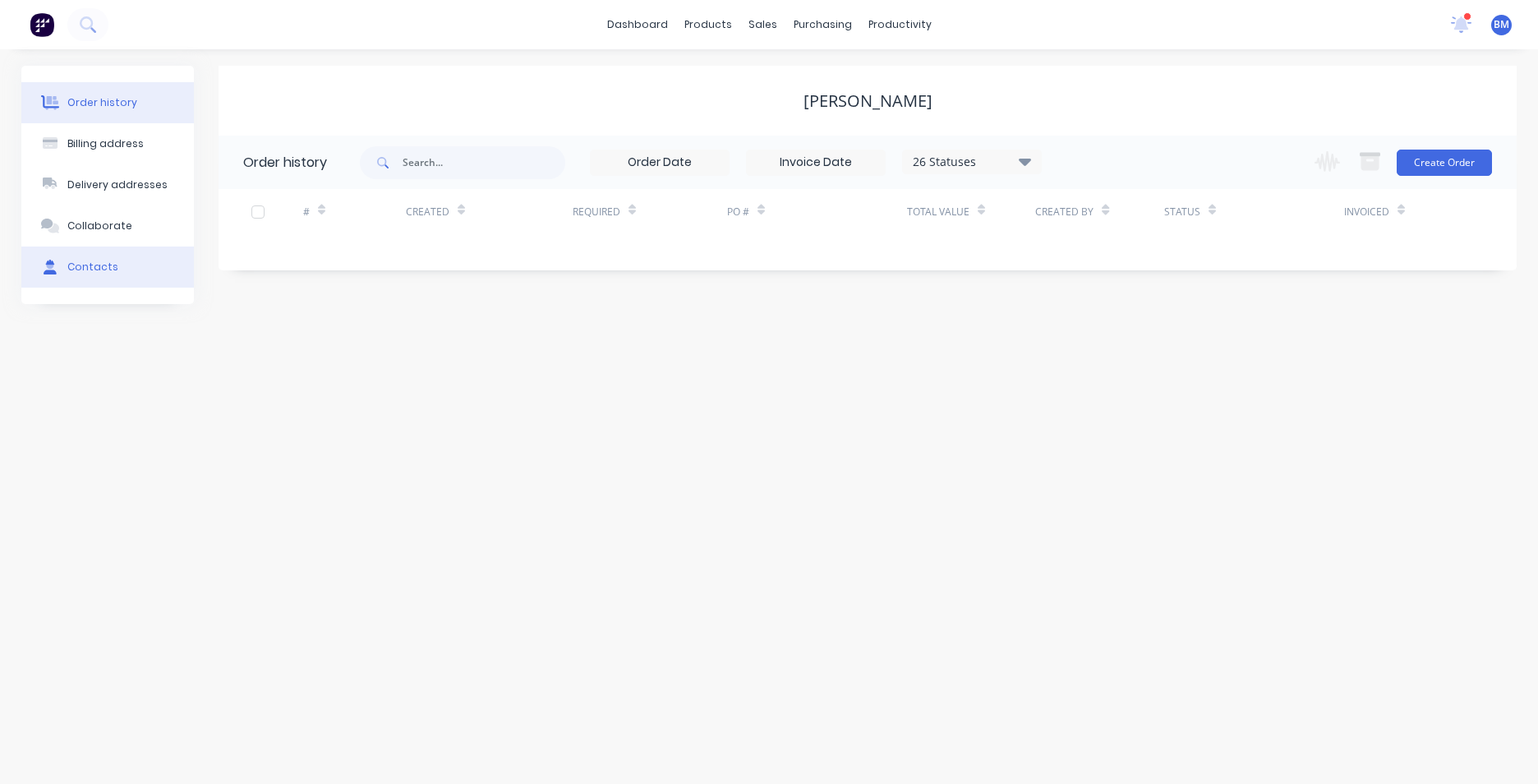
click at [116, 267] on button "Contacts" at bounding box center [108, 267] width 172 height 41
click at [122, 109] on div "Order history" at bounding box center [102, 103] width 69 height 15
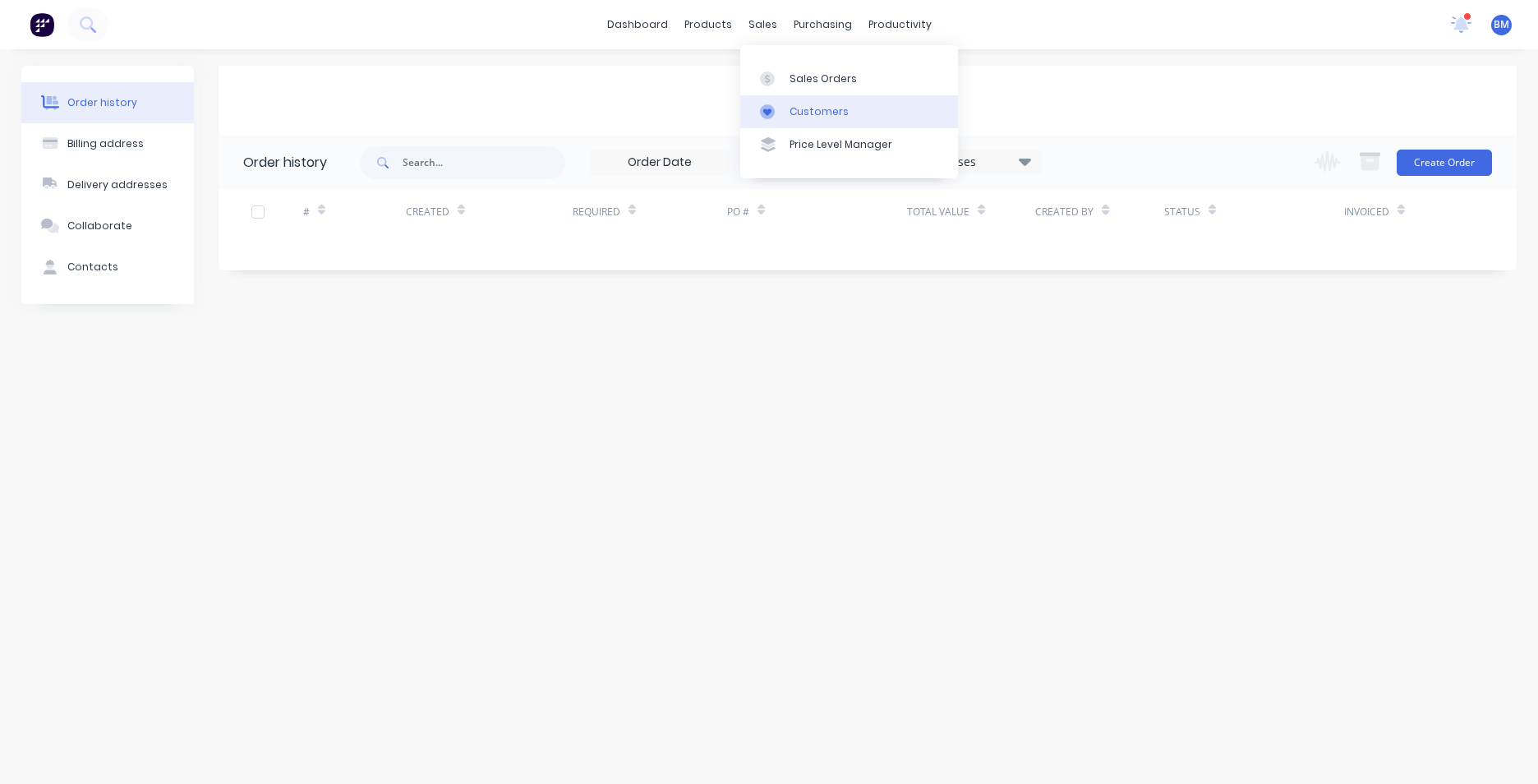
click at [793, 111] on div "Customers" at bounding box center [818, 112] width 59 height 15
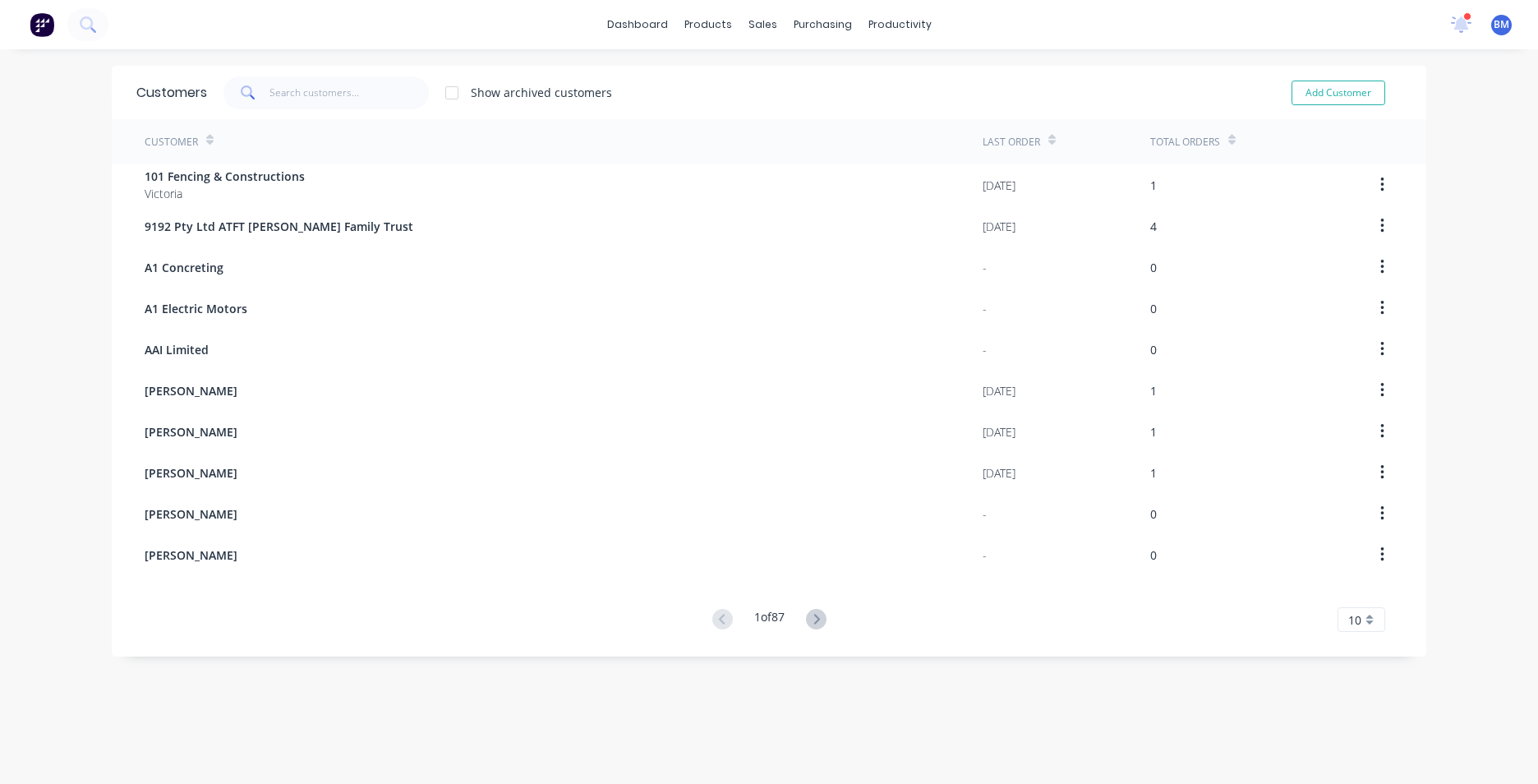
drag, startPoint x: 248, startPoint y: 102, endPoint x: 275, endPoint y: 90, distance: 29.5
click at [263, 95] on span at bounding box center [246, 92] width 46 height 33
click at [275, 90] on input "text" at bounding box center [349, 92] width 160 height 33
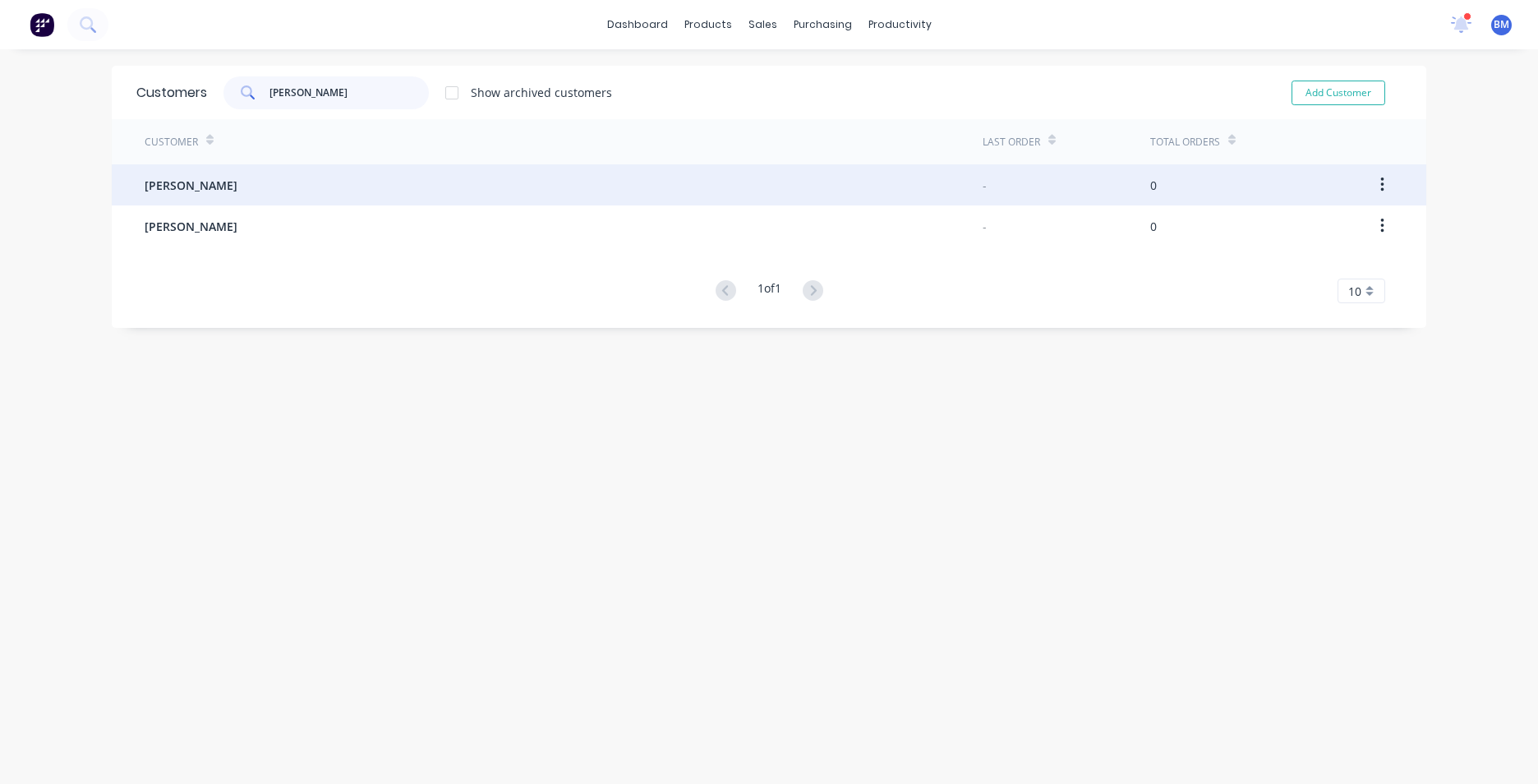
type input "[PERSON_NAME]"
click at [360, 172] on div "[PERSON_NAME]" at bounding box center [563, 184] width 838 height 41
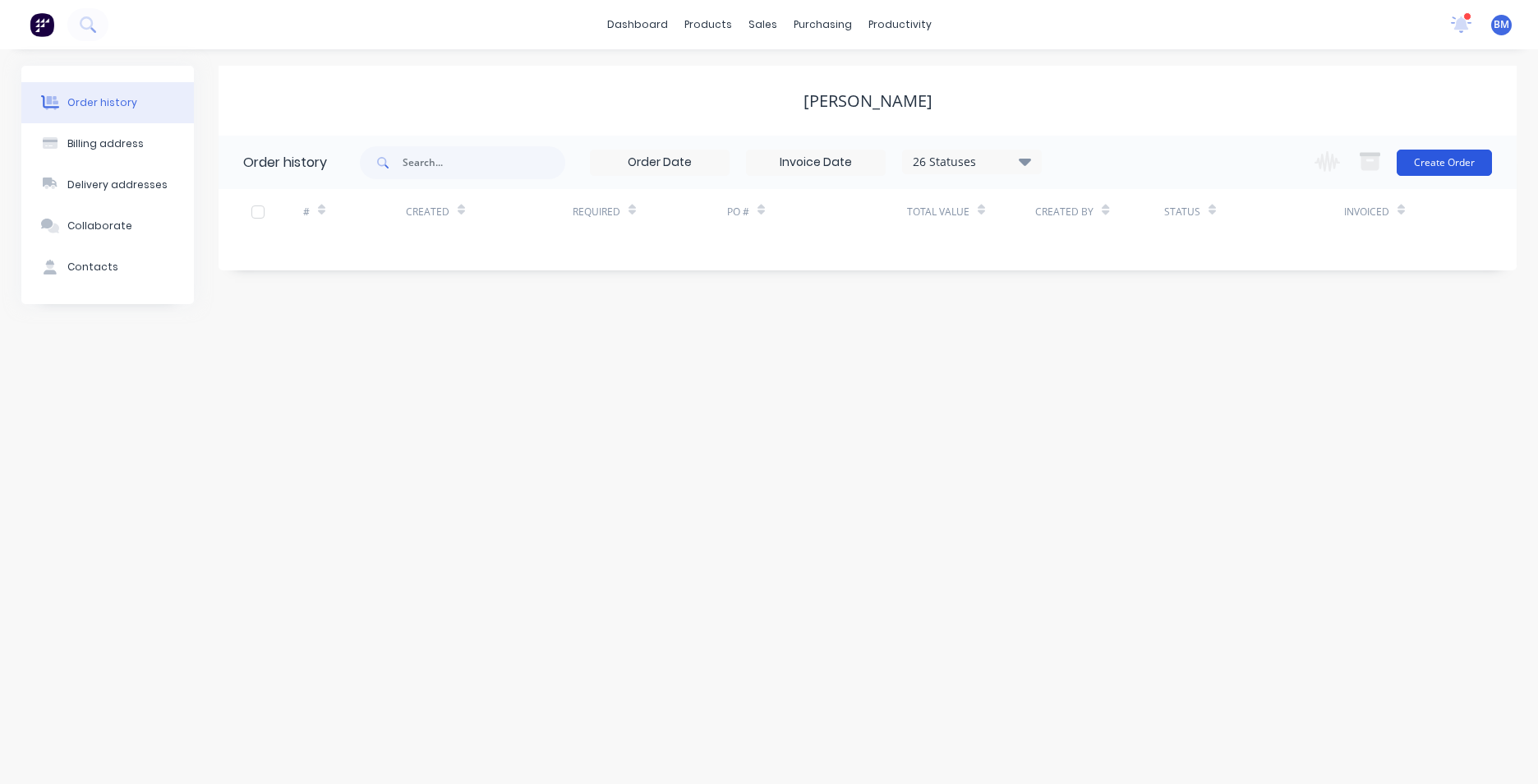
click at [1449, 164] on button "Create Order" at bounding box center [1444, 162] width 95 height 26
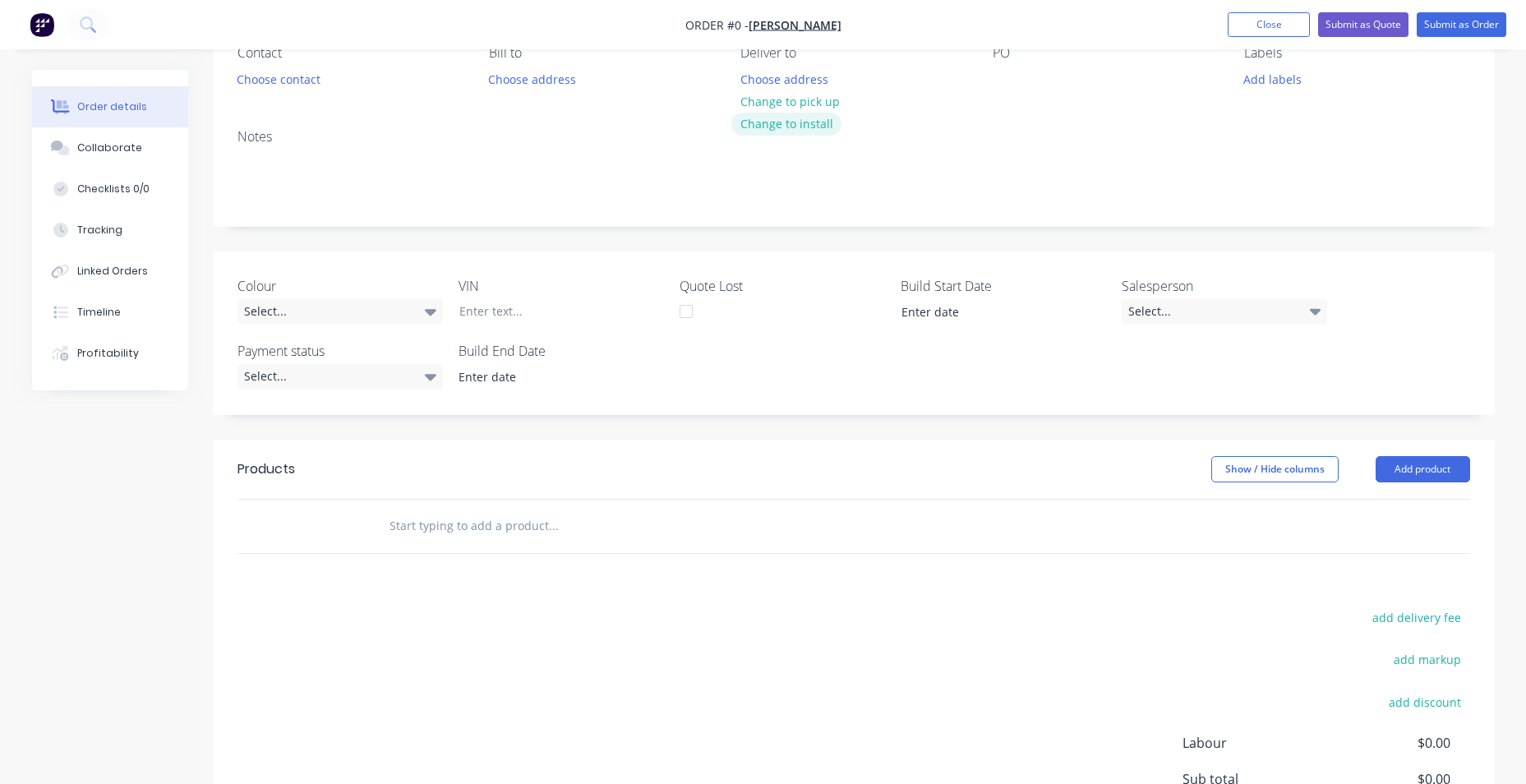
scroll to position [351, 0]
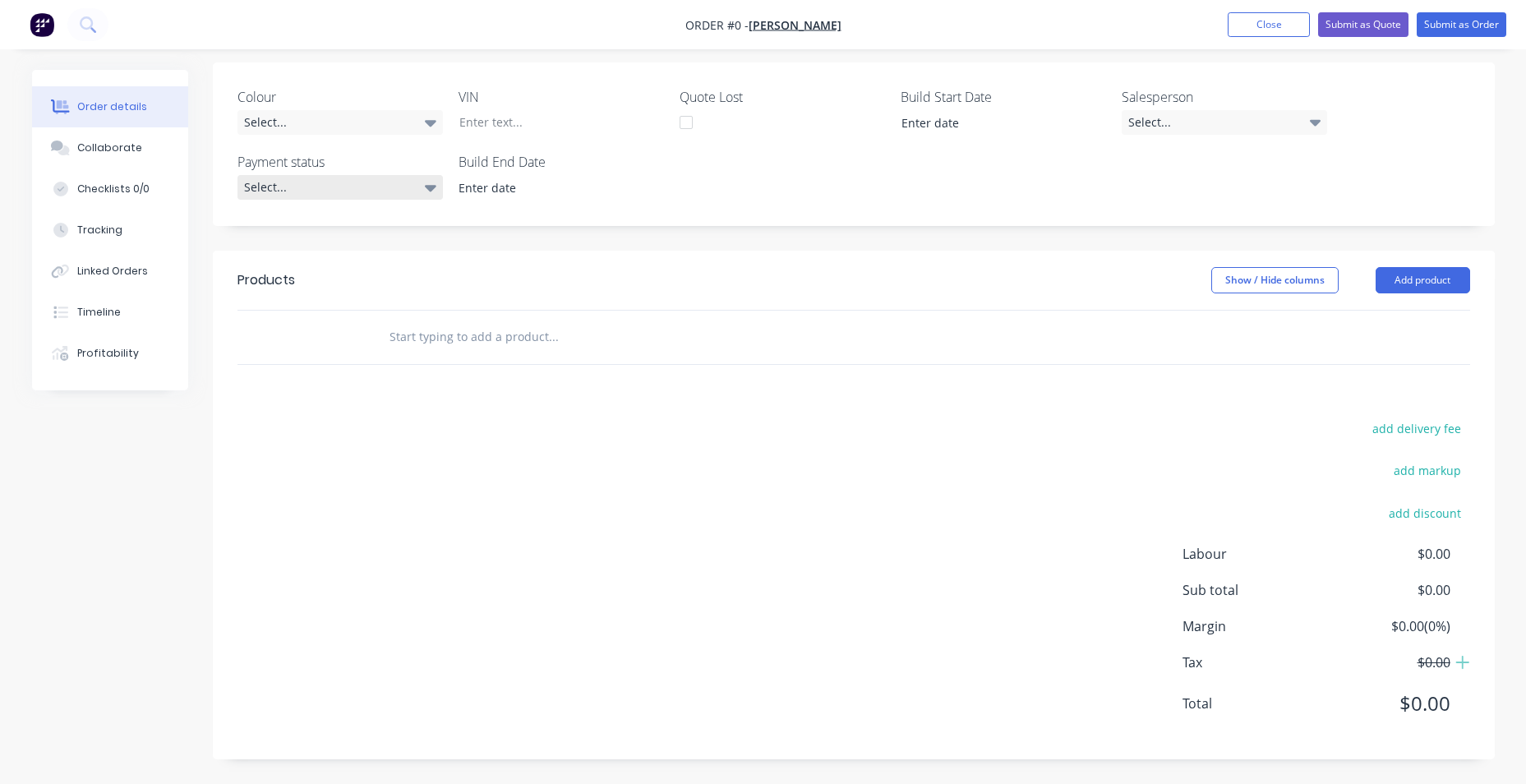
click at [374, 192] on div "Select..." at bounding box center [340, 187] width 205 height 24
click at [322, 261] on div "Payment received" at bounding box center [297, 255] width 95 height 22
drag, startPoint x: 1268, startPoint y: 126, endPoint x: 1248, endPoint y: 131, distance: 20.6
click at [1259, 127] on div "Select..." at bounding box center [1224, 122] width 205 height 24
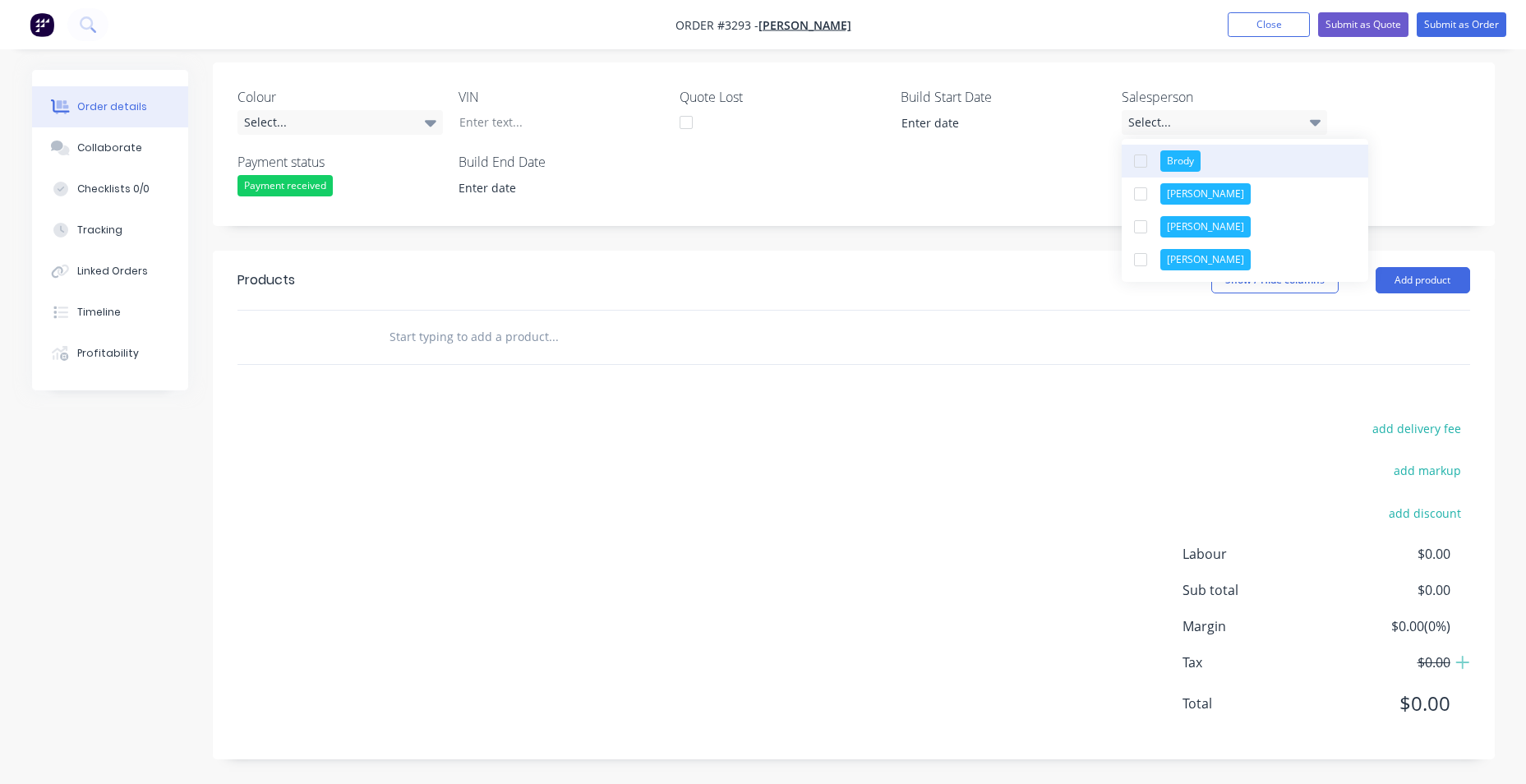
click at [1144, 168] on div "button" at bounding box center [1140, 161] width 33 height 33
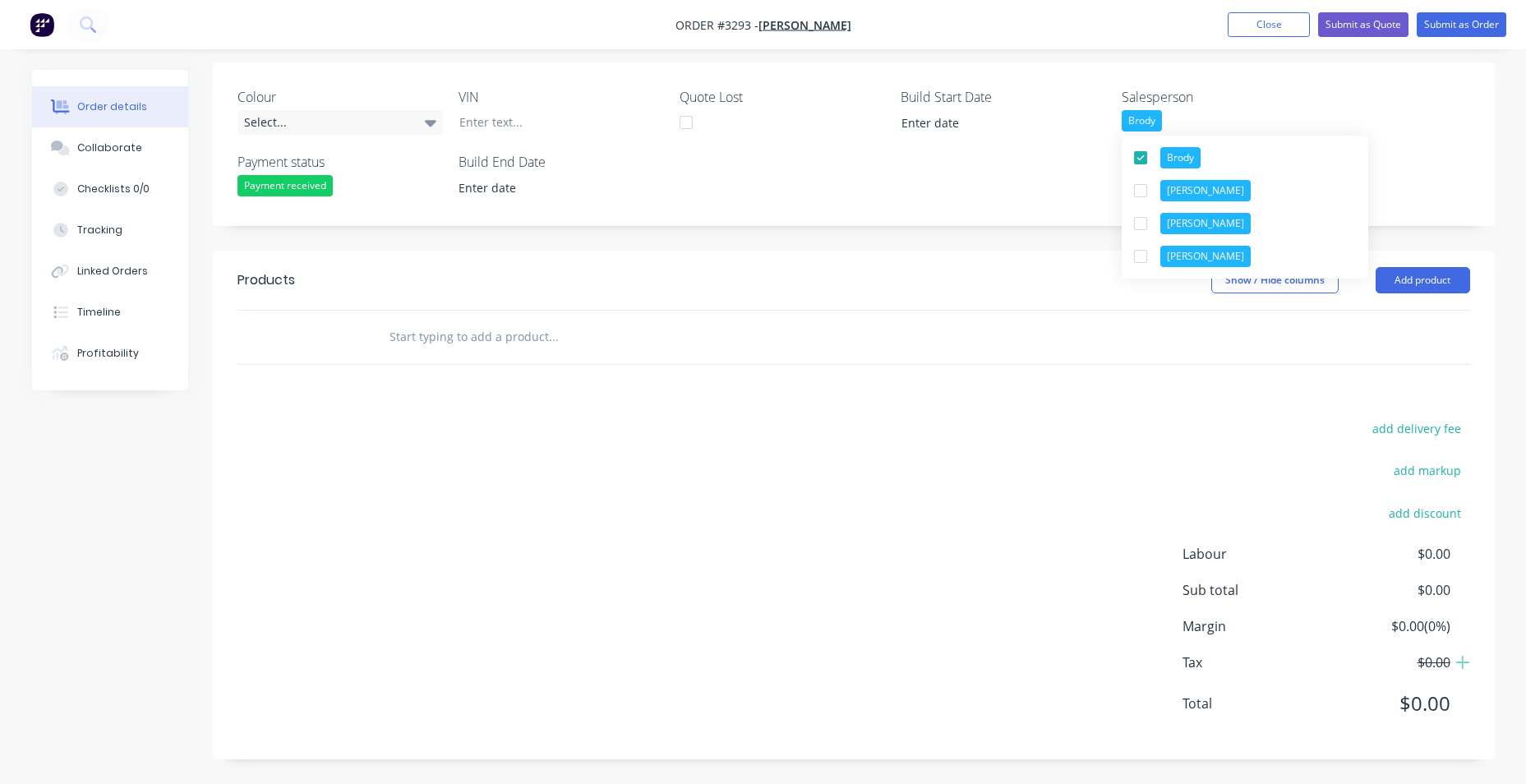
click at [495, 339] on input "text" at bounding box center [552, 336] width 329 height 33
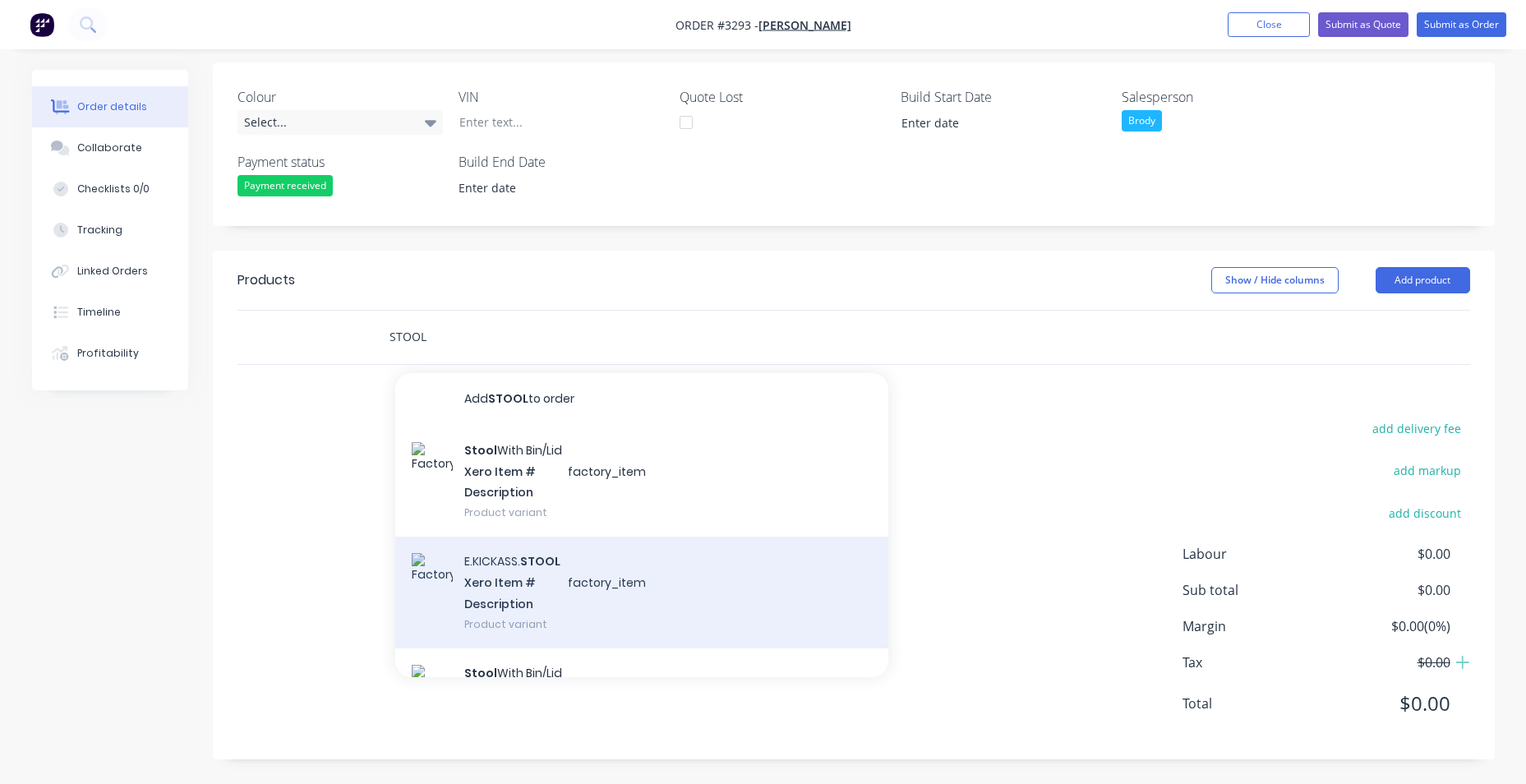
type input "STOOL"
click at [789, 591] on div "E.KICKASS. STOOL Xero Item # factory_item Description Product variant" at bounding box center [641, 592] width 493 height 111
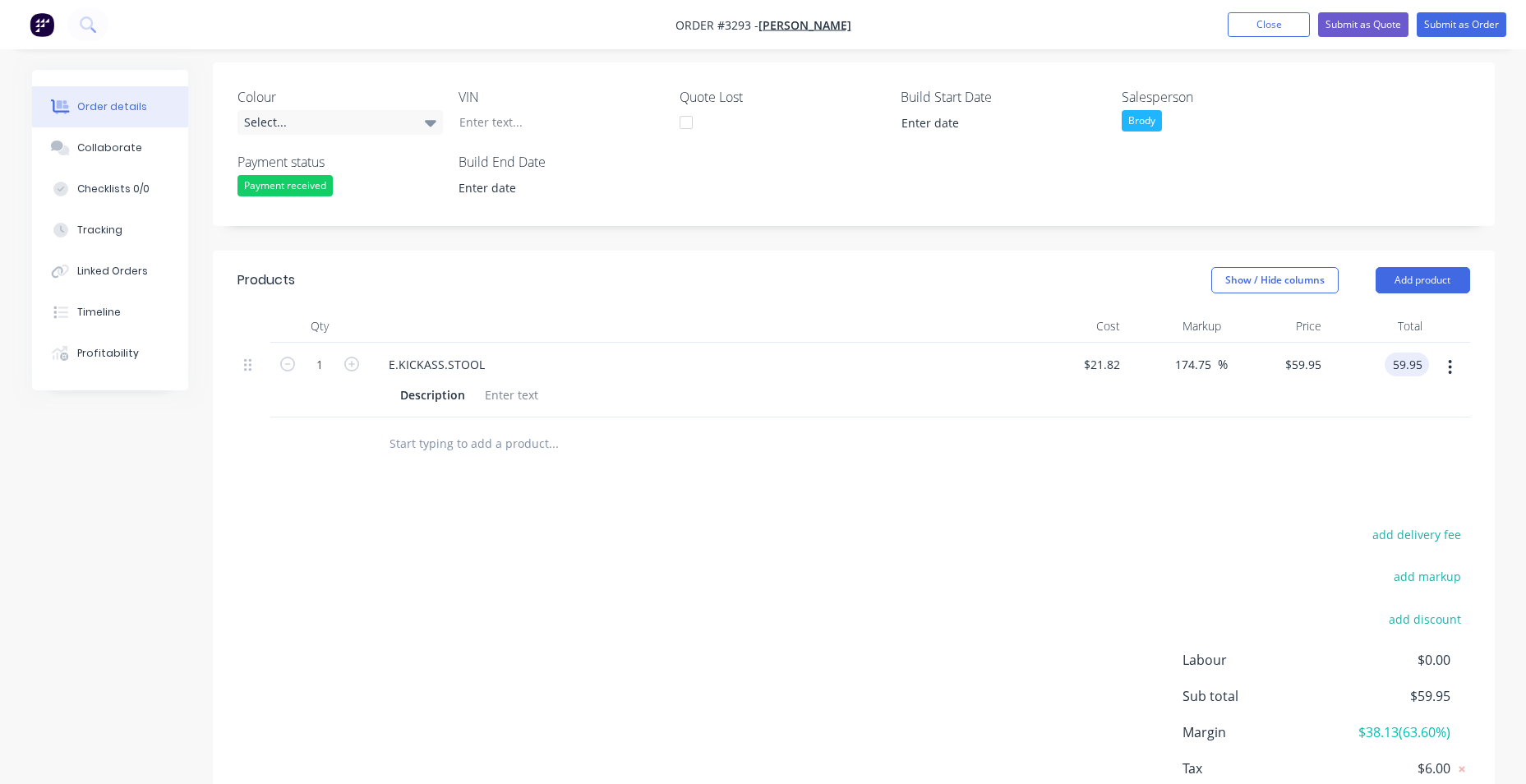
click at [1403, 366] on input "59.95" at bounding box center [1410, 364] width 38 height 23
type input "0"
type input "-100"
type input "$0.00"
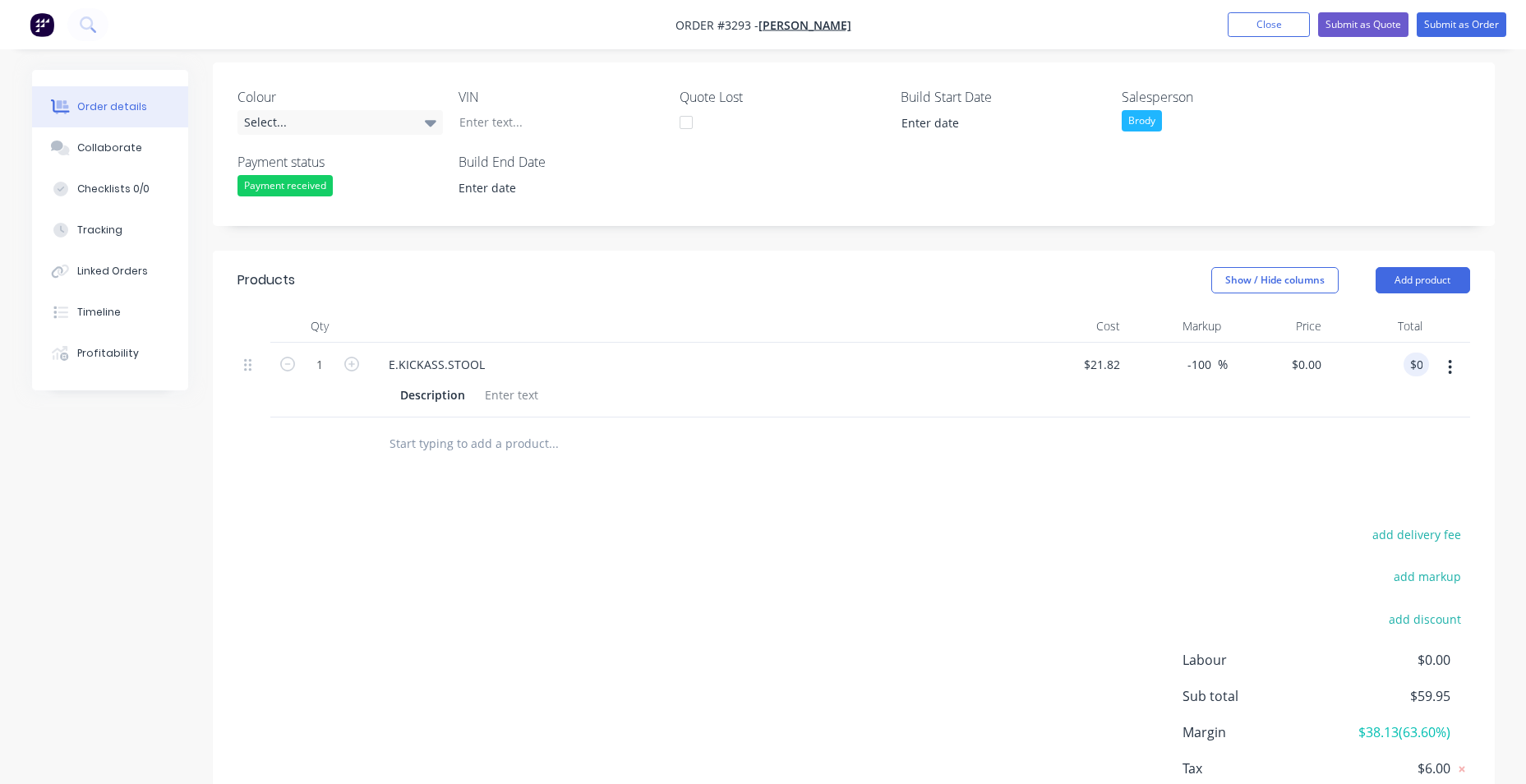
click at [950, 528] on div "add delivery fee add markup add discount Labour $0.00 Sub total $59.95 Margin $…" at bounding box center [854, 681] width 1233 height 317
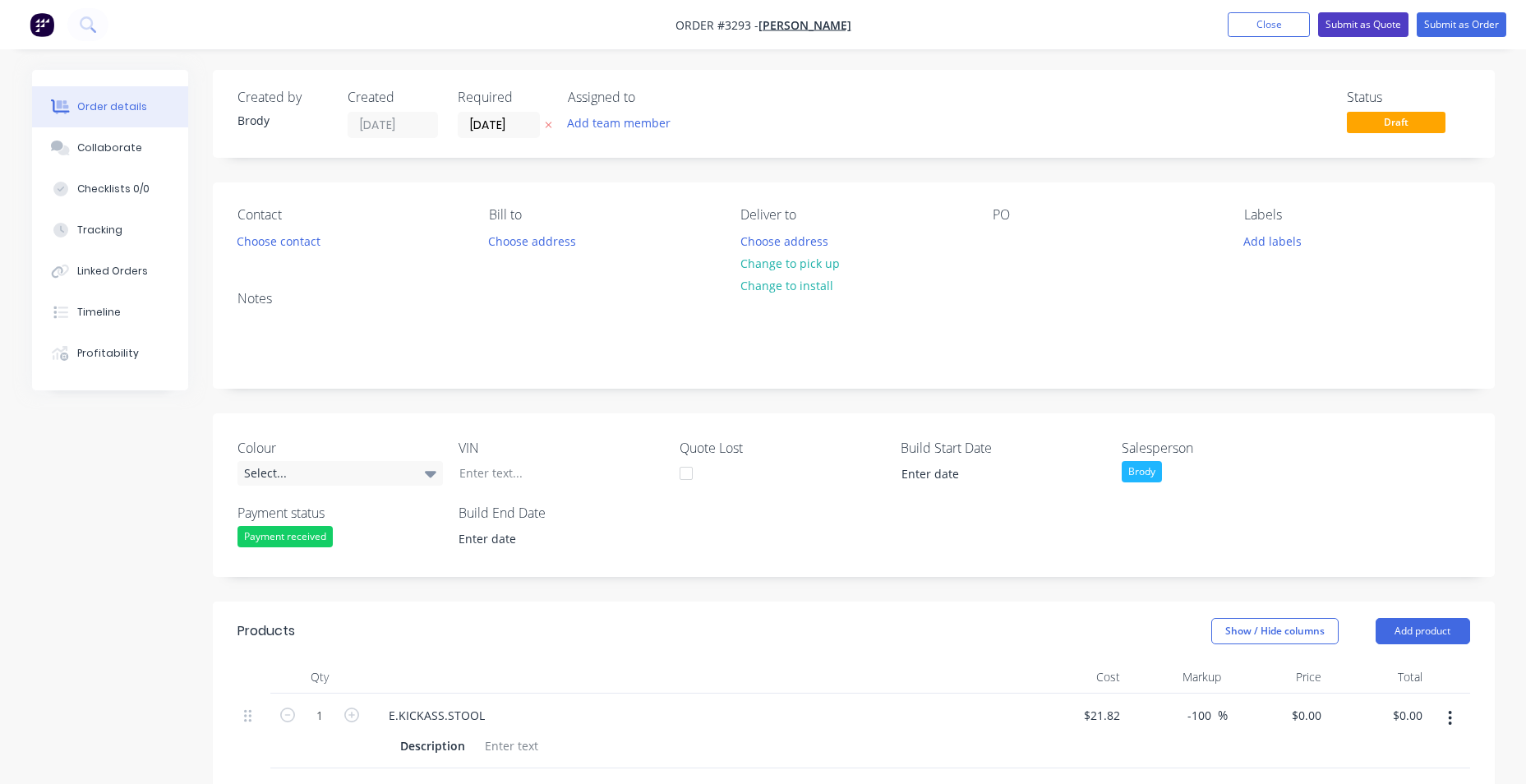
click at [1383, 25] on button "Submit as Quote" at bounding box center [1364, 24] width 90 height 24
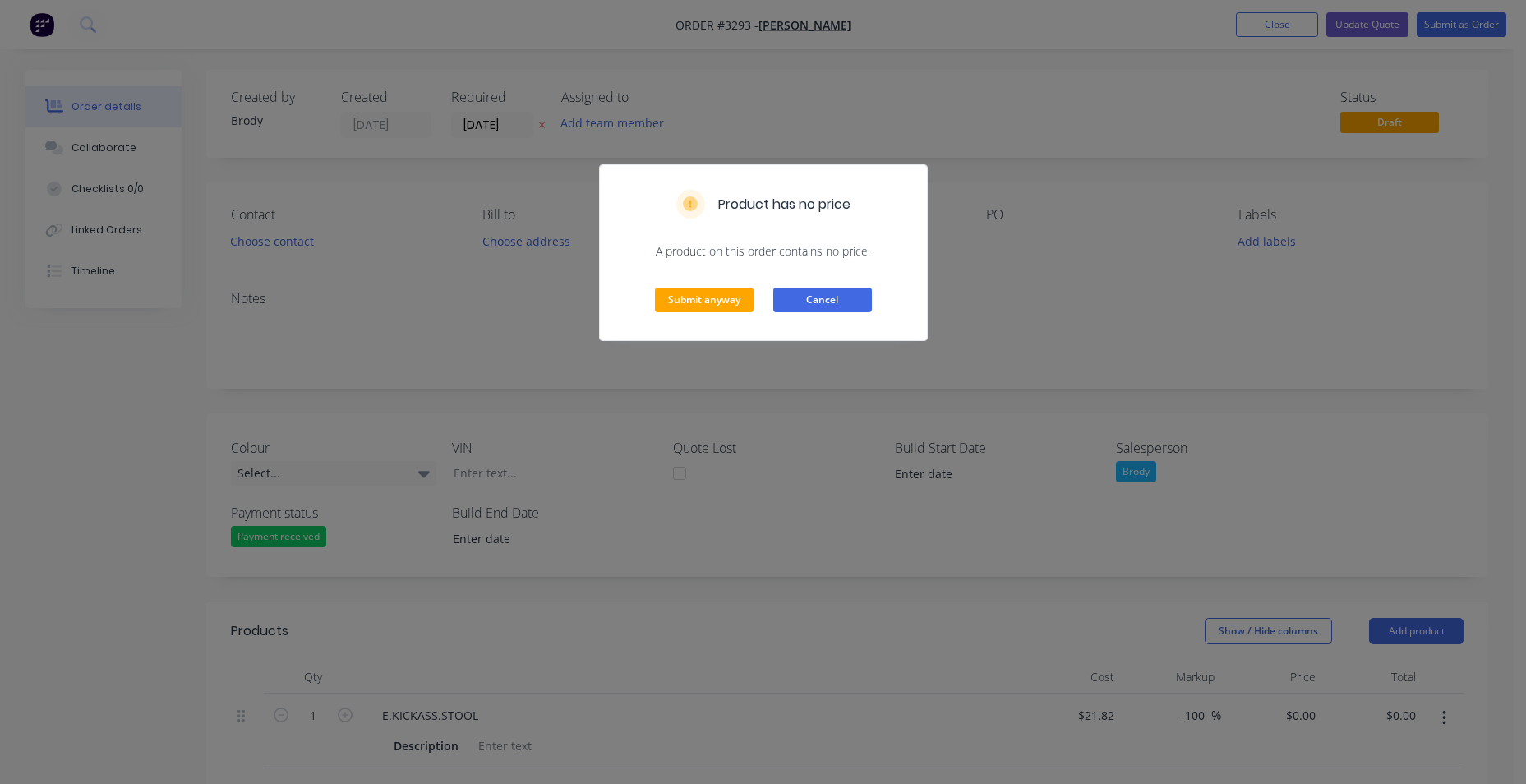
click at [815, 303] on button "Cancel" at bounding box center [823, 300] width 99 height 24
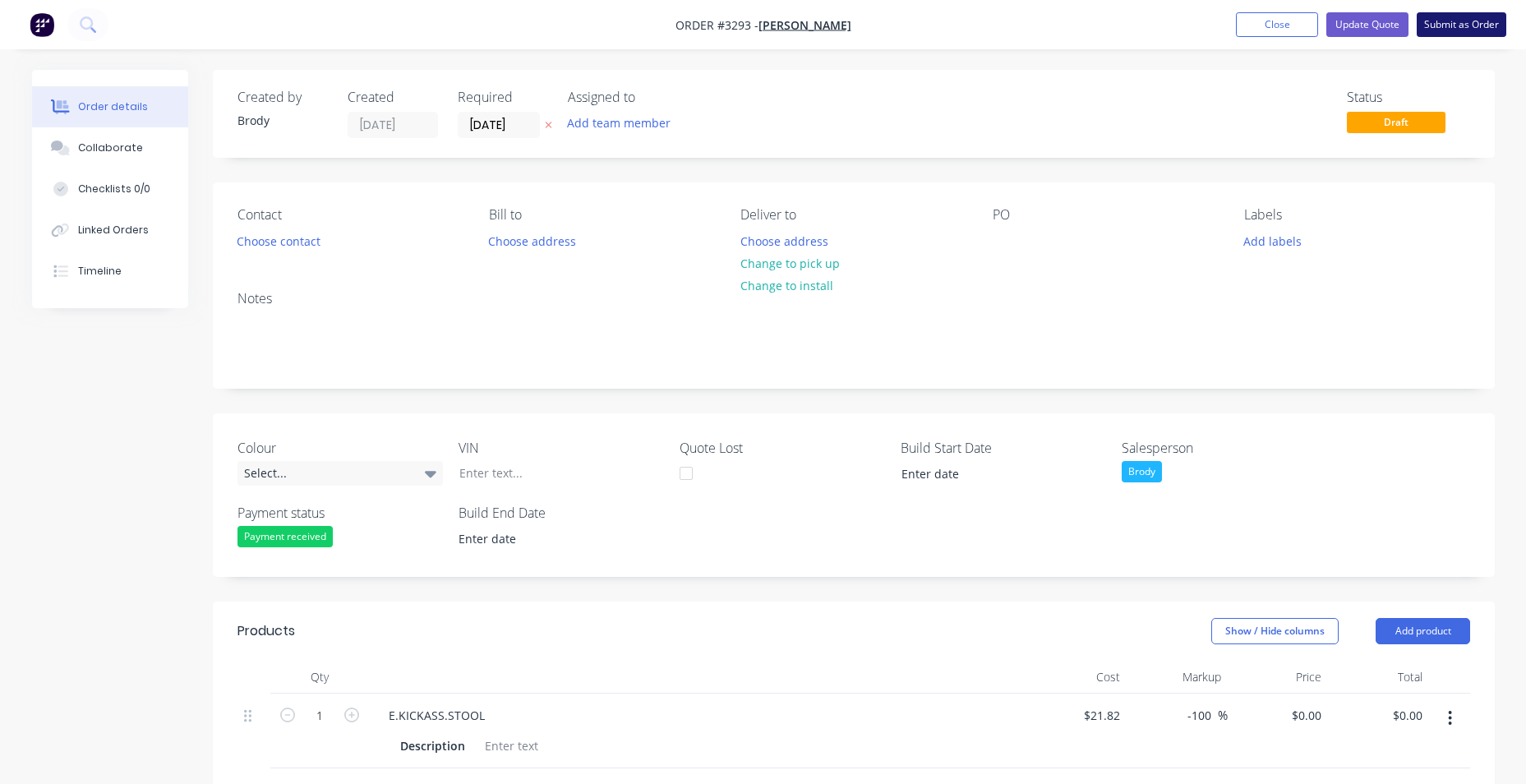
click at [1441, 27] on button "Submit as Order" at bounding box center [1461, 24] width 90 height 24
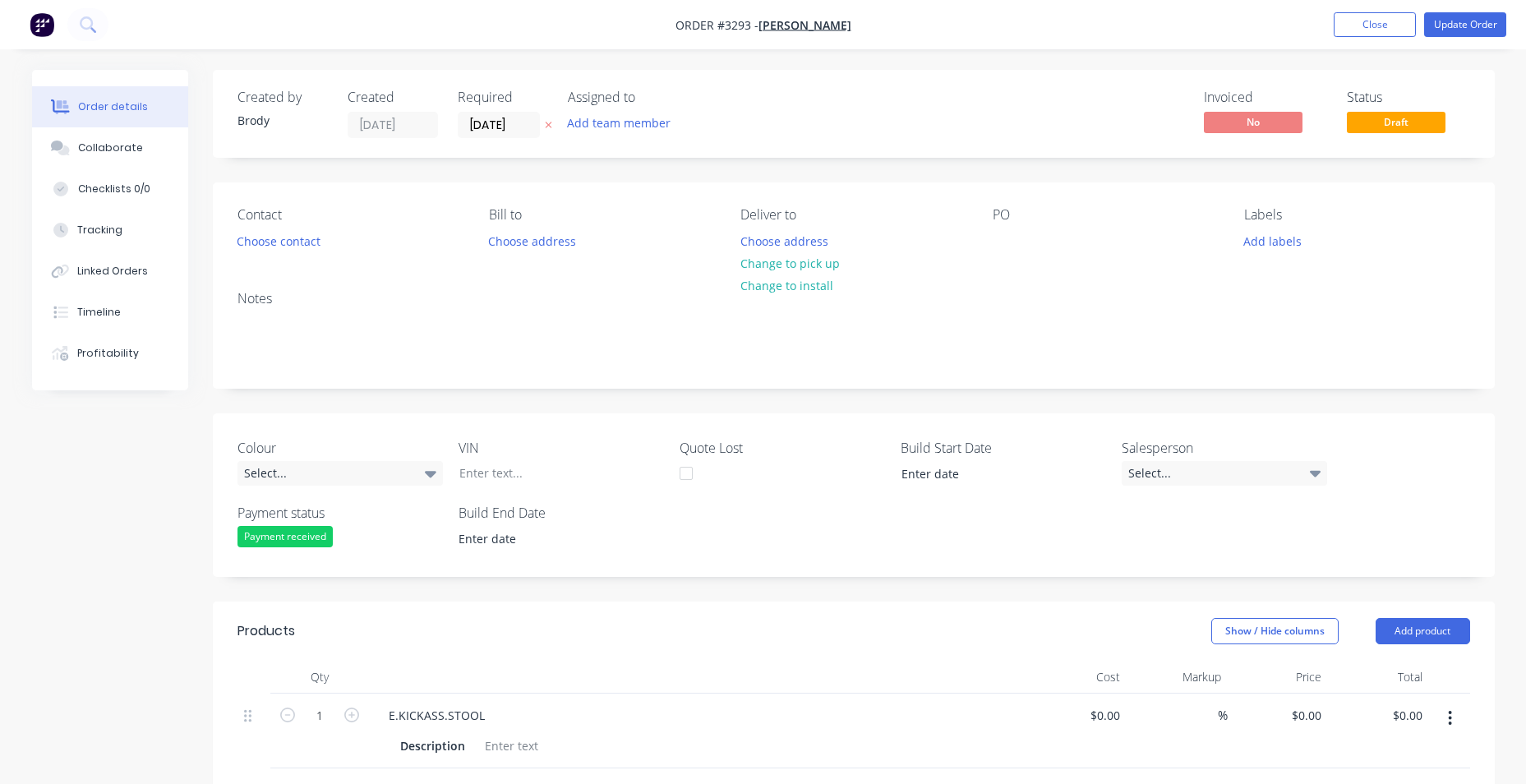
type input "$21.82"
type input "-100"
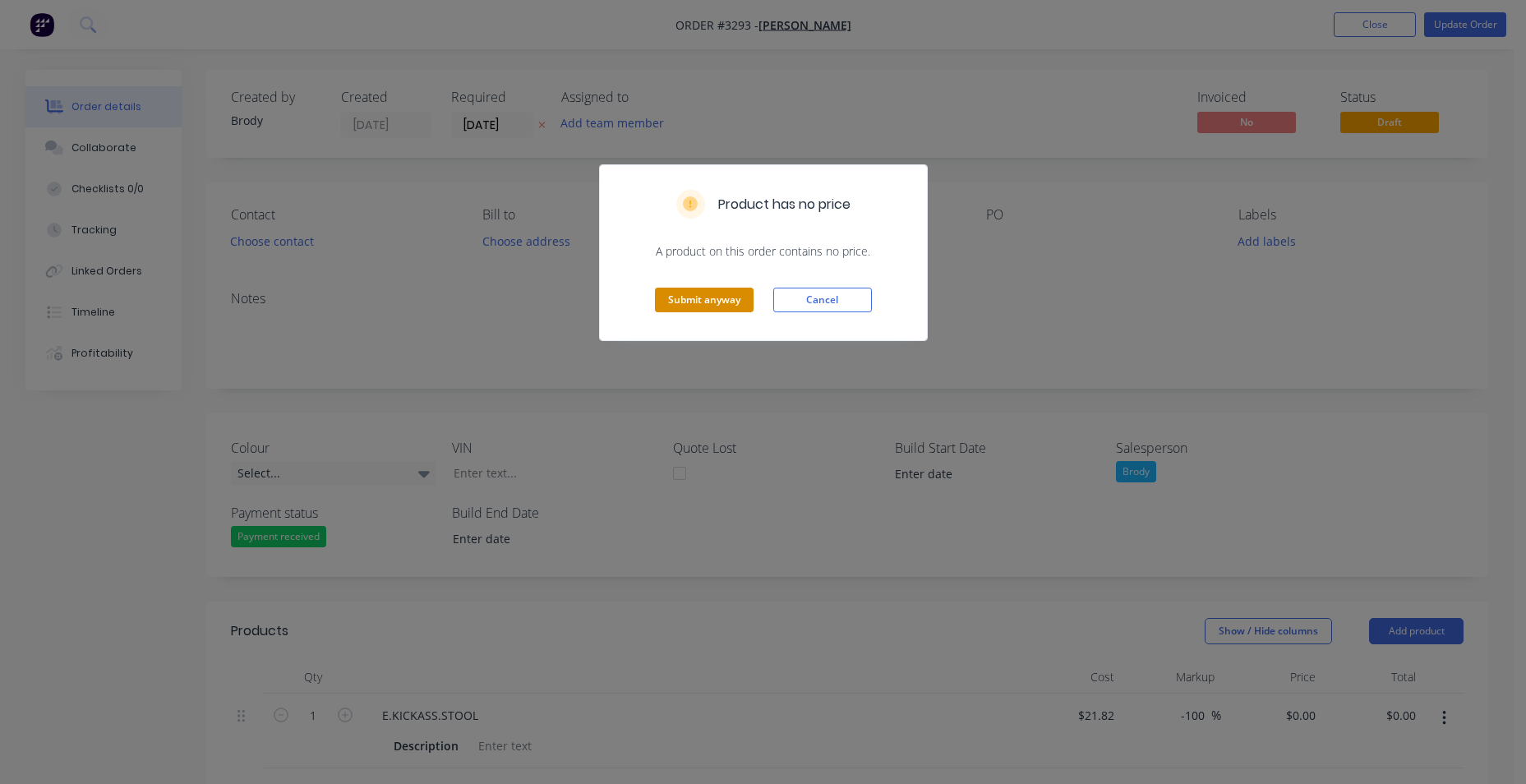
click at [718, 305] on button "Submit anyway" at bounding box center [704, 300] width 99 height 24
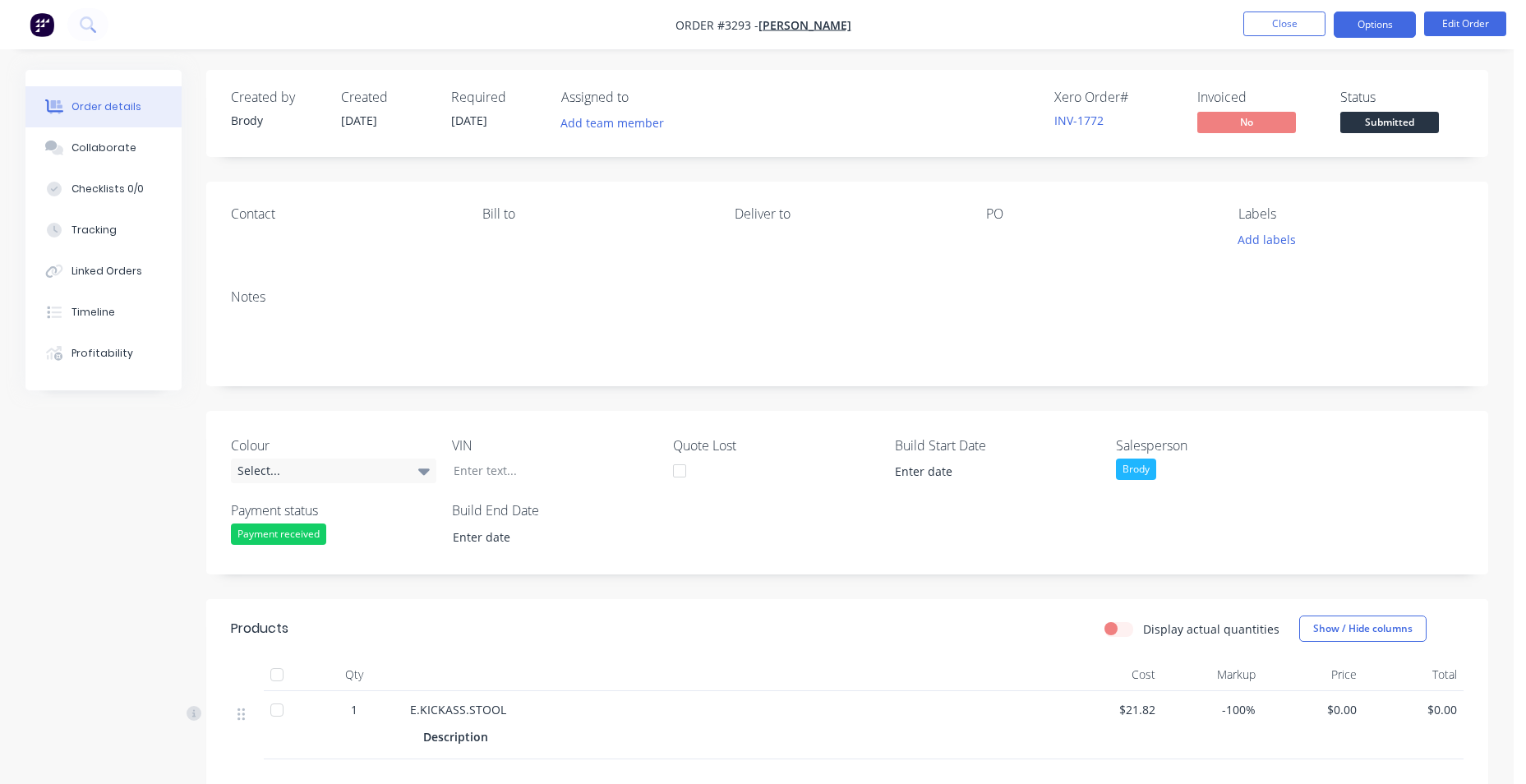
click at [1385, 29] on button "Options" at bounding box center [1374, 24] width 82 height 26
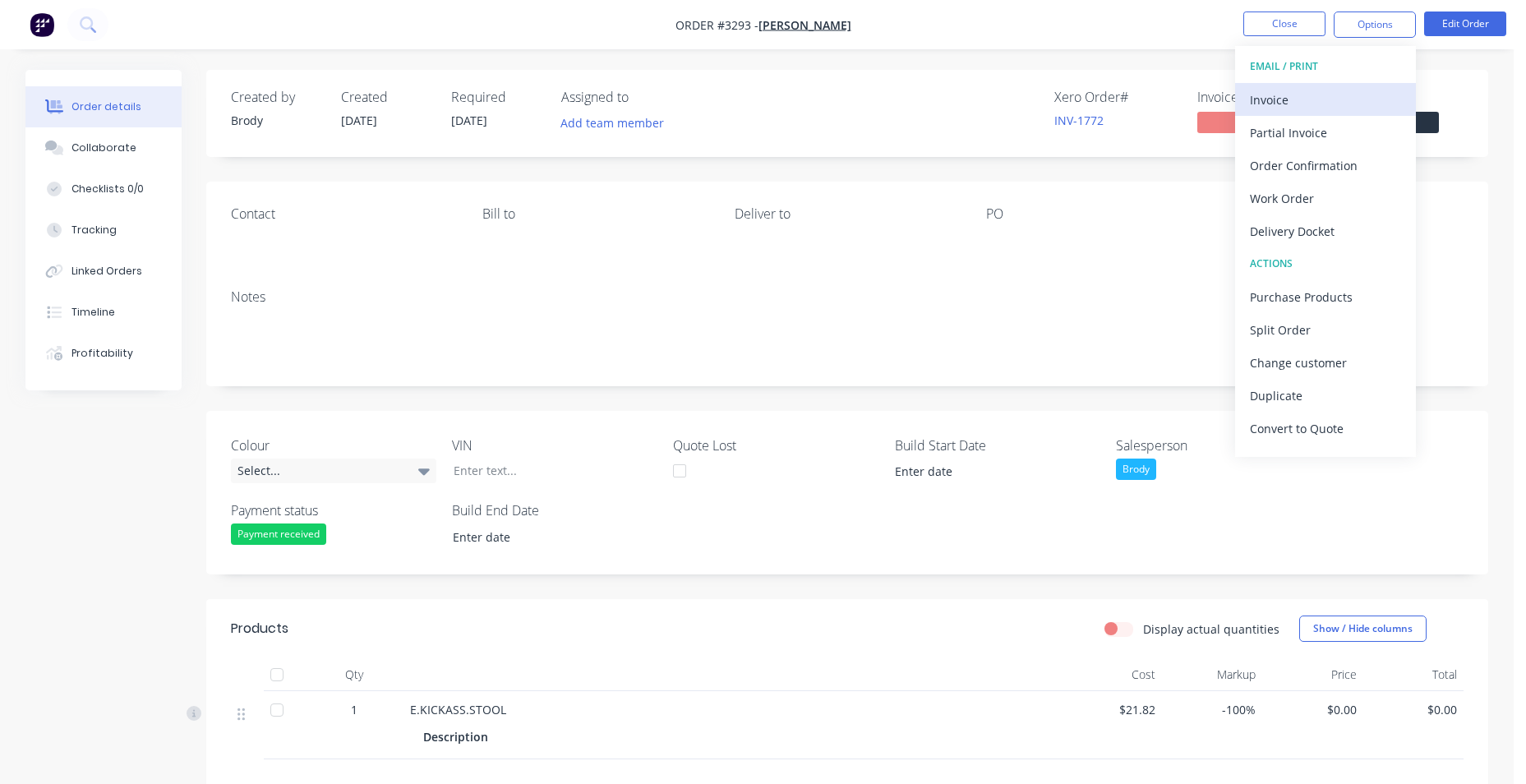
click at [1325, 111] on div "Invoice" at bounding box center [1325, 100] width 152 height 23
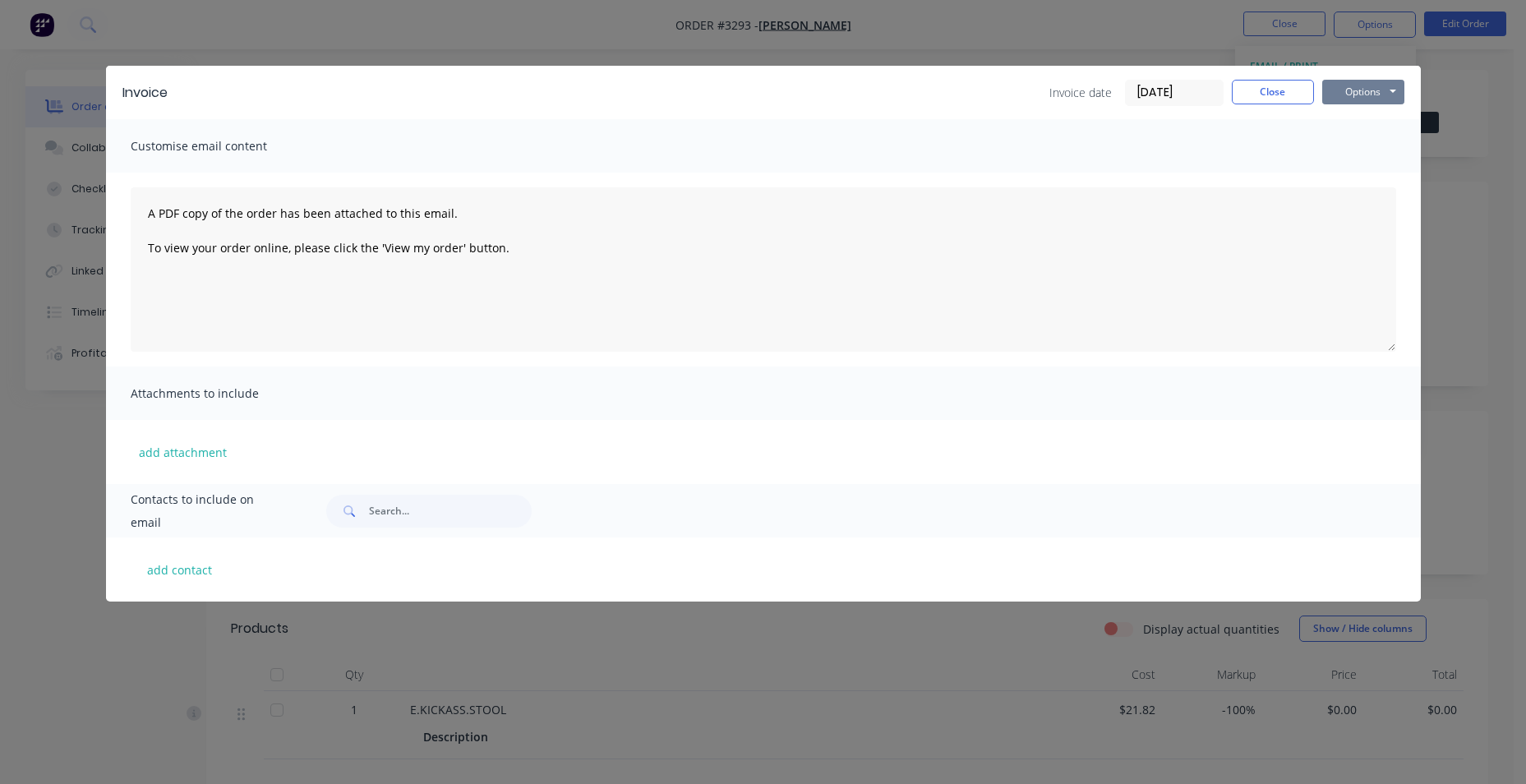
click at [1376, 94] on button "Options" at bounding box center [1364, 91] width 82 height 24
click at [1363, 155] on button "Print" at bounding box center [1375, 148] width 105 height 27
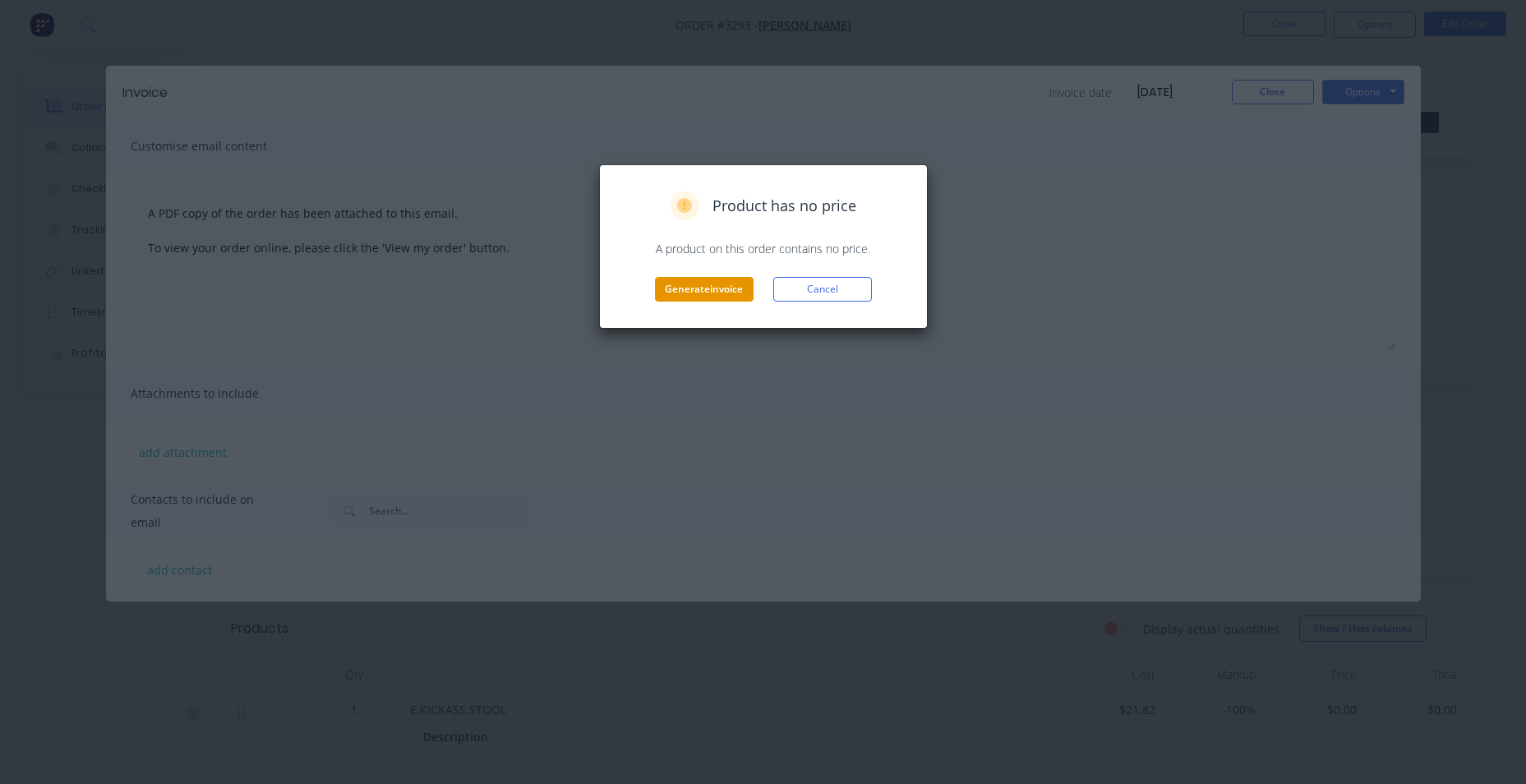
click at [696, 287] on button "Generate invoice" at bounding box center [704, 289] width 99 height 24
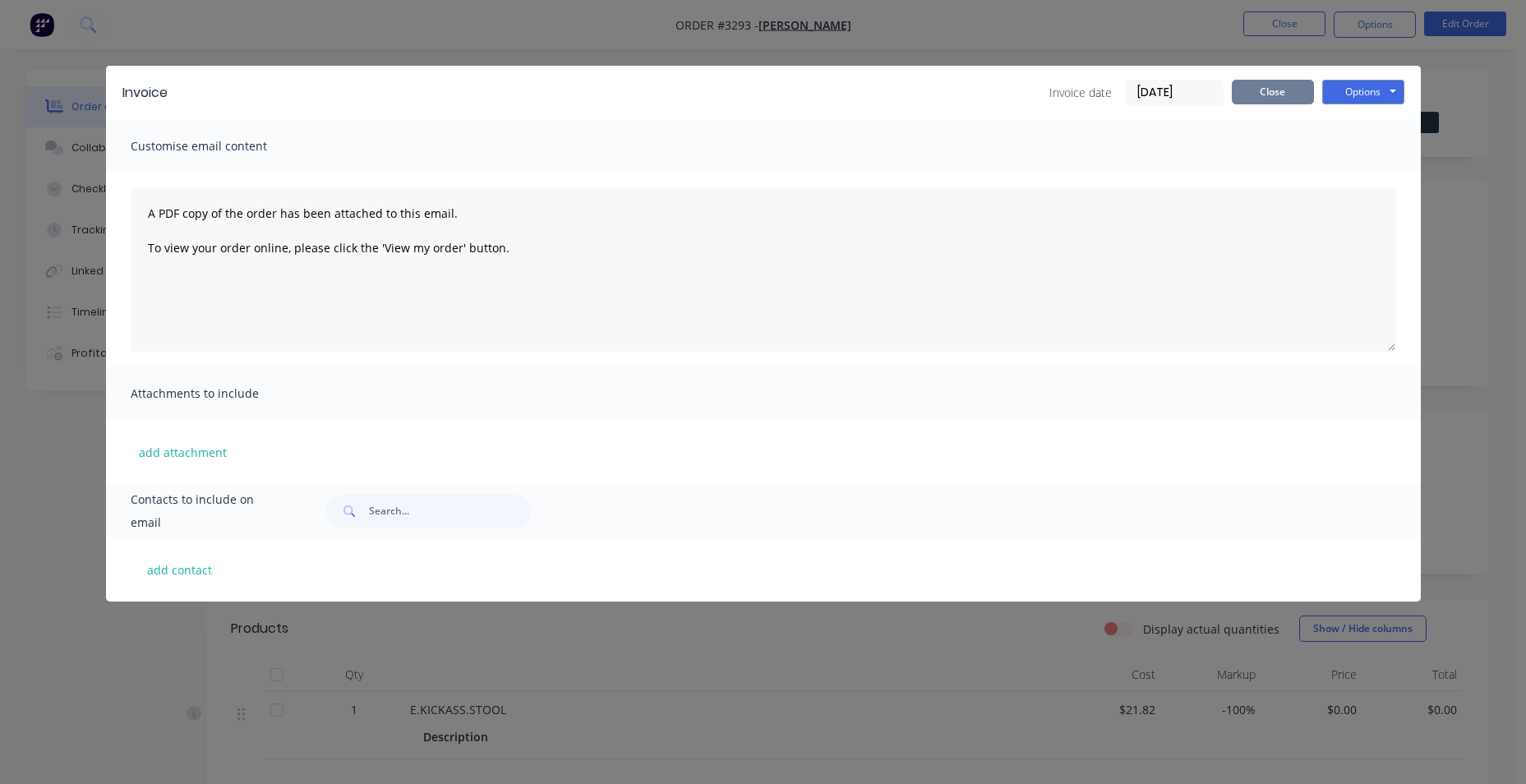
click at [1297, 99] on button "Close" at bounding box center [1273, 91] width 82 height 24
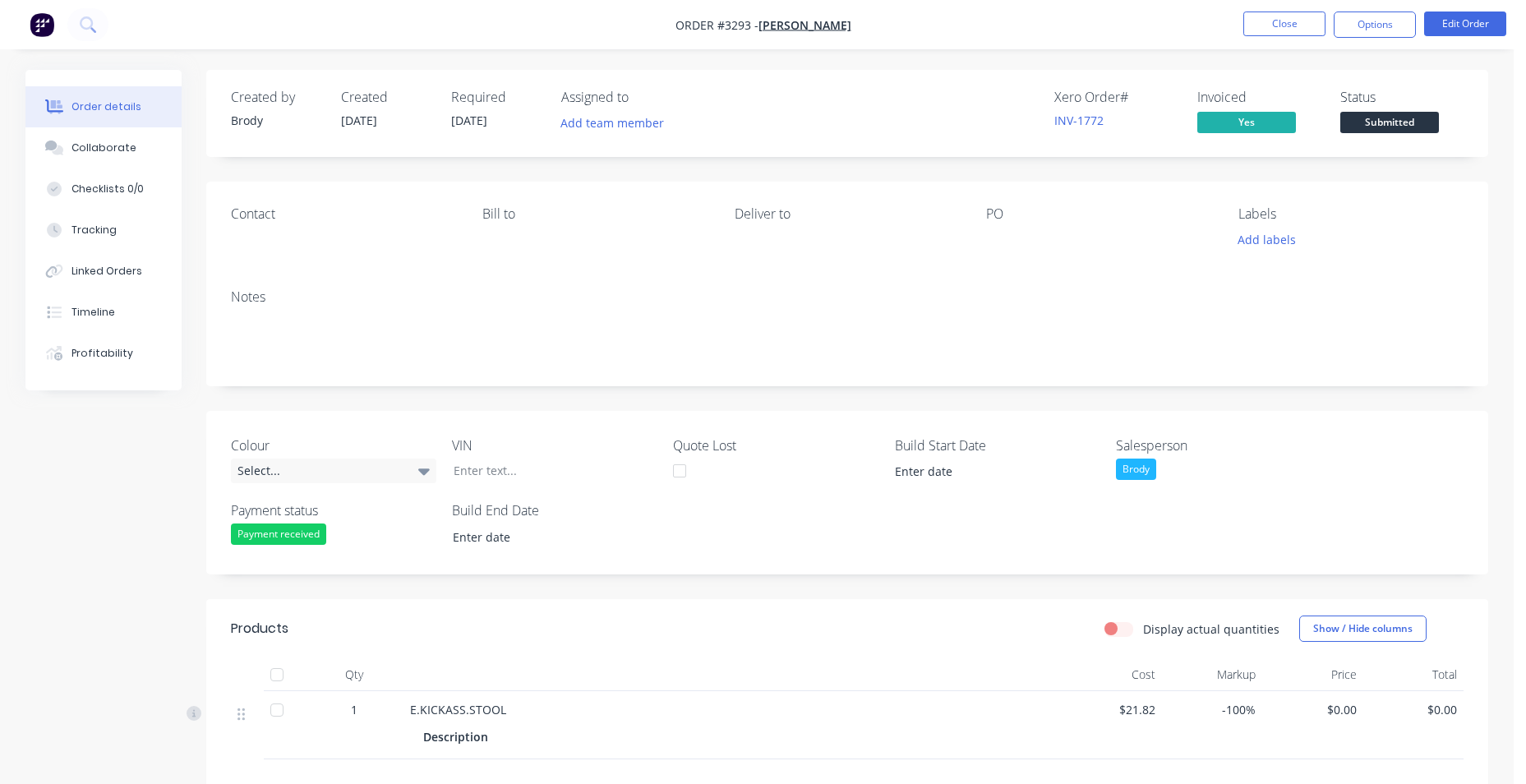
click at [1405, 119] on span "Submitted" at bounding box center [1390, 122] width 99 height 21
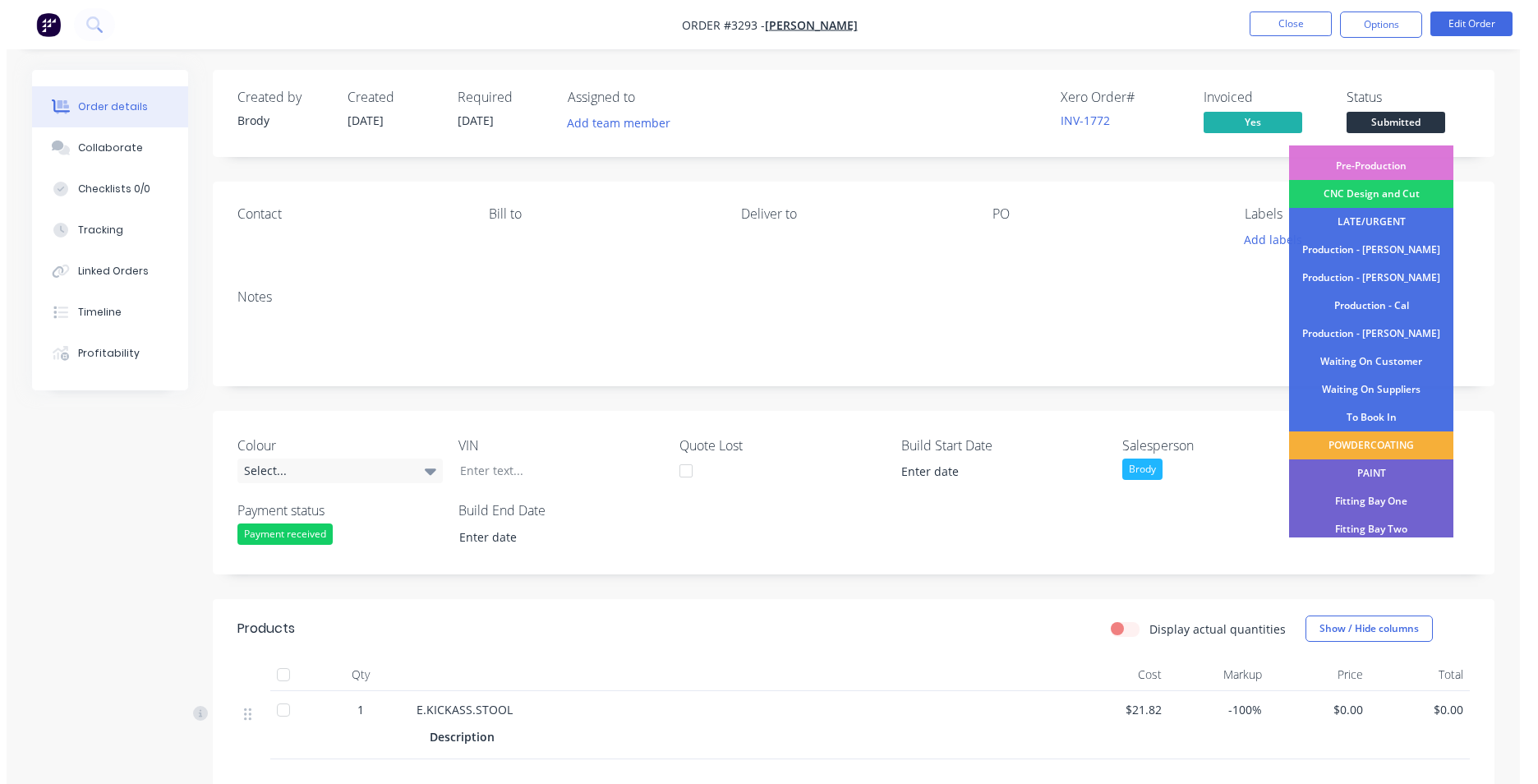
scroll to position [167, 0]
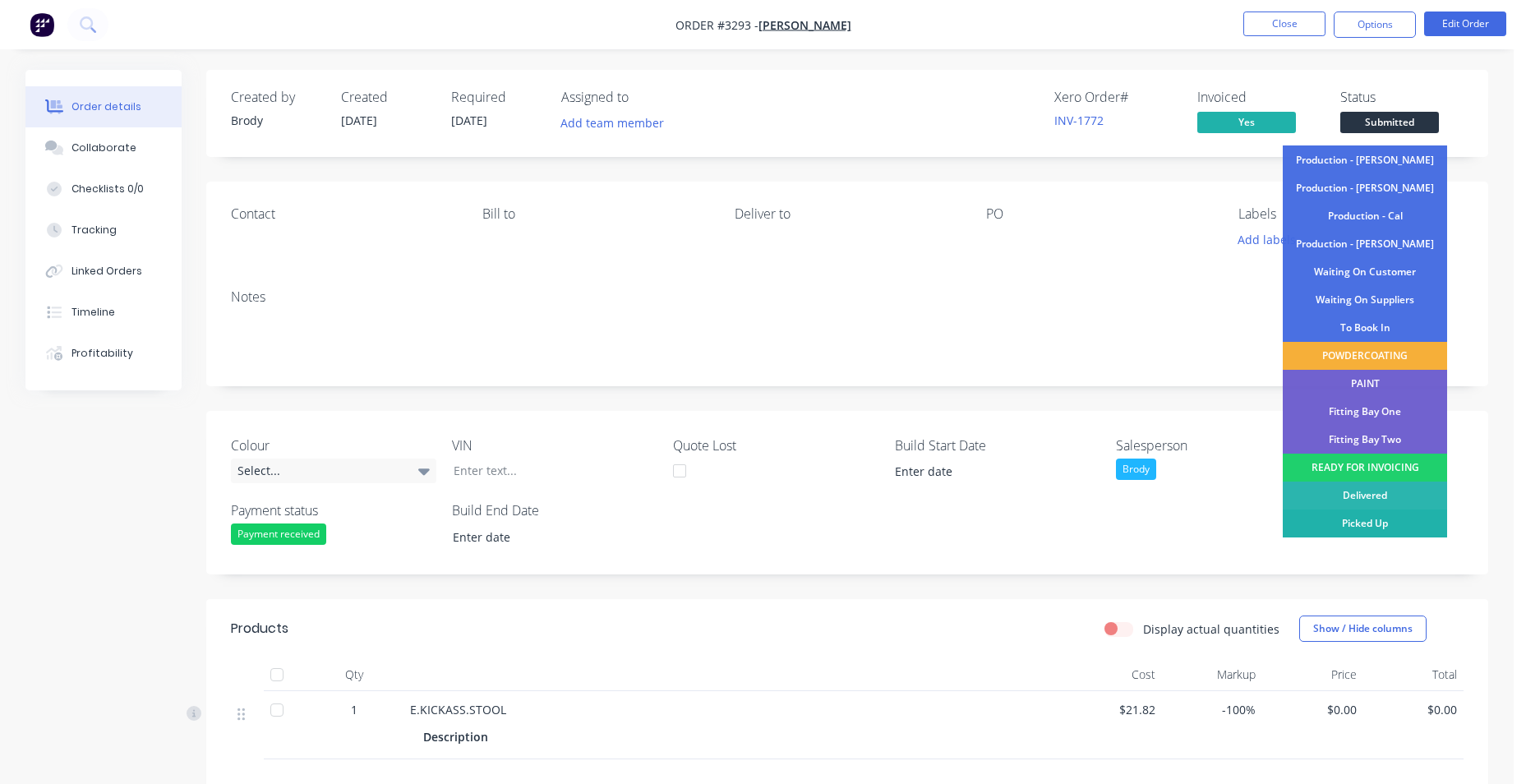
click at [1368, 521] on div "Picked Up" at bounding box center [1364, 523] width 164 height 28
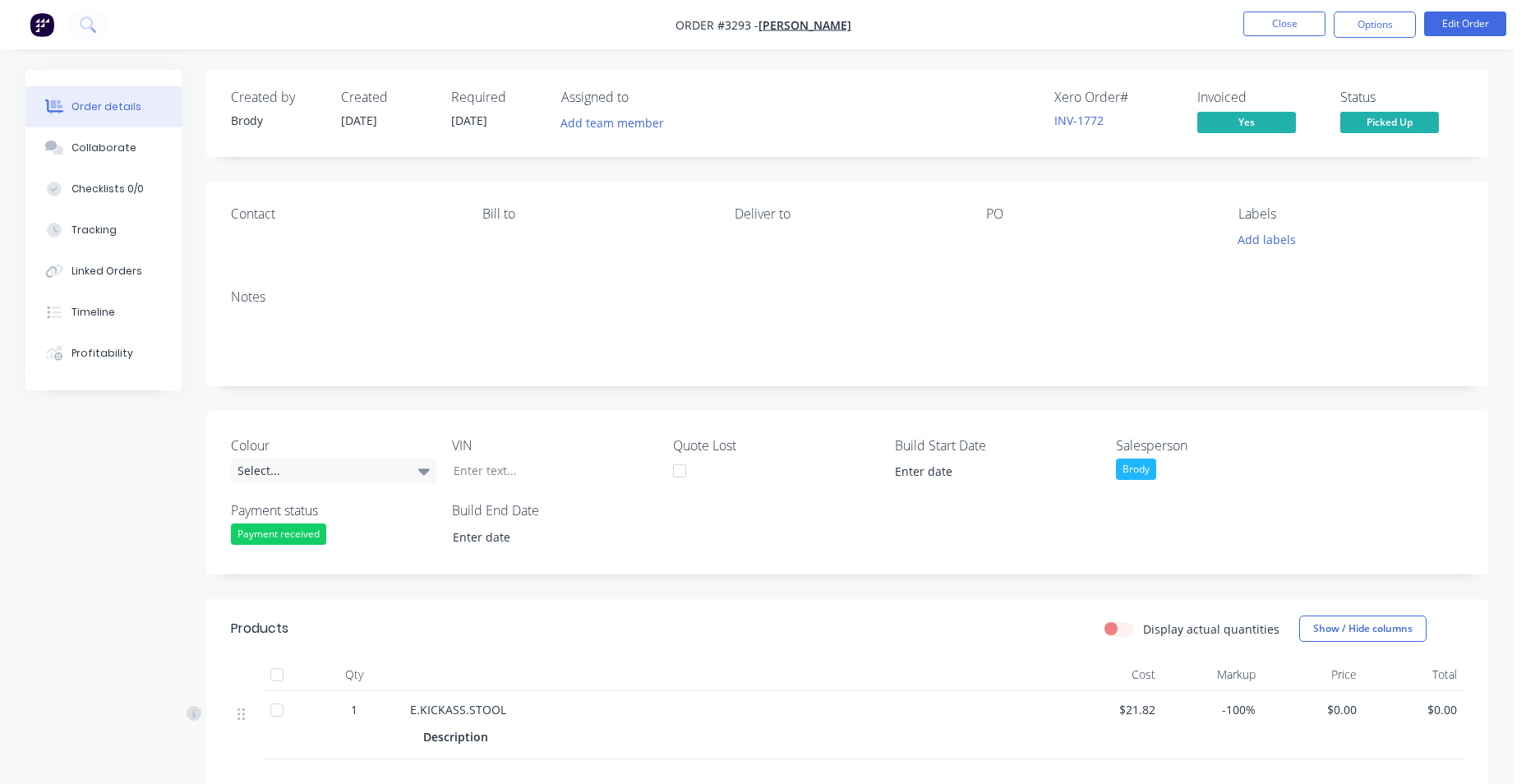
click at [39, 27] on img "button" at bounding box center [41, 24] width 24 height 24
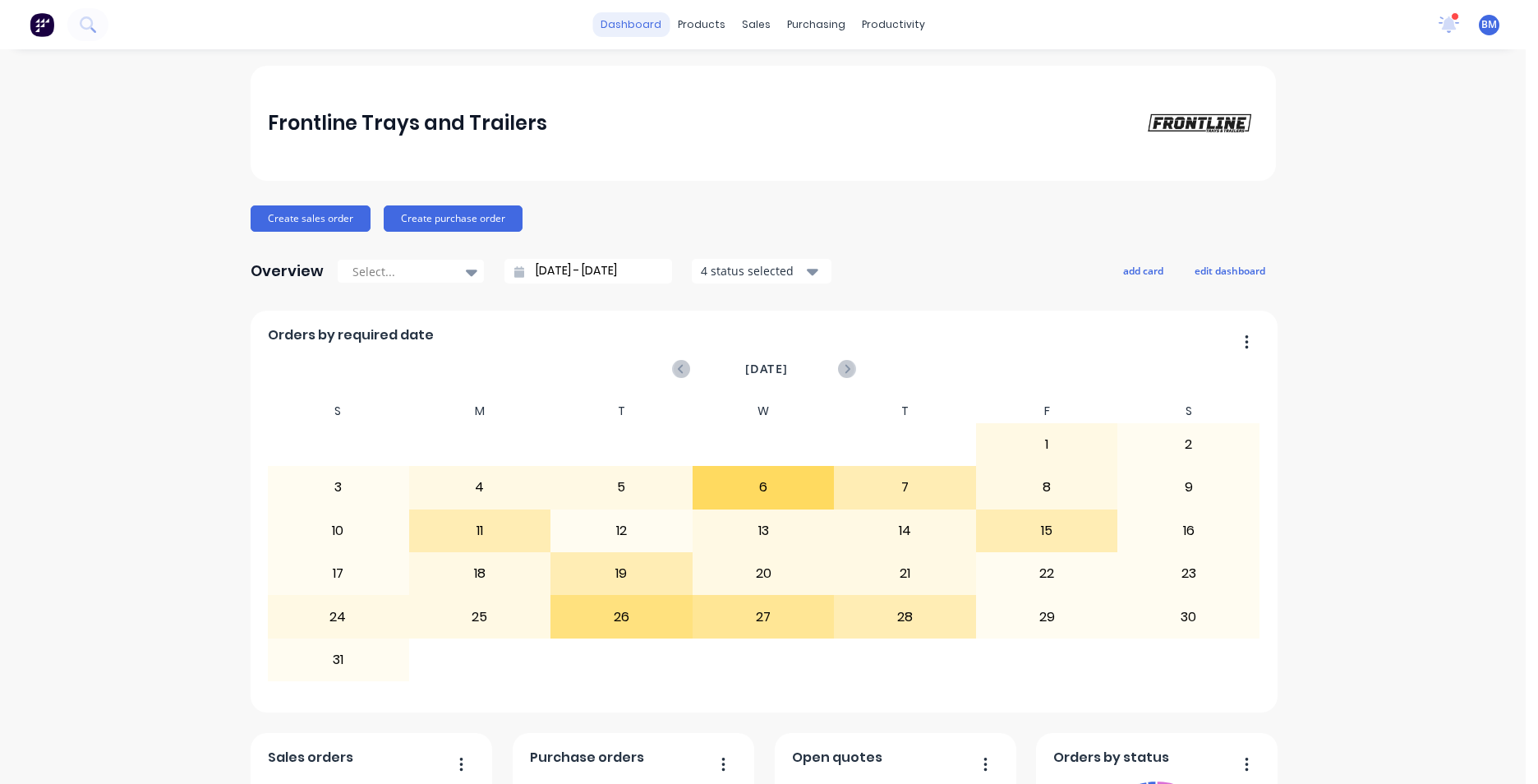
click at [607, 23] on link "dashboard" at bounding box center [631, 24] width 77 height 24
